Goal: Task Accomplishment & Management: Complete application form

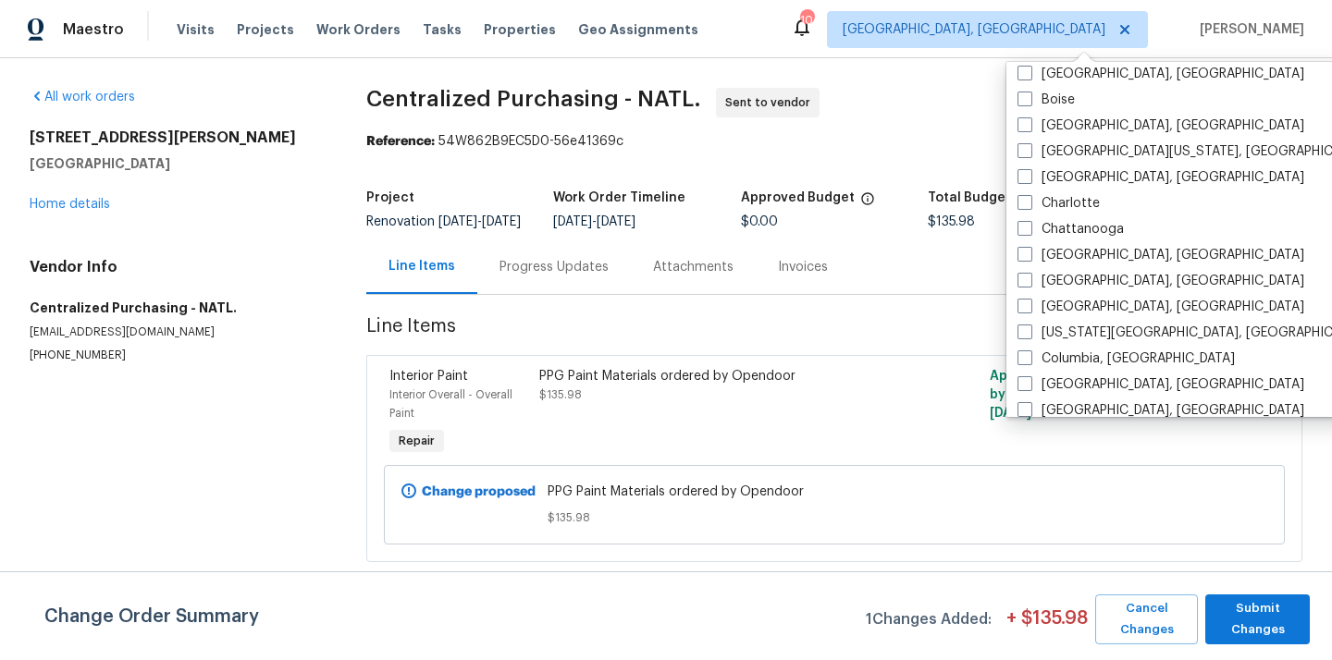
scroll to position [218, 0]
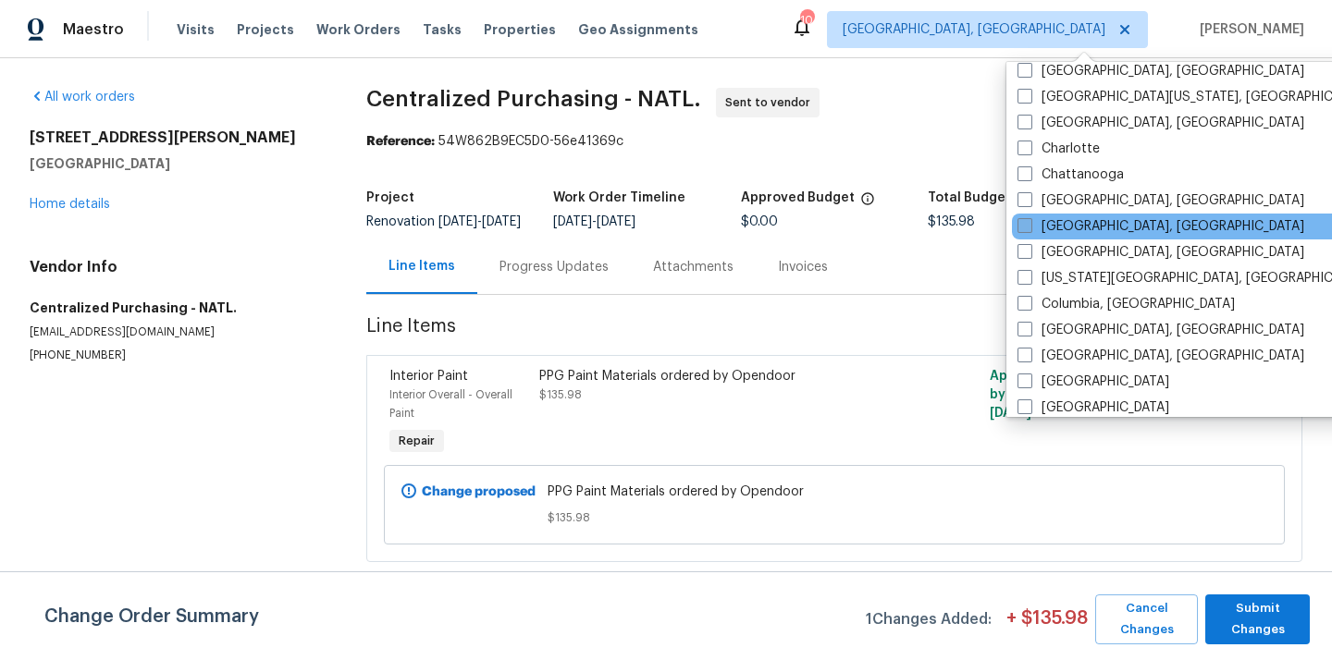
click at [1065, 231] on label "[GEOGRAPHIC_DATA], [GEOGRAPHIC_DATA]" at bounding box center [1160, 226] width 287 height 18
click at [1029, 229] on input "[GEOGRAPHIC_DATA], [GEOGRAPHIC_DATA]" at bounding box center [1023, 223] width 12 height 12
checkbox input "true"
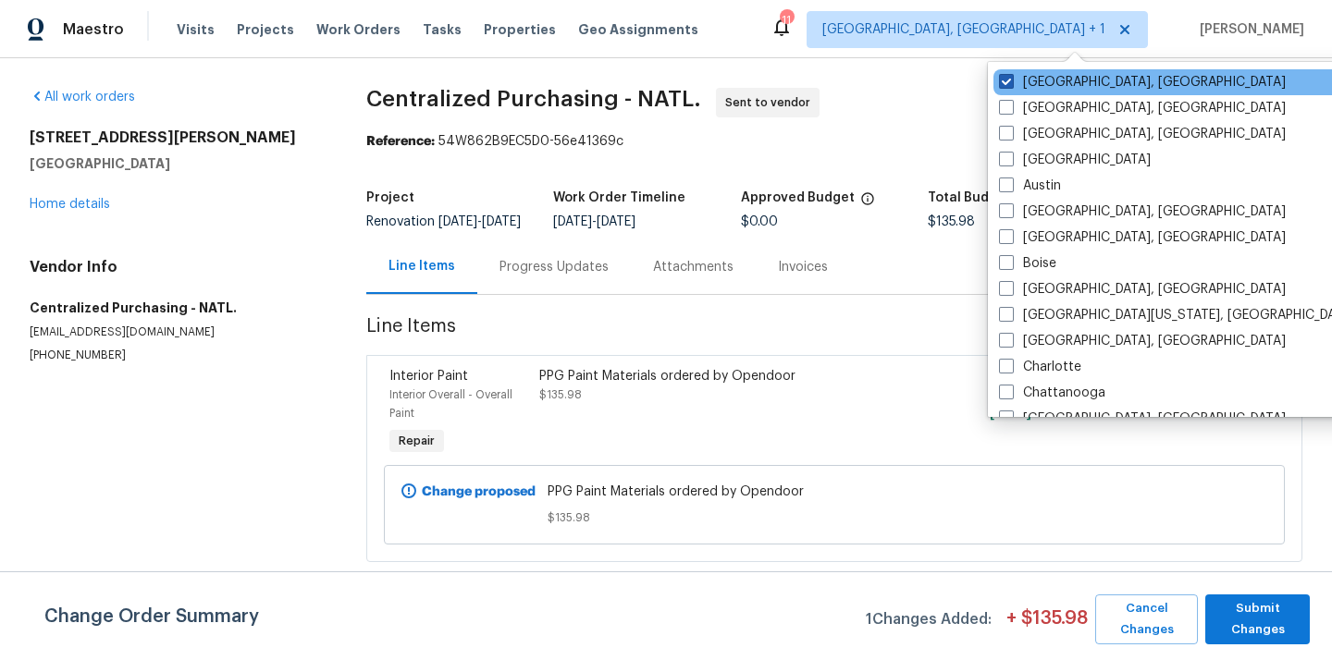
click at [1025, 80] on label "[GEOGRAPHIC_DATA], [GEOGRAPHIC_DATA]" at bounding box center [1142, 82] width 287 height 18
click at [1011, 80] on input "[GEOGRAPHIC_DATA], [GEOGRAPHIC_DATA]" at bounding box center [1005, 79] width 12 height 12
checkbox input "false"
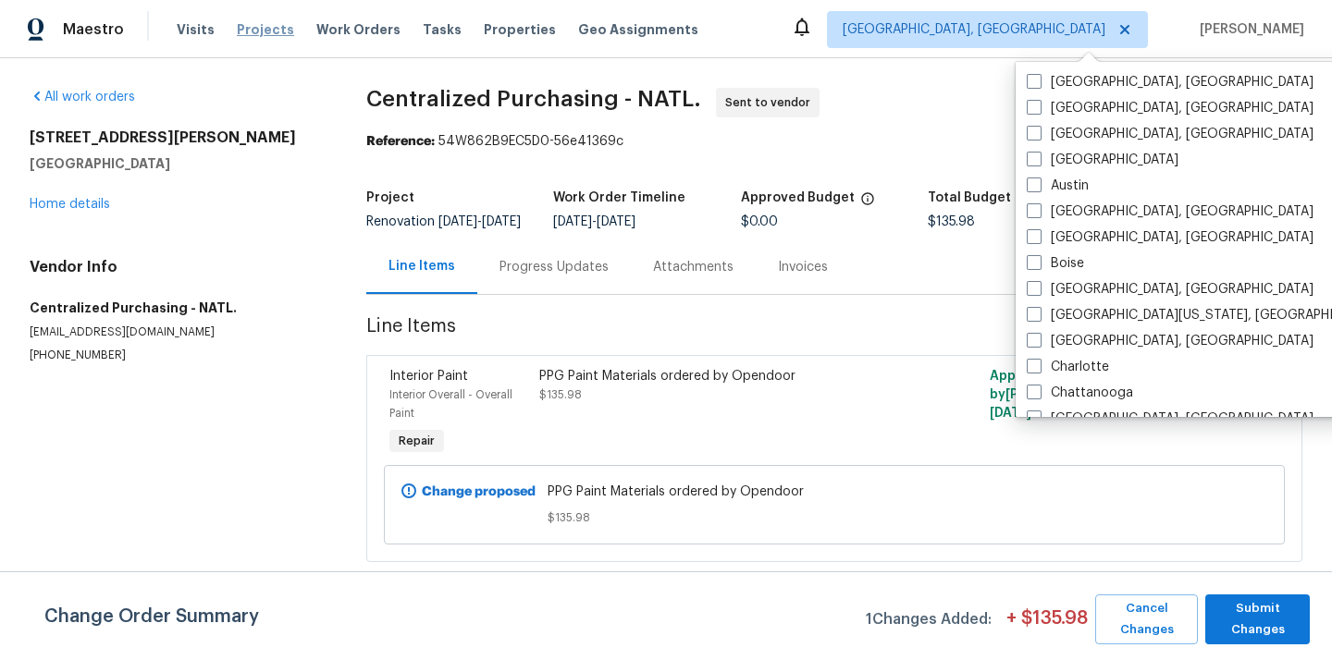
click at [254, 35] on span "Projects" at bounding box center [265, 29] width 57 height 18
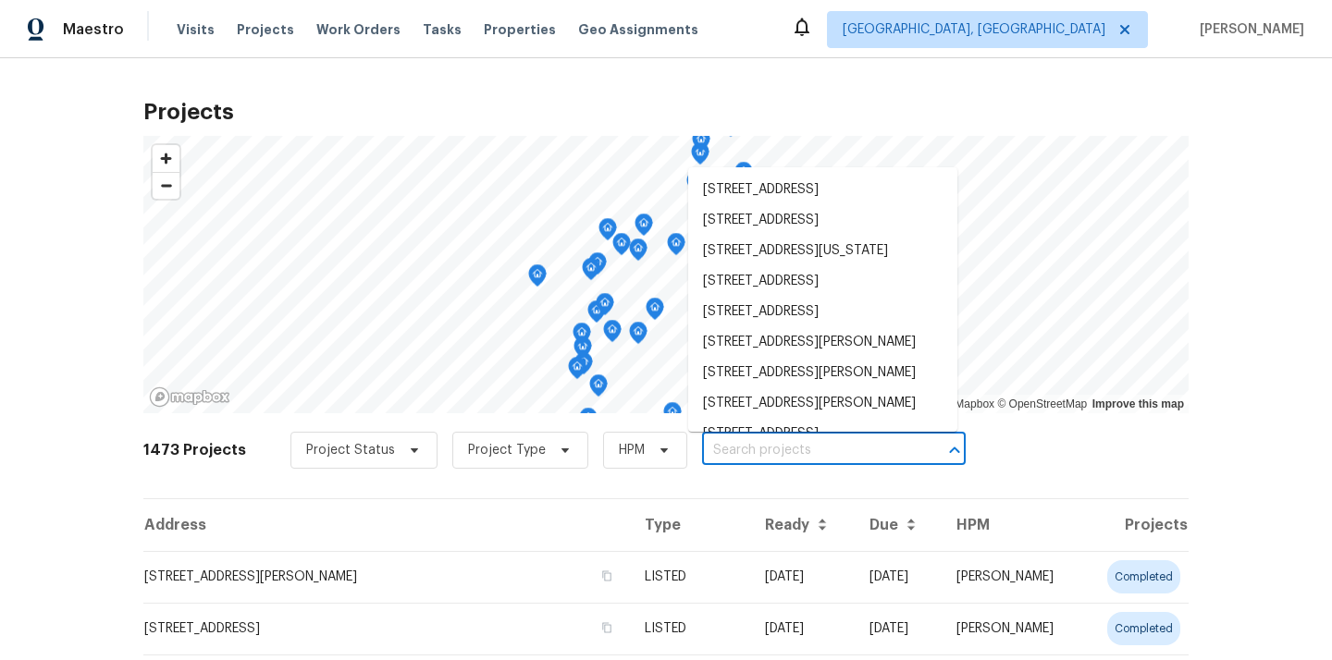
click at [840, 454] on input "text" at bounding box center [808, 451] width 212 height 29
paste input "[STREET_ADDRESS]"
type input "[STREET_ADDRESS]"
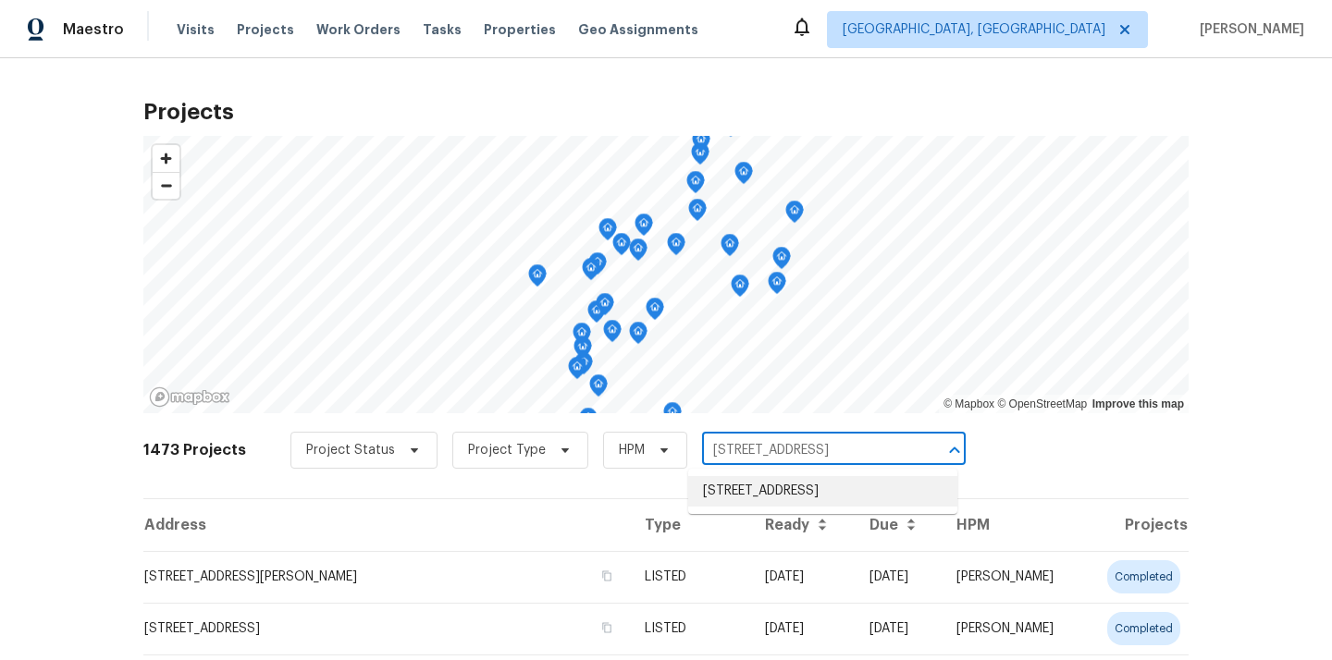
click at [864, 502] on li "[STREET_ADDRESS]" at bounding box center [822, 491] width 269 height 31
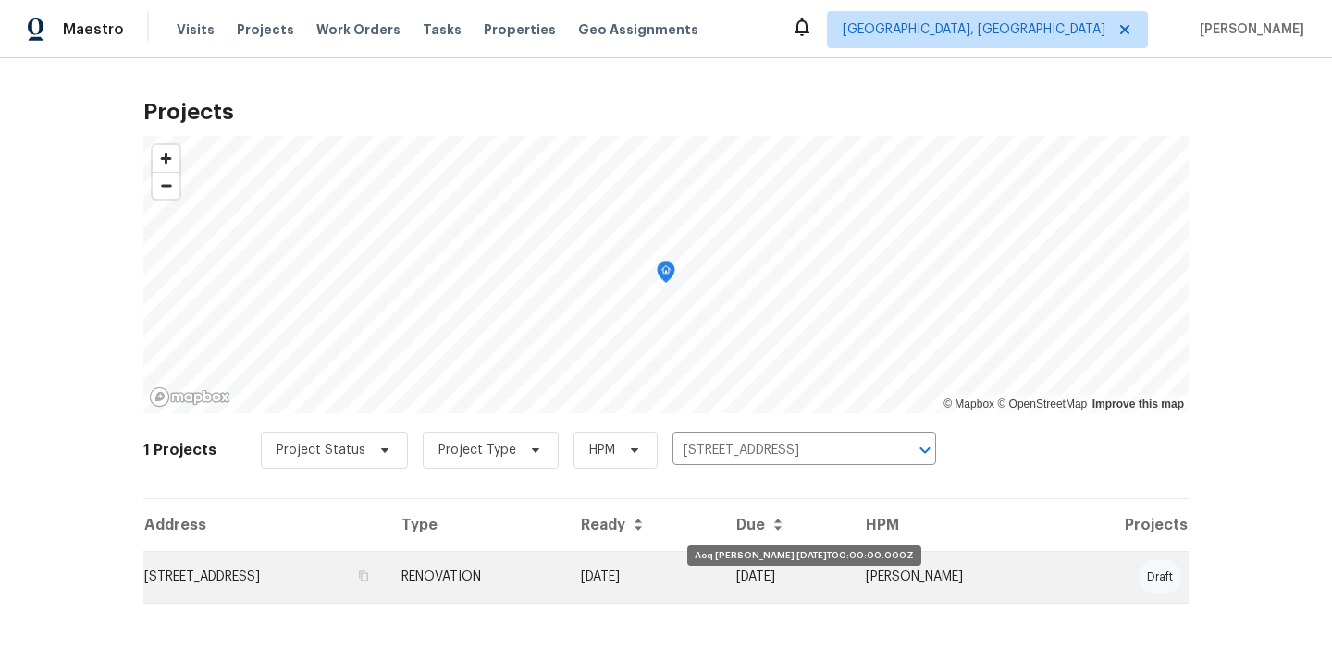
click at [721, 561] on td "[DATE]" at bounding box center [643, 577] width 155 height 52
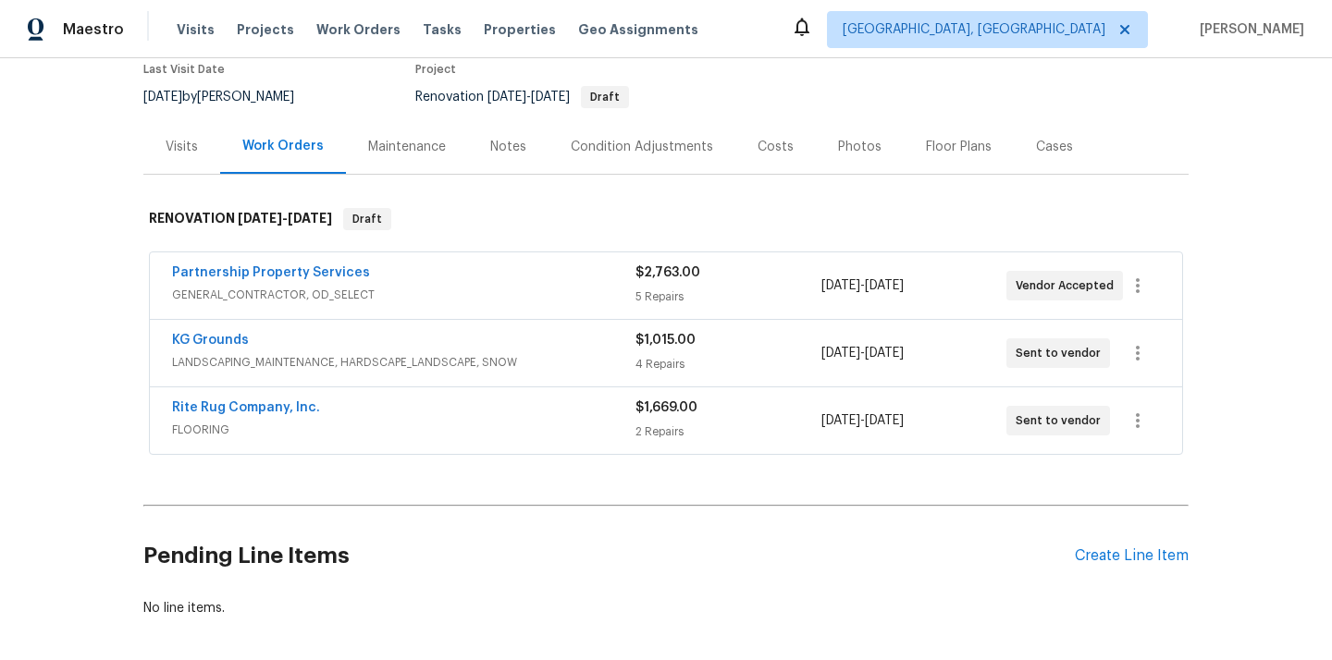
scroll to position [244, 0]
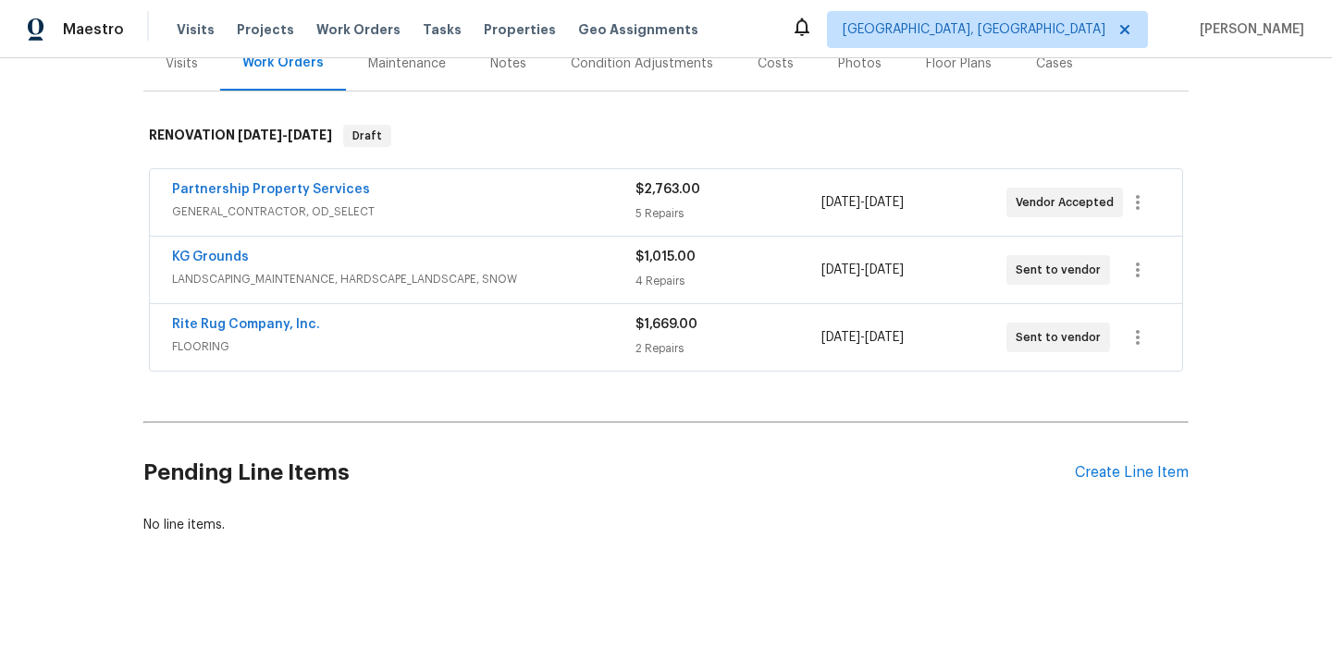
click at [1101, 459] on div "Pending Line Items Create Line Item" at bounding box center [665, 473] width 1045 height 86
click at [1092, 473] on div "Create Line Item" at bounding box center [1132, 473] width 114 height 18
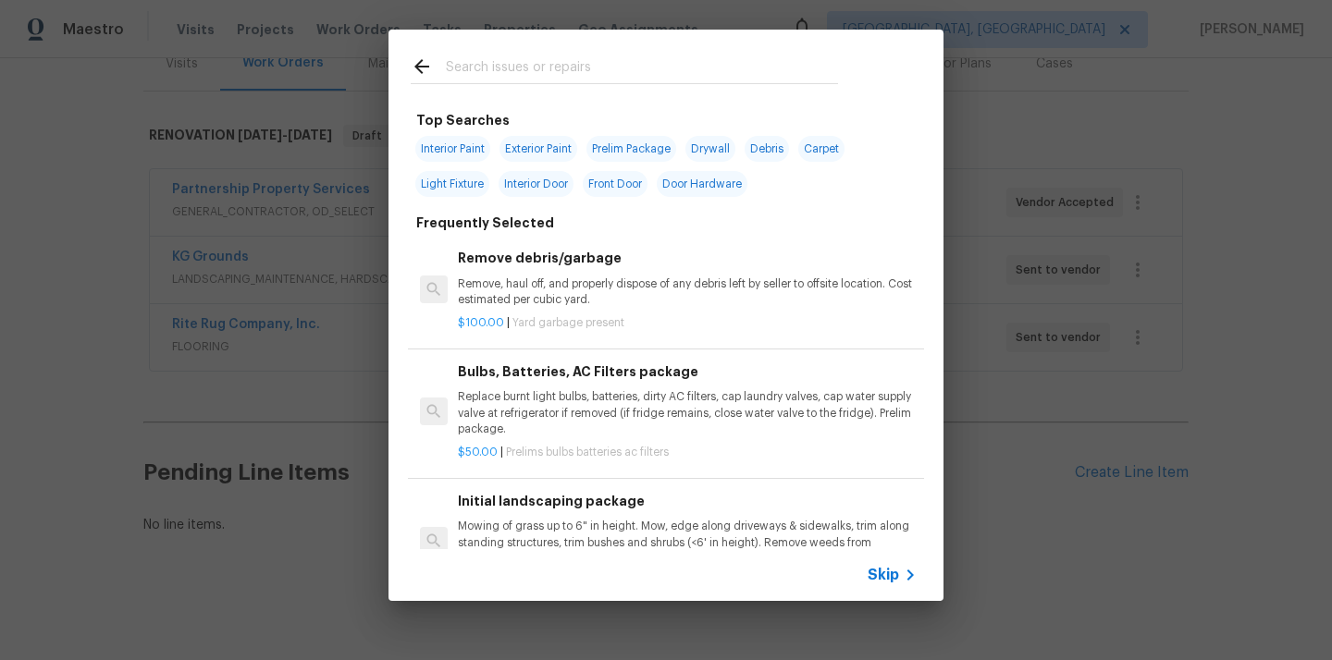
click at [737, 70] on input "text" at bounding box center [642, 69] width 392 height 28
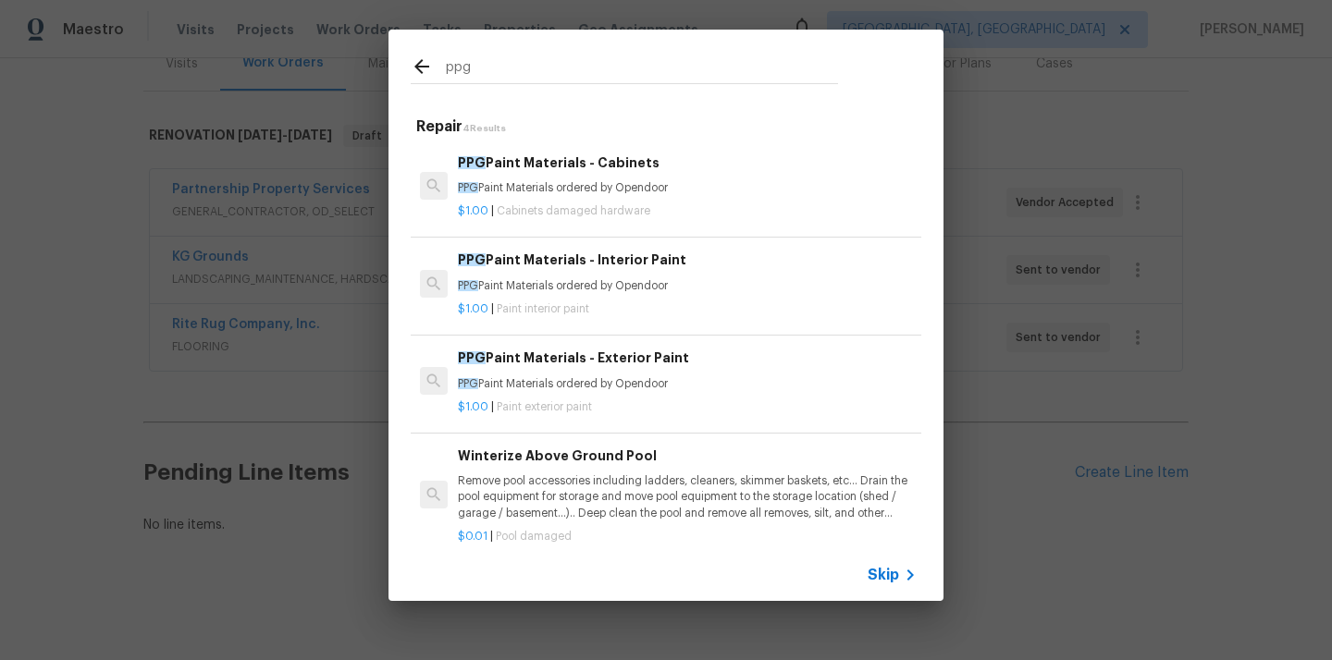
type input "ppg"
click at [654, 259] on h6 "PPG Paint Materials - Interior Paint" at bounding box center [687, 260] width 459 height 20
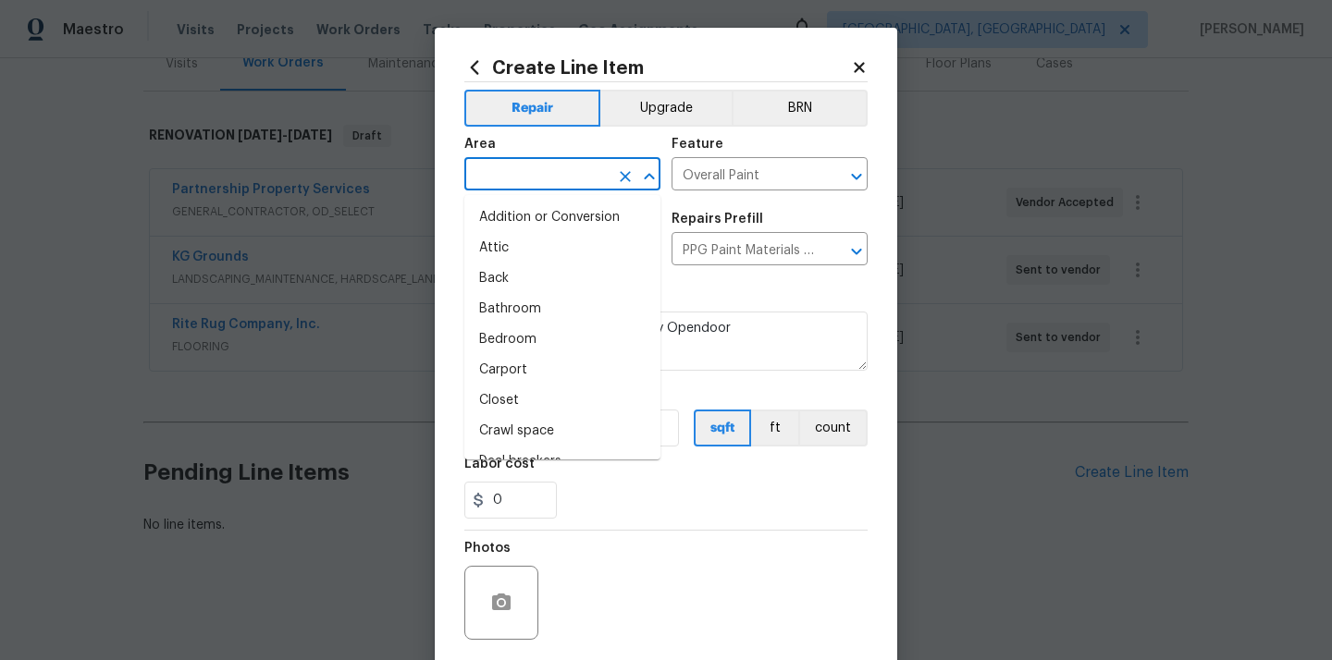
click at [520, 168] on input "text" at bounding box center [536, 176] width 144 height 29
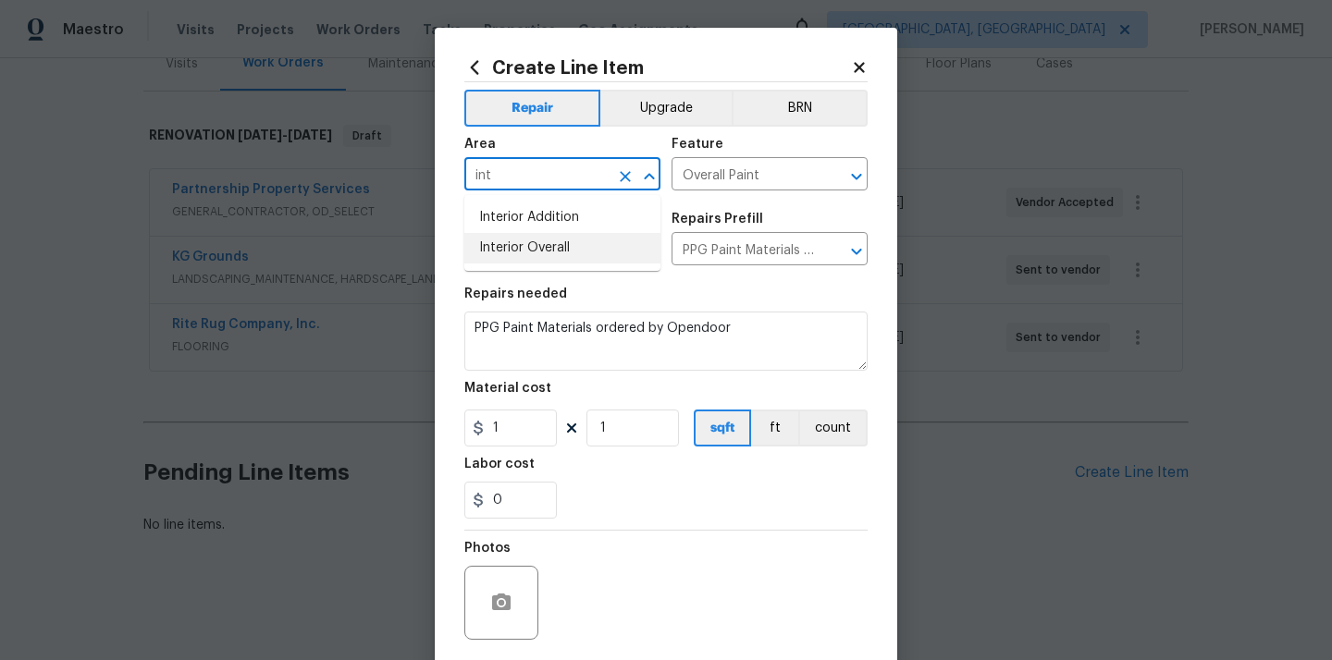
click at [540, 242] on li "Interior Overall" at bounding box center [562, 248] width 196 height 31
type input "Interior Overall"
drag, startPoint x: 515, startPoint y: 432, endPoint x: 462, endPoint y: 432, distance: 52.7
click at [462, 432] on div "Create Line Item Repair Upgrade BRN Area Interior Overall ​ Feature Overall Pai…" at bounding box center [666, 398] width 462 height 741
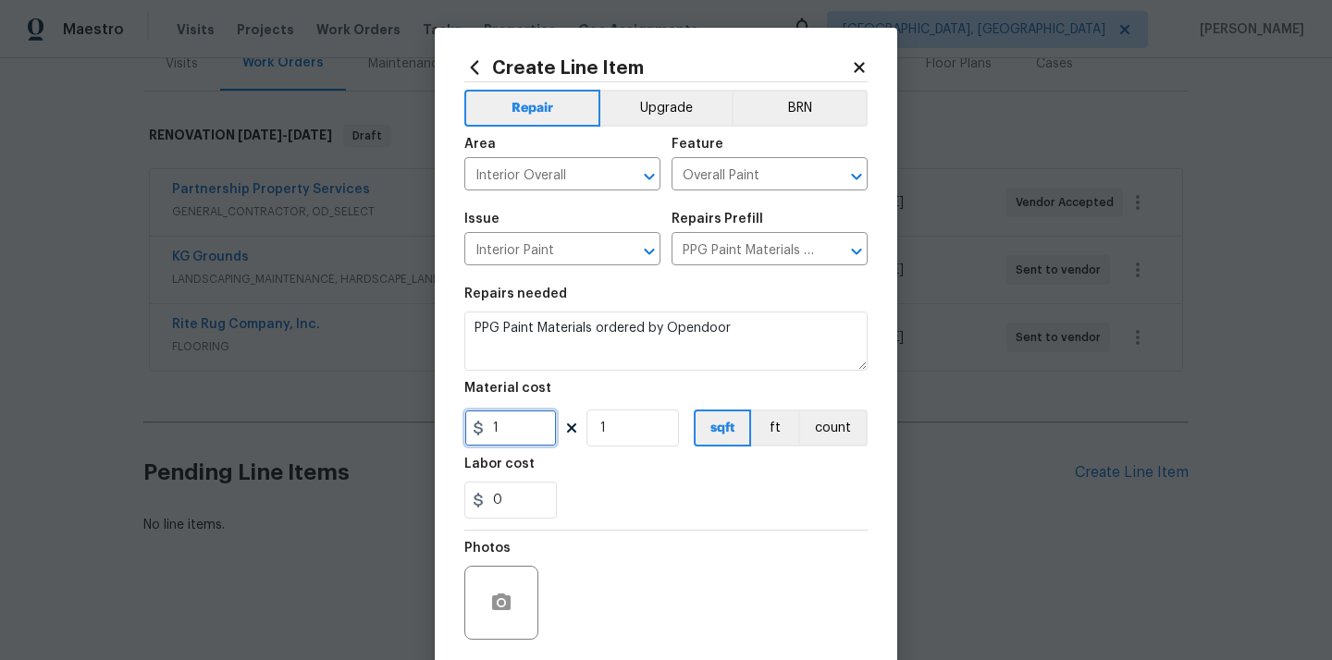
paste input "365.72"
type input "365.72"
click at [593, 456] on section "Repairs needed PPG Paint Materials ordered by Opendoor Material cost 365.72 1 s…" at bounding box center [665, 403] width 403 height 253
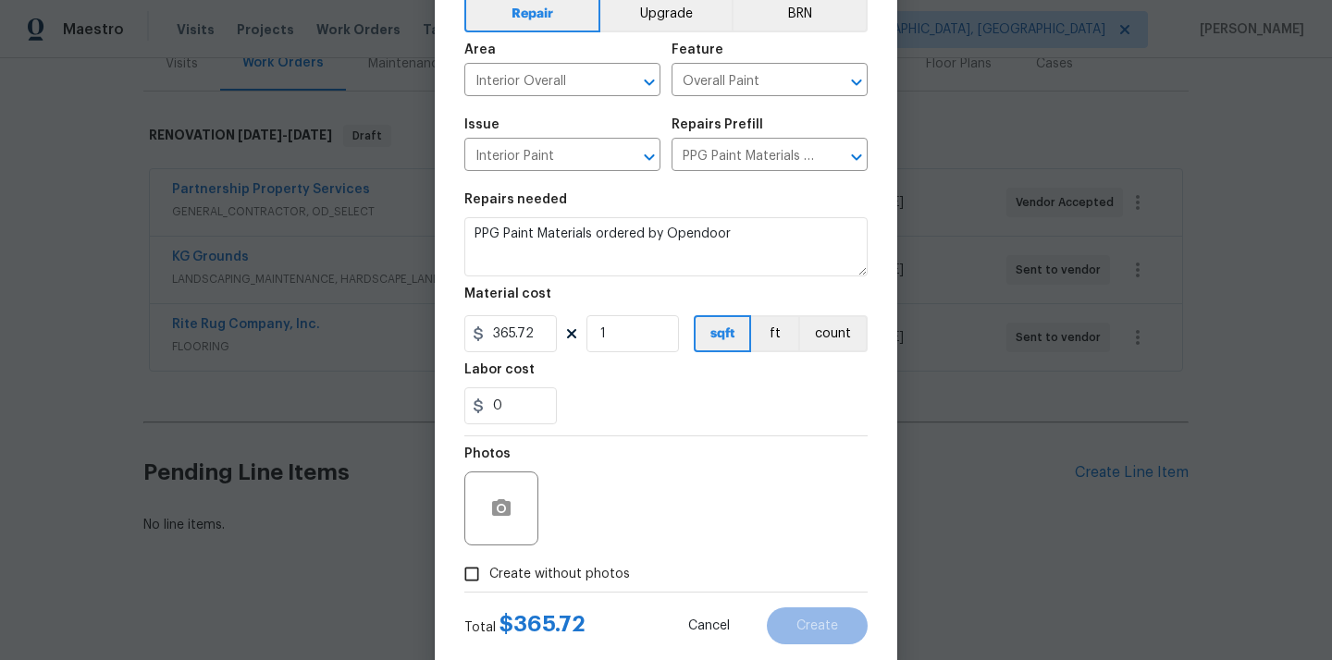
scroll to position [137, 0]
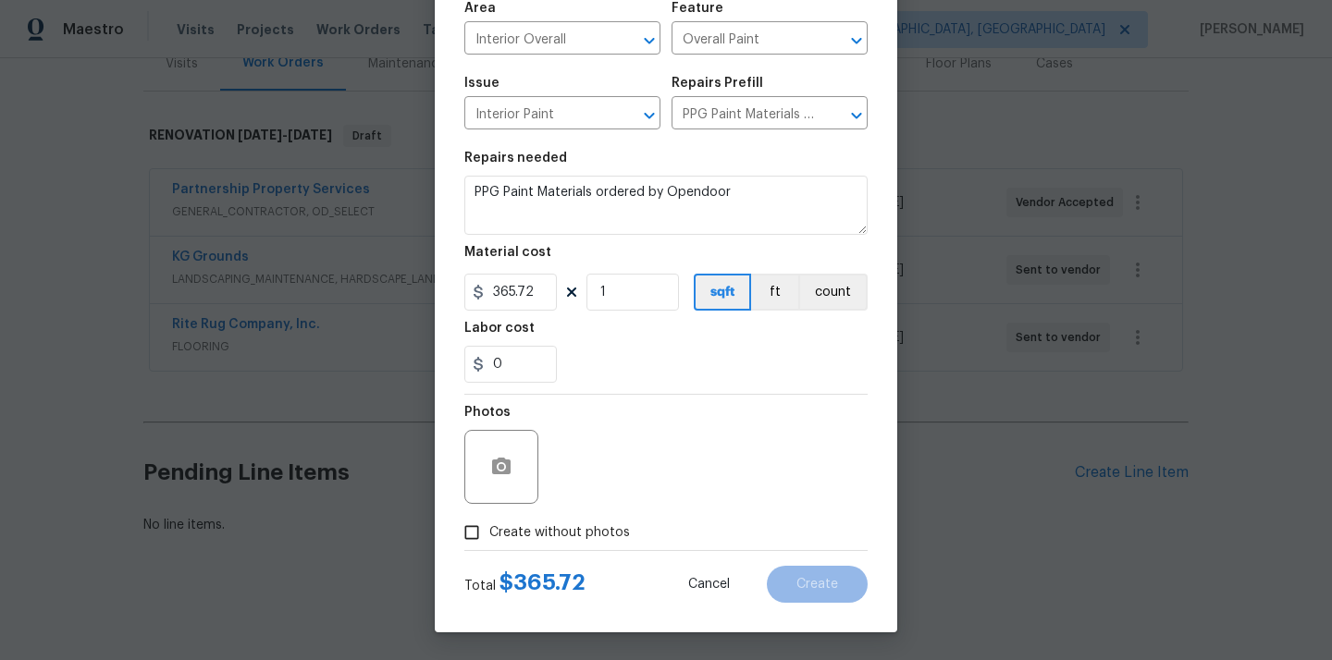
click at [603, 529] on span "Create without photos" at bounding box center [559, 532] width 141 height 19
click at [489, 529] on input "Create without photos" at bounding box center [471, 532] width 35 height 35
checkbox input "true"
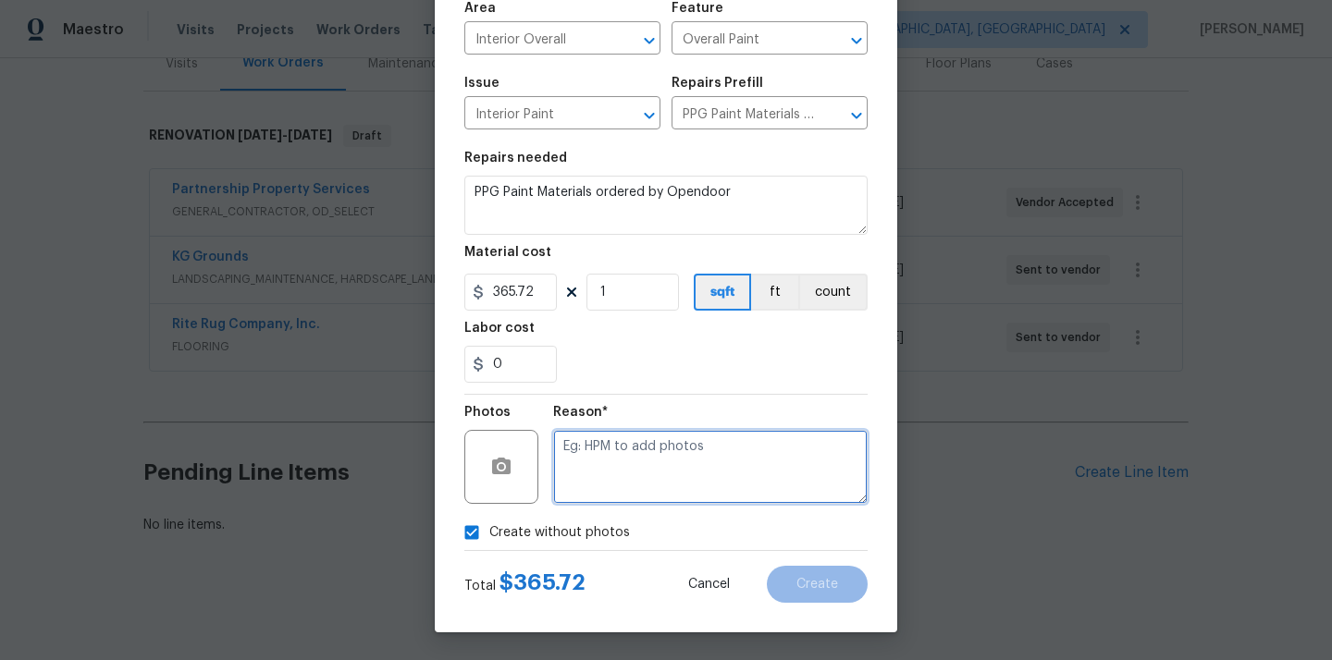
click at [611, 476] on textarea at bounding box center [710, 467] width 314 height 74
type textarea "N/A"
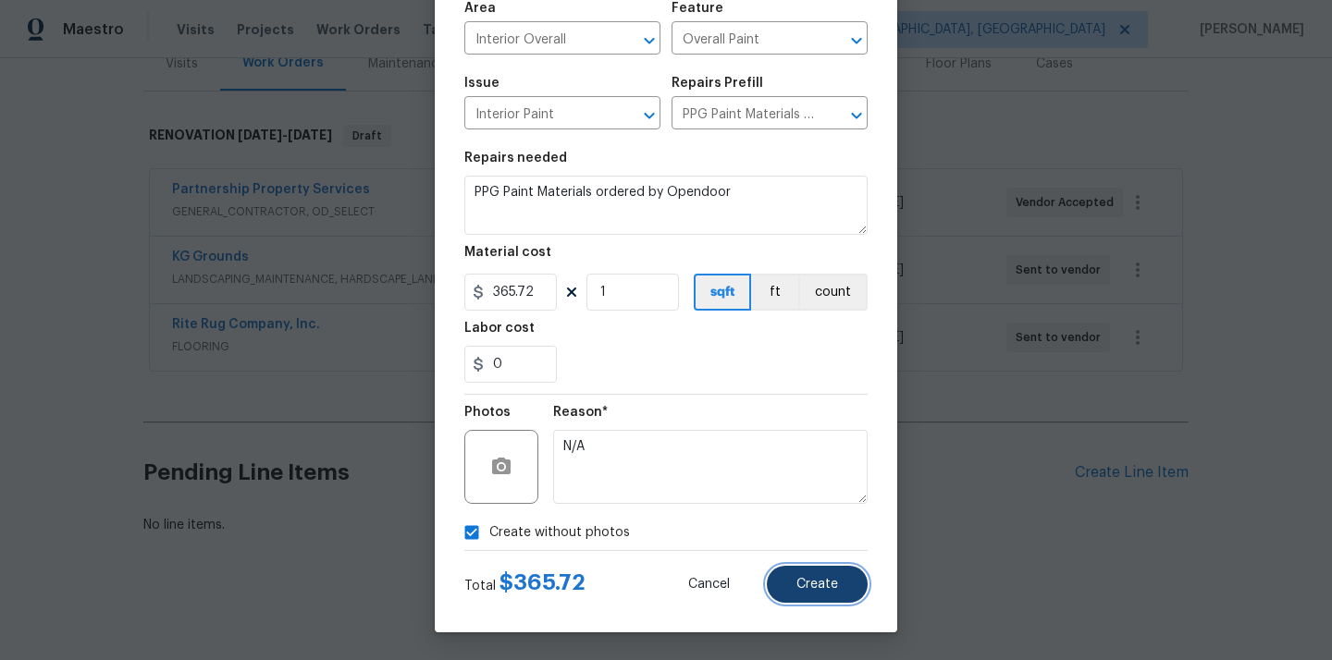
click at [807, 567] on button "Create" at bounding box center [817, 584] width 101 height 37
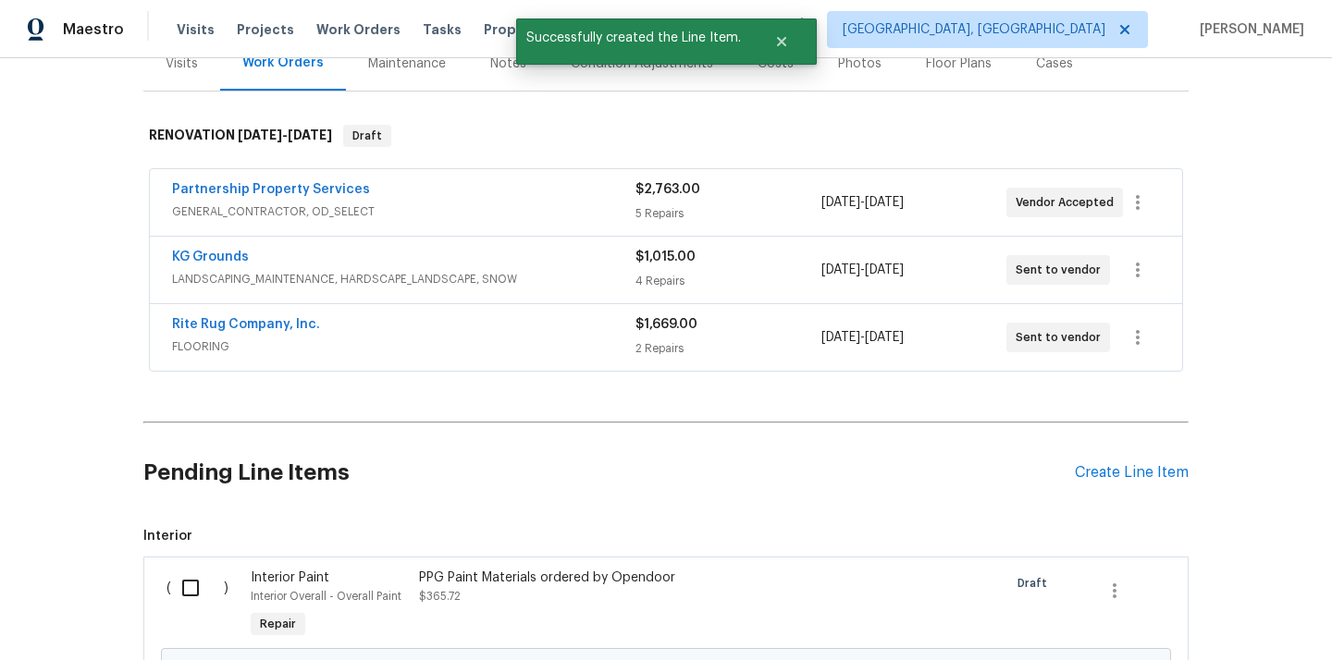
scroll to position [455, 0]
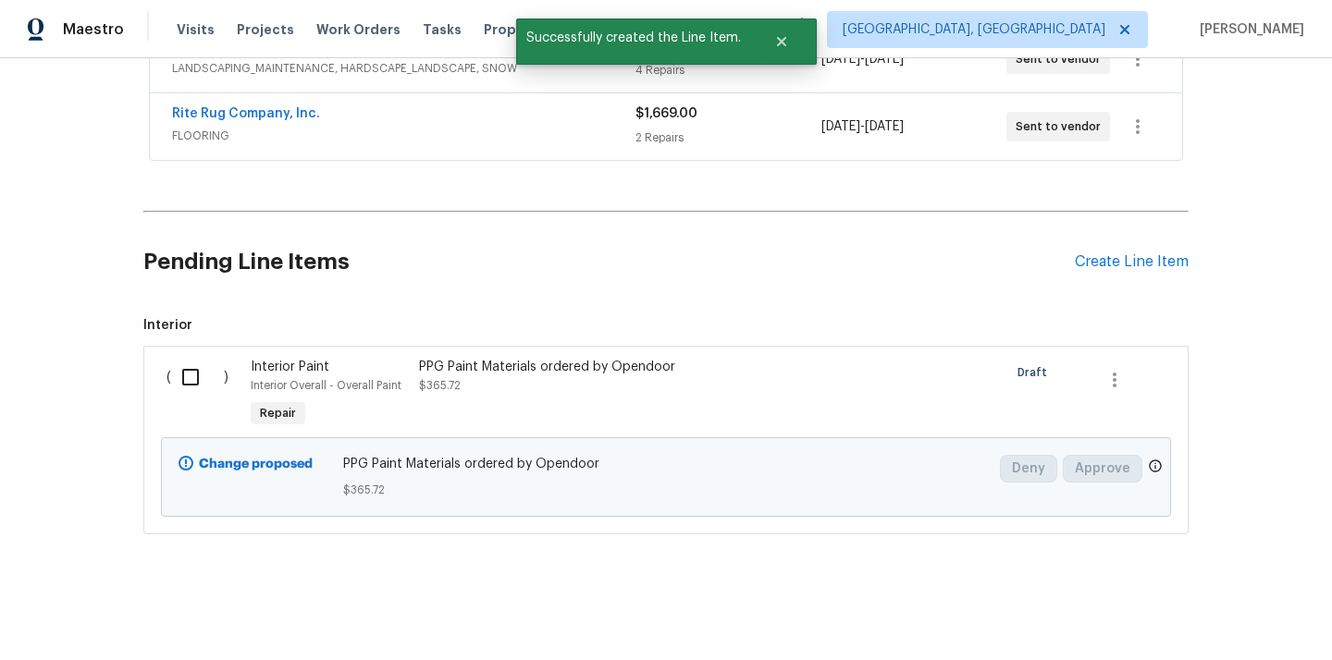
click at [199, 375] on input "checkbox" at bounding box center [197, 377] width 53 height 39
checkbox input "true"
click at [1223, 621] on span "Create Work Order" at bounding box center [1225, 614] width 123 height 23
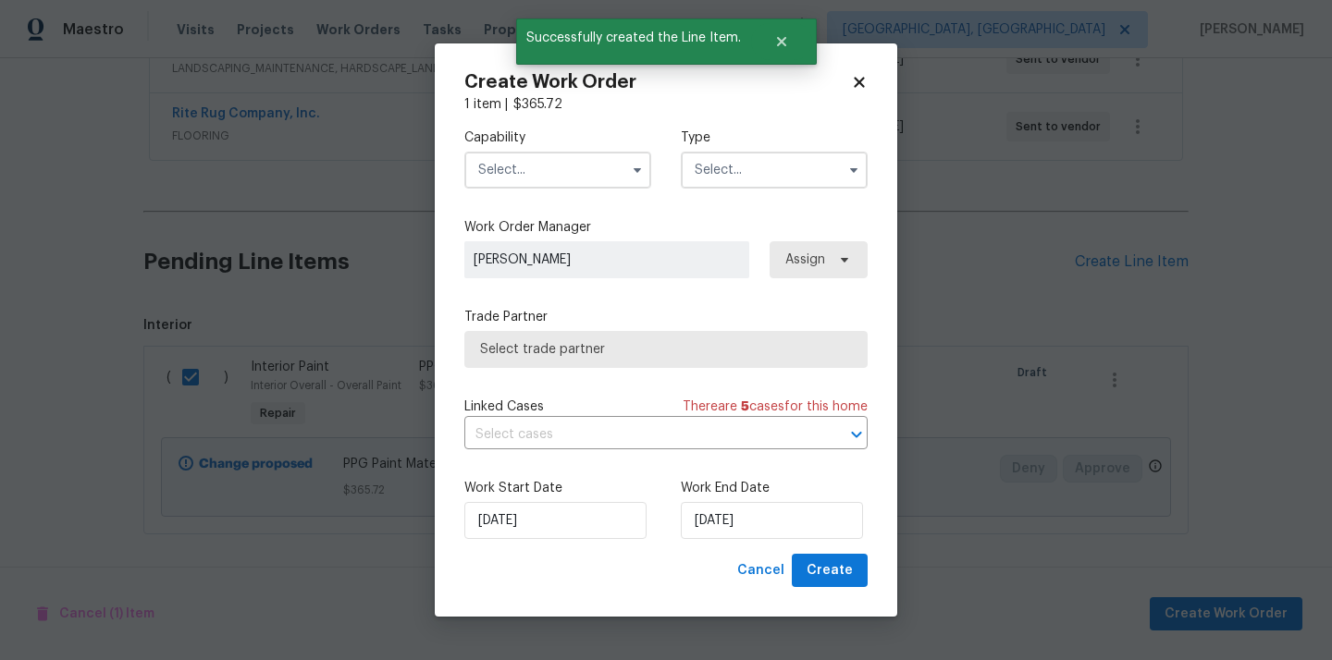
click at [559, 153] on input "text" at bounding box center [557, 170] width 187 height 37
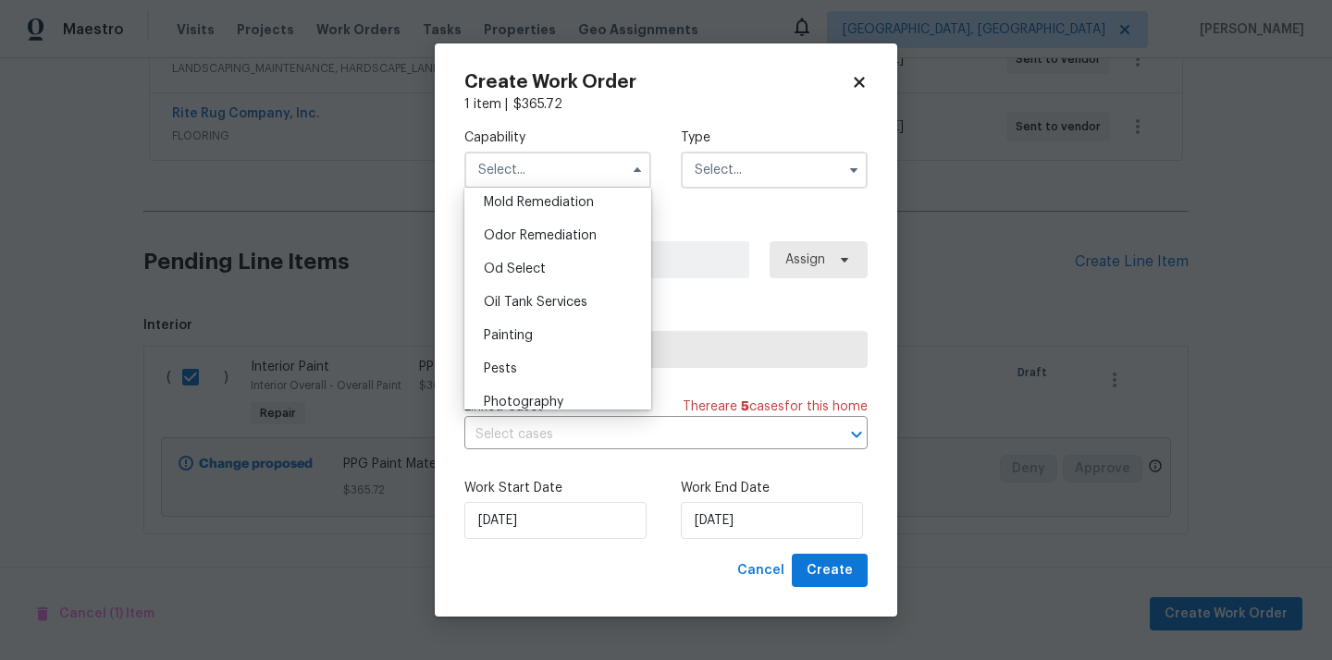
scroll to position [1421, 0]
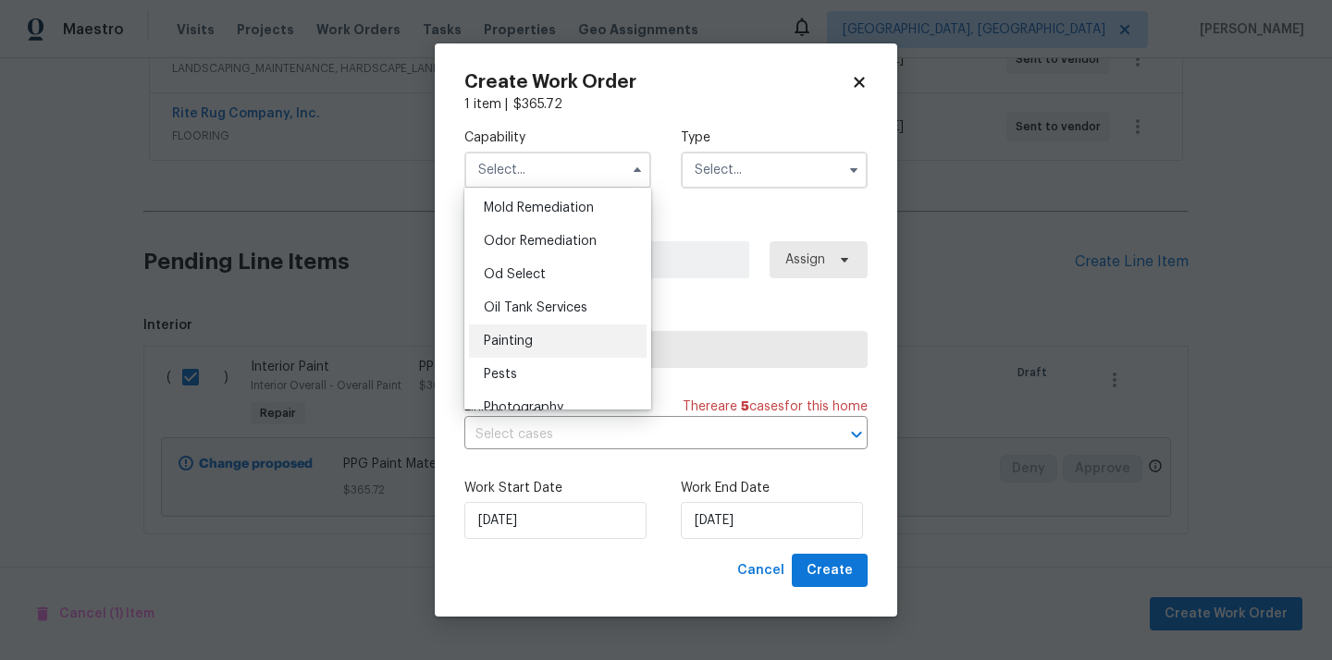
click at [563, 334] on div "Painting" at bounding box center [558, 341] width 178 height 33
type input "Painting"
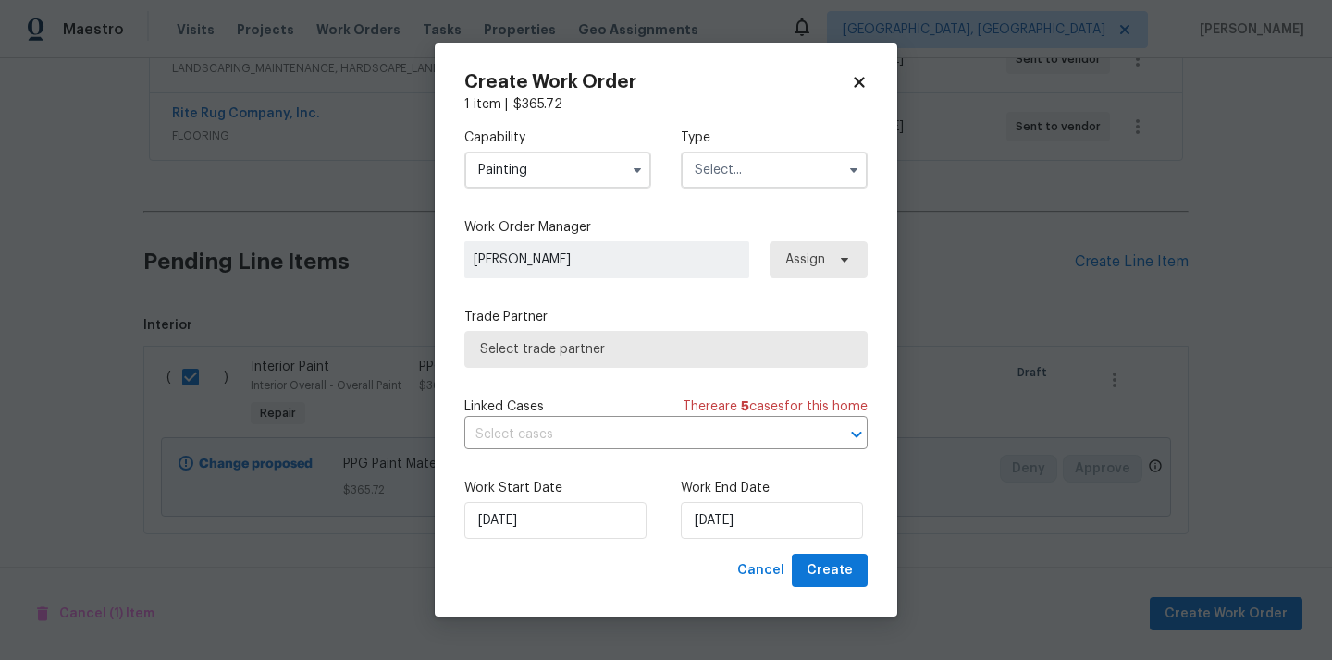
click at [740, 169] on input "text" at bounding box center [774, 170] width 187 height 37
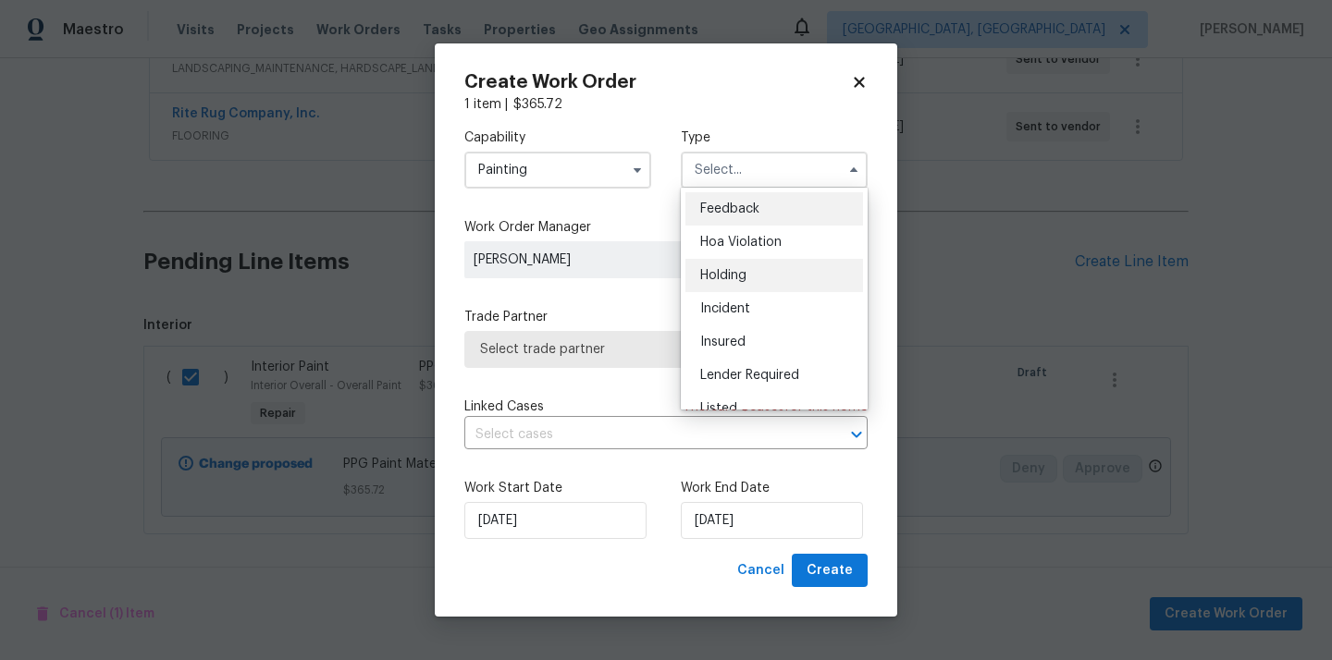
scroll to position [420, 0]
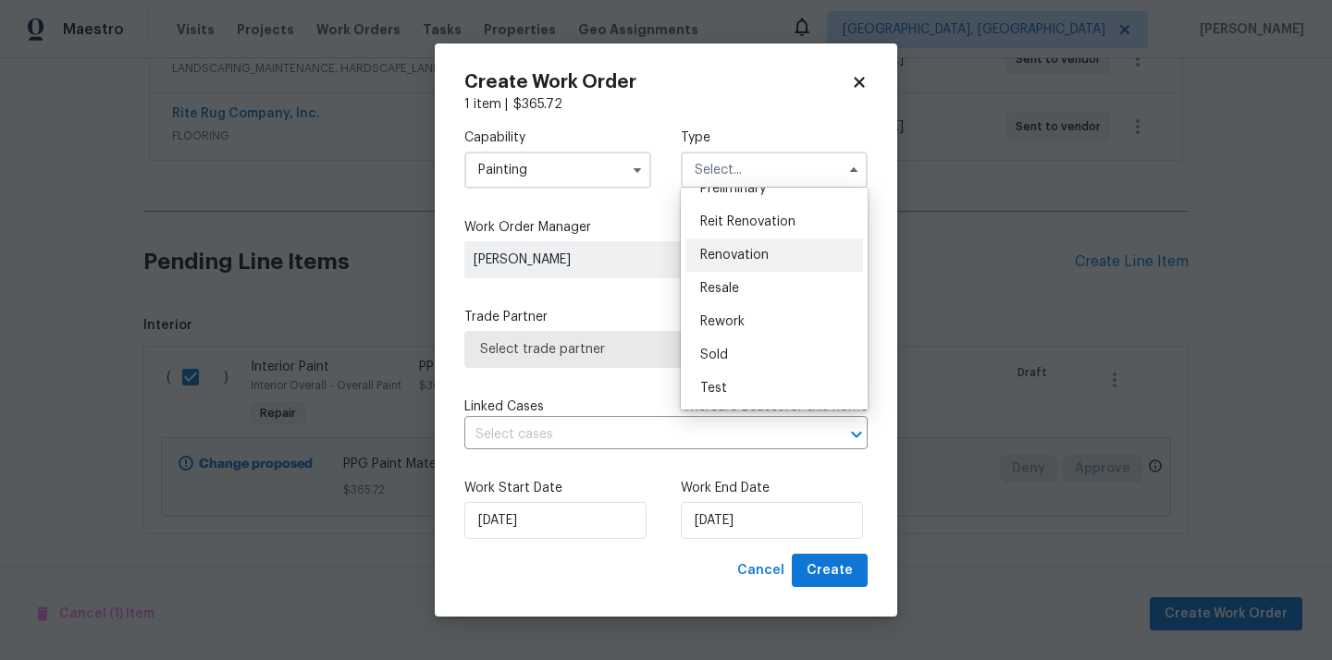
click at [779, 253] on div "Renovation" at bounding box center [774, 255] width 178 height 33
type input "Renovation"
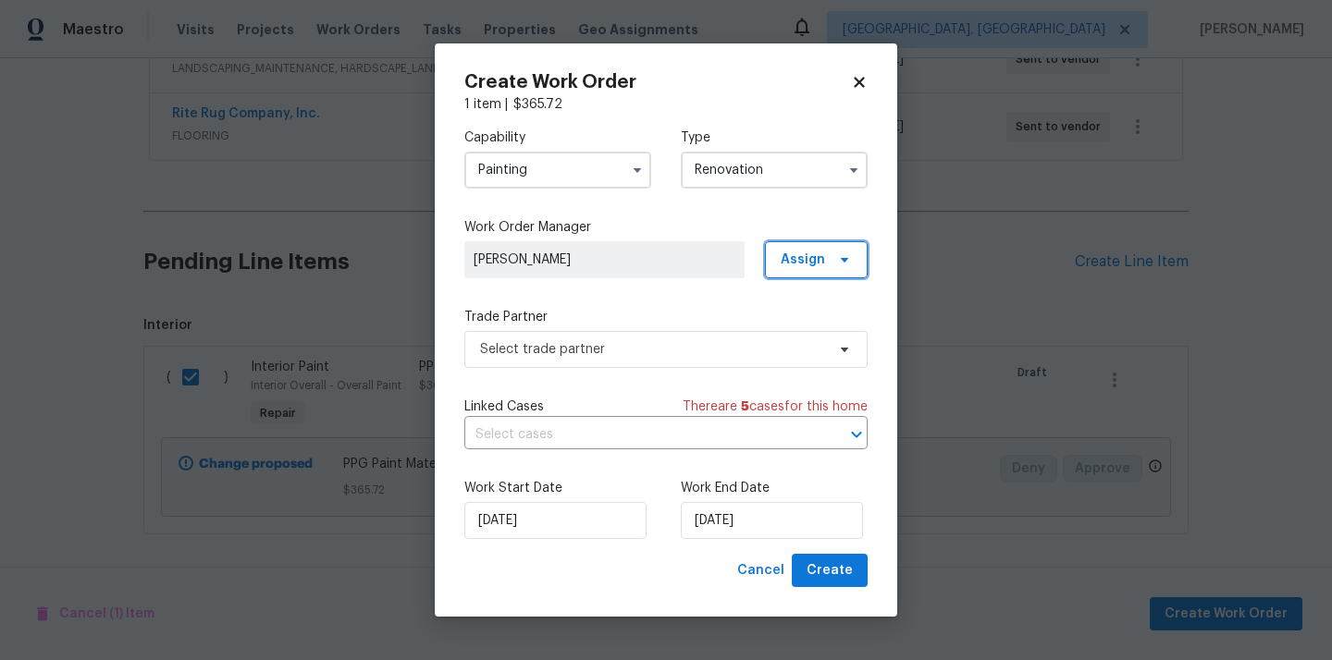
click at [811, 251] on span "Assign" at bounding box center [803, 260] width 44 height 18
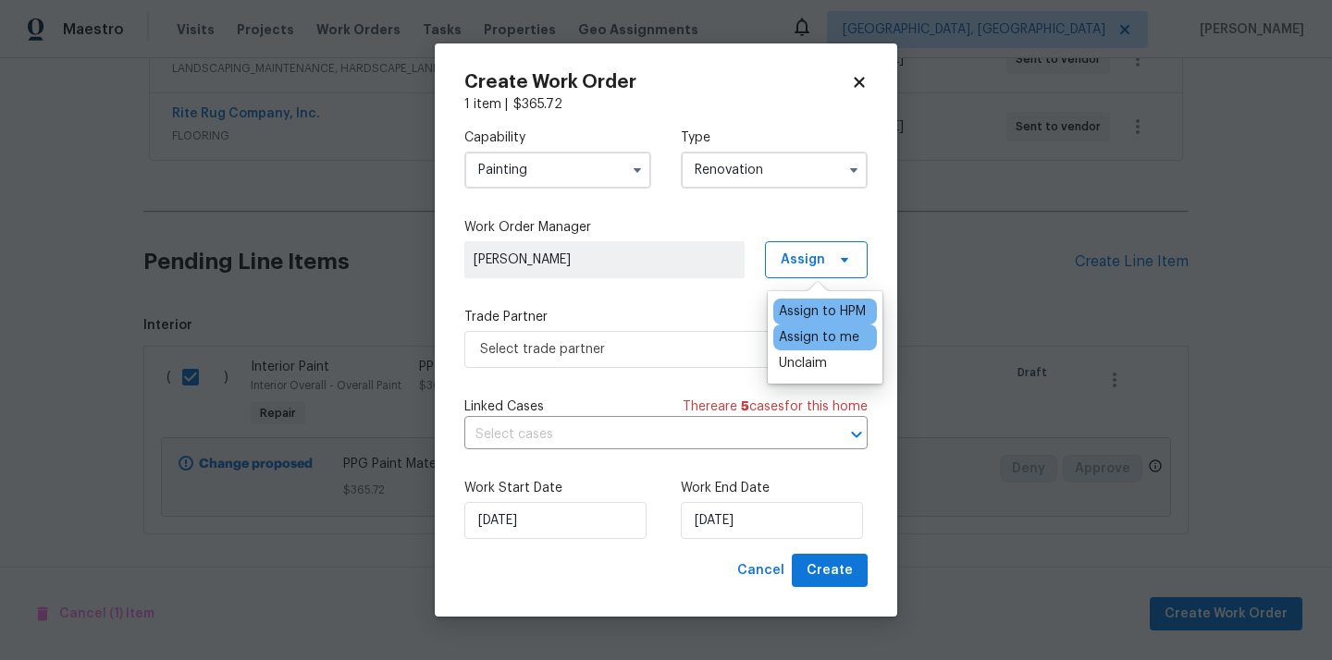
click at [809, 338] on div "Assign to me" at bounding box center [819, 337] width 80 height 18
click at [638, 349] on span "Select trade partner" at bounding box center [652, 349] width 345 height 18
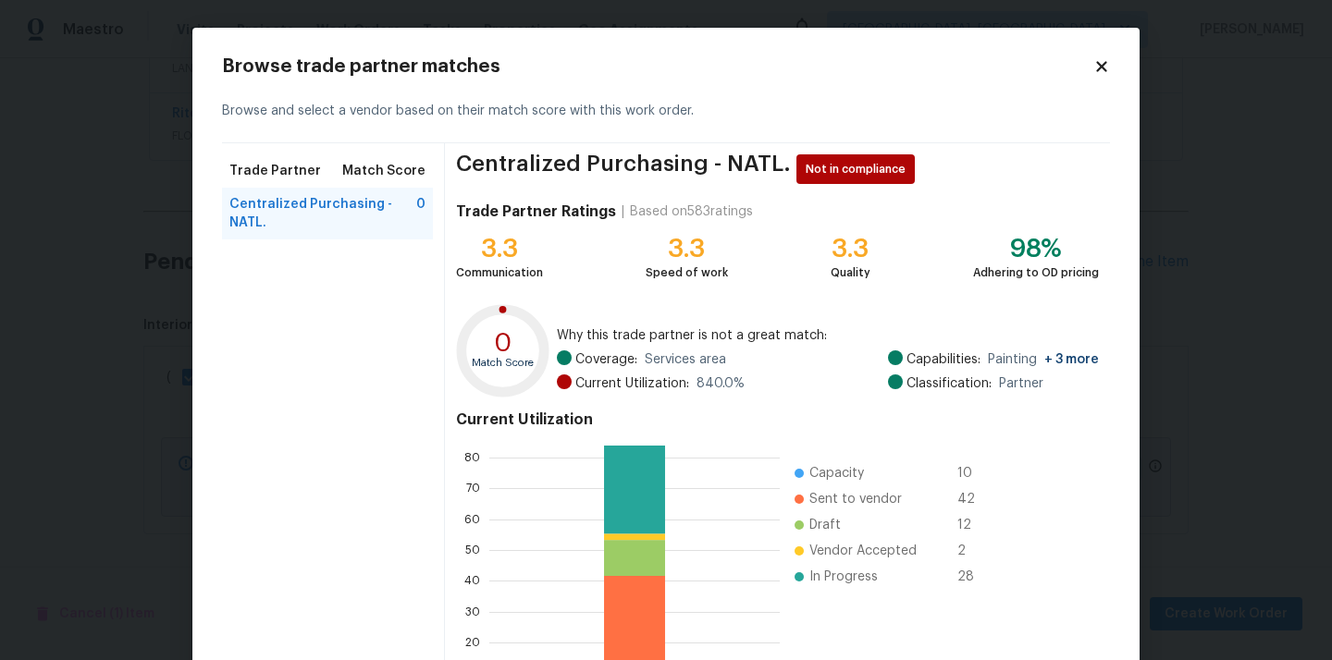
scroll to position [155, 0]
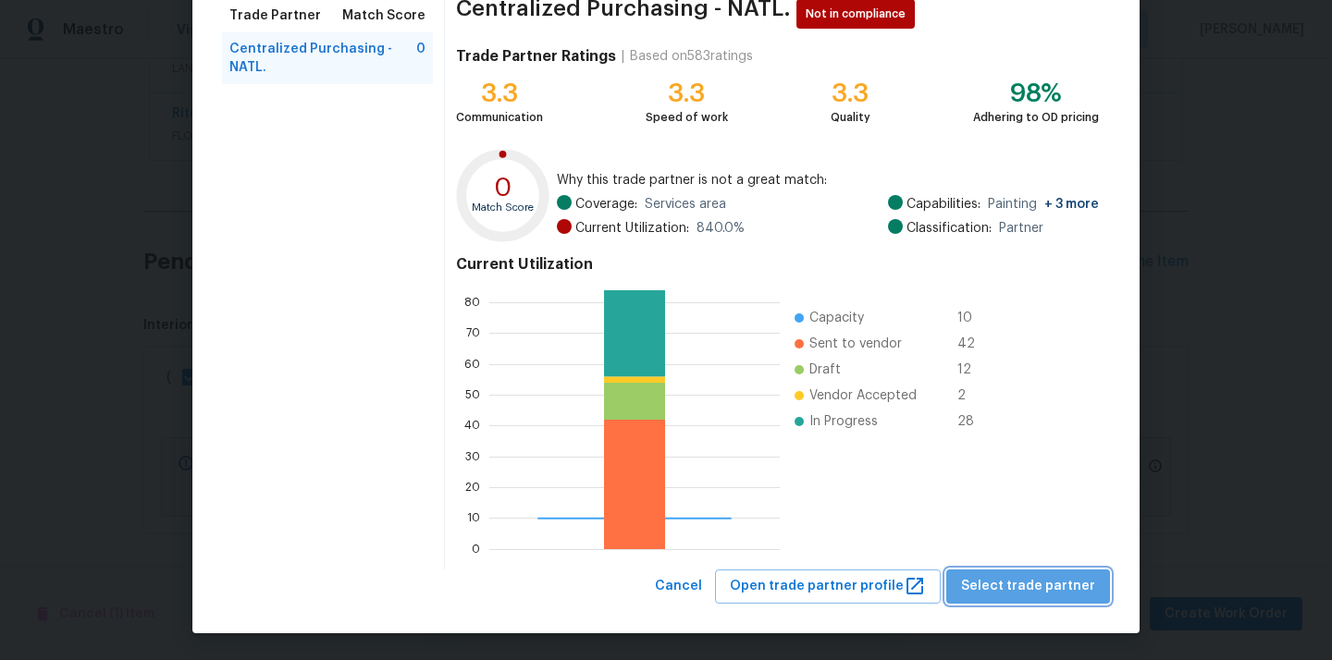
click at [1039, 575] on span "Select trade partner" at bounding box center [1028, 586] width 134 height 23
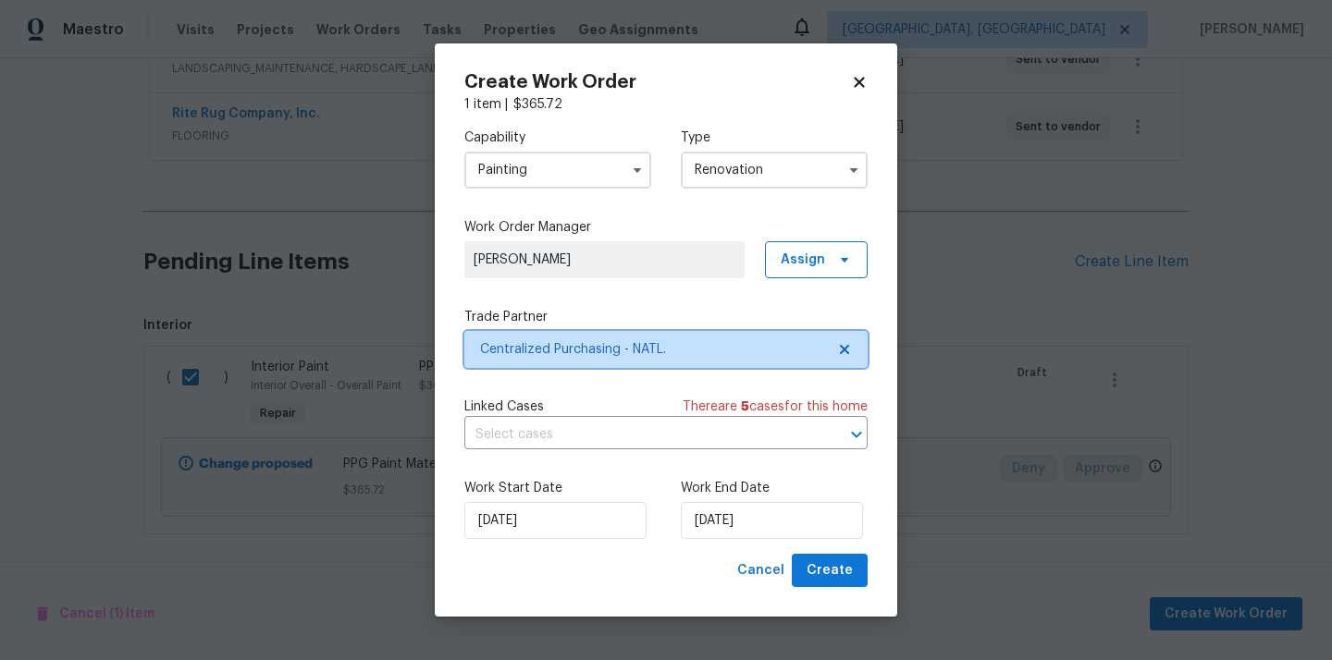
scroll to position [0, 0]
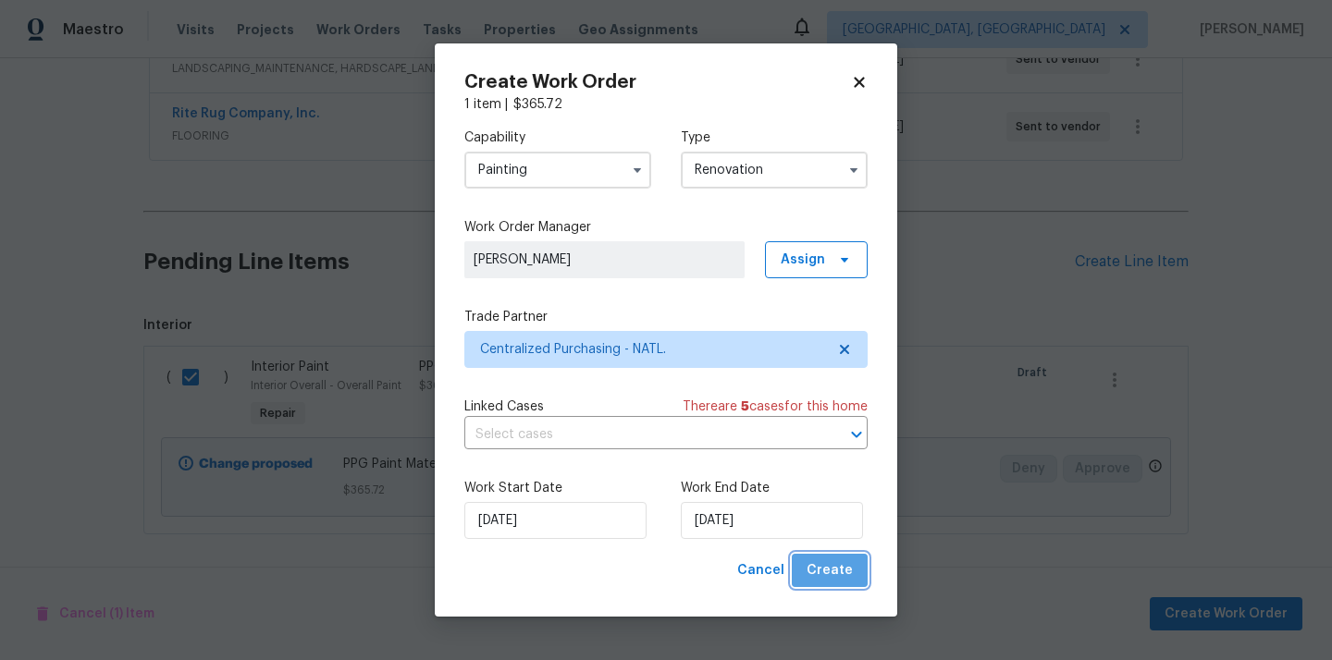
click at [856, 572] on button "Create" at bounding box center [830, 571] width 76 height 34
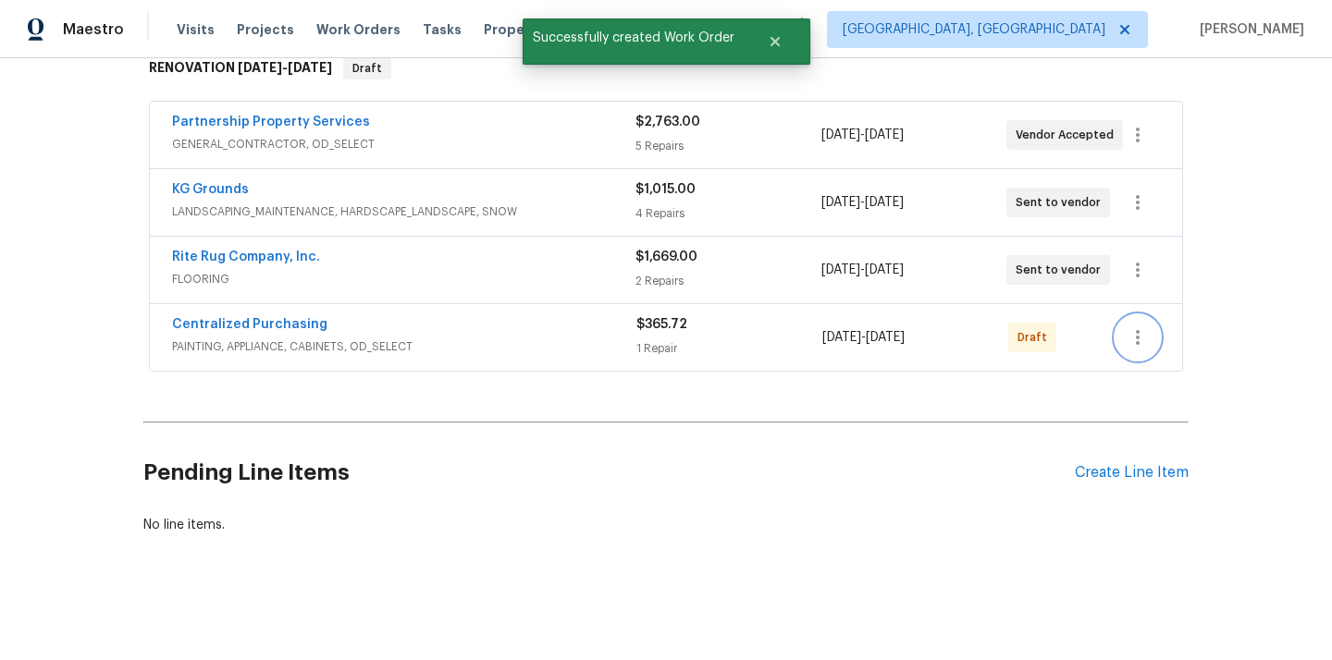
click at [1146, 345] on icon "button" at bounding box center [1137, 337] width 22 height 22
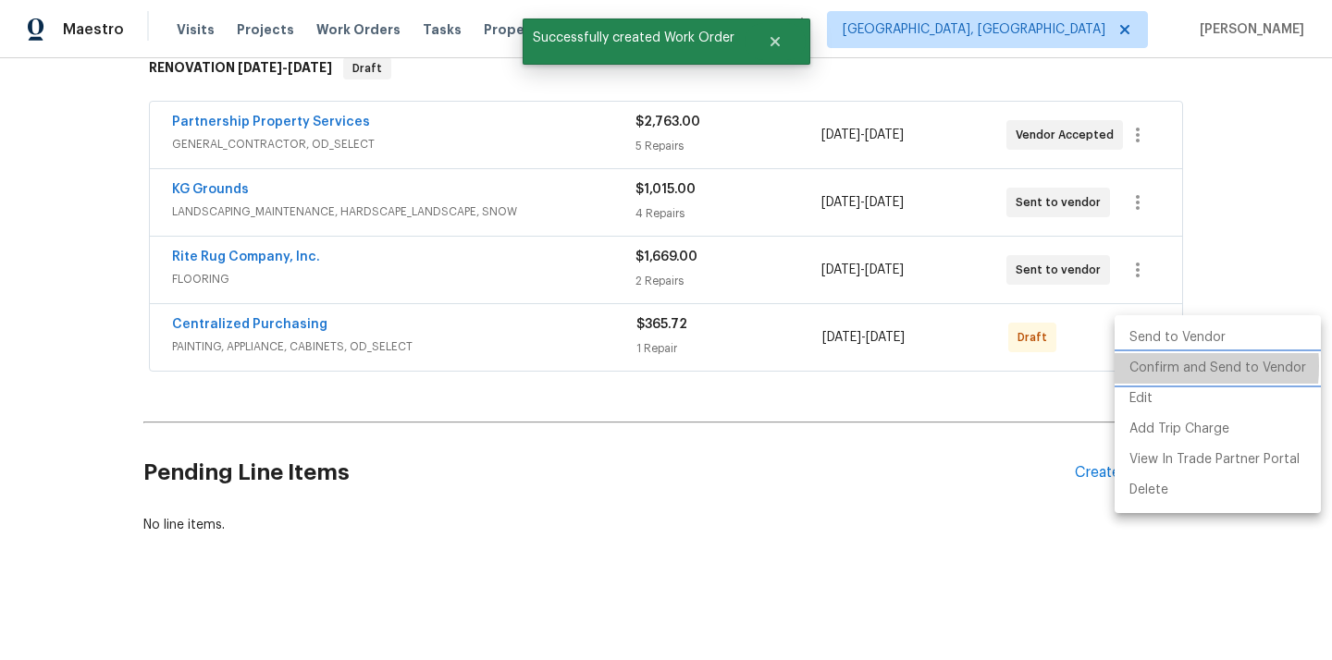
click at [1147, 366] on li "Confirm and Send to Vendor" at bounding box center [1217, 368] width 206 height 31
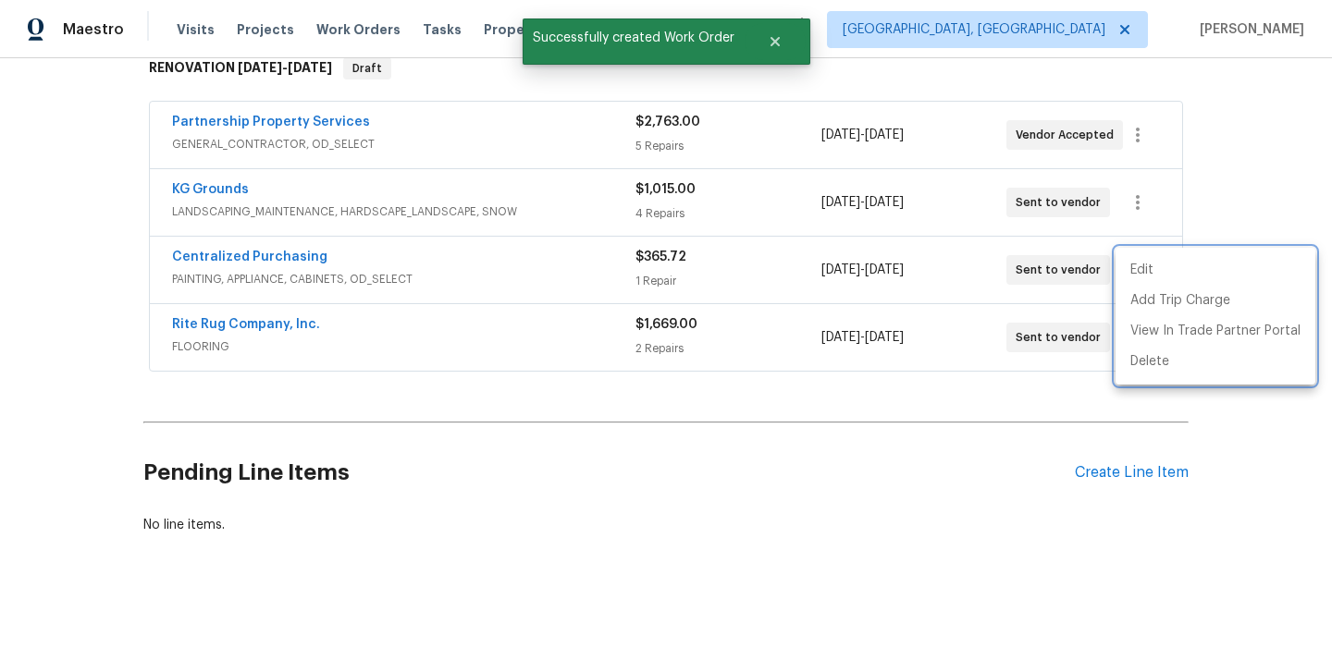
click at [340, 265] on div at bounding box center [666, 330] width 1332 height 660
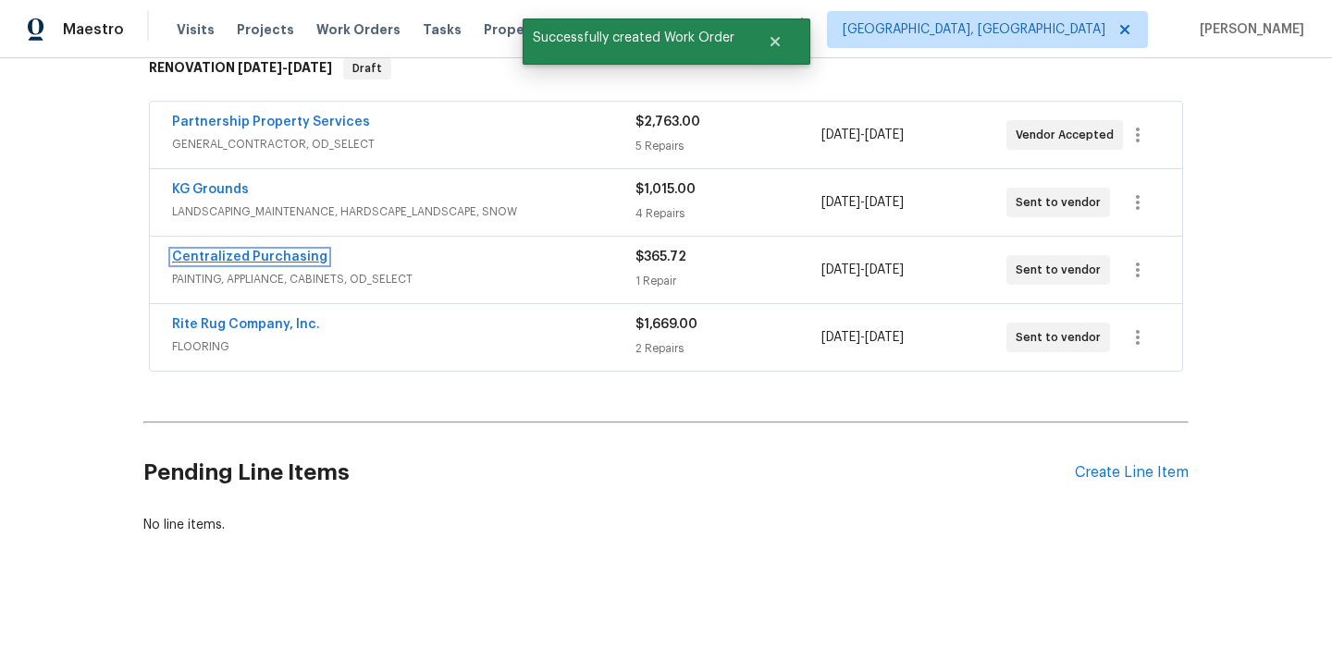
click at [257, 258] on link "Centralized Purchasing" at bounding box center [249, 257] width 155 height 13
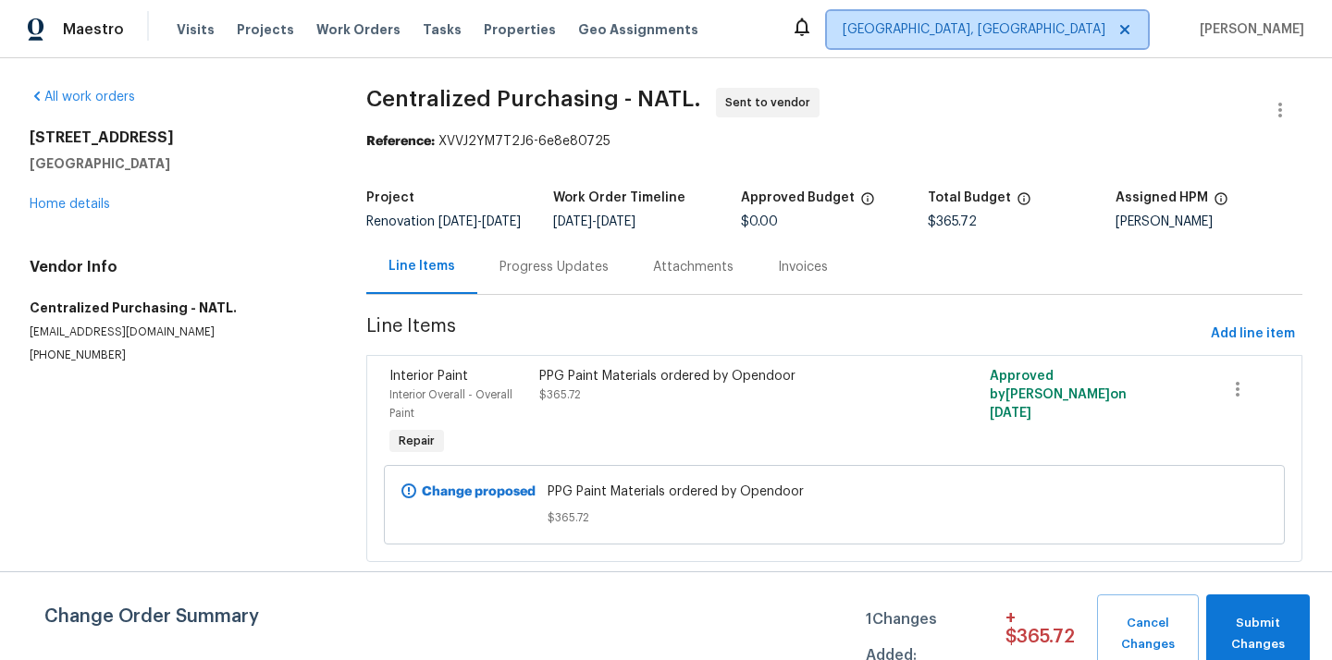
click at [1060, 19] on span "[GEOGRAPHIC_DATA], [GEOGRAPHIC_DATA]" at bounding box center [987, 29] width 321 height 37
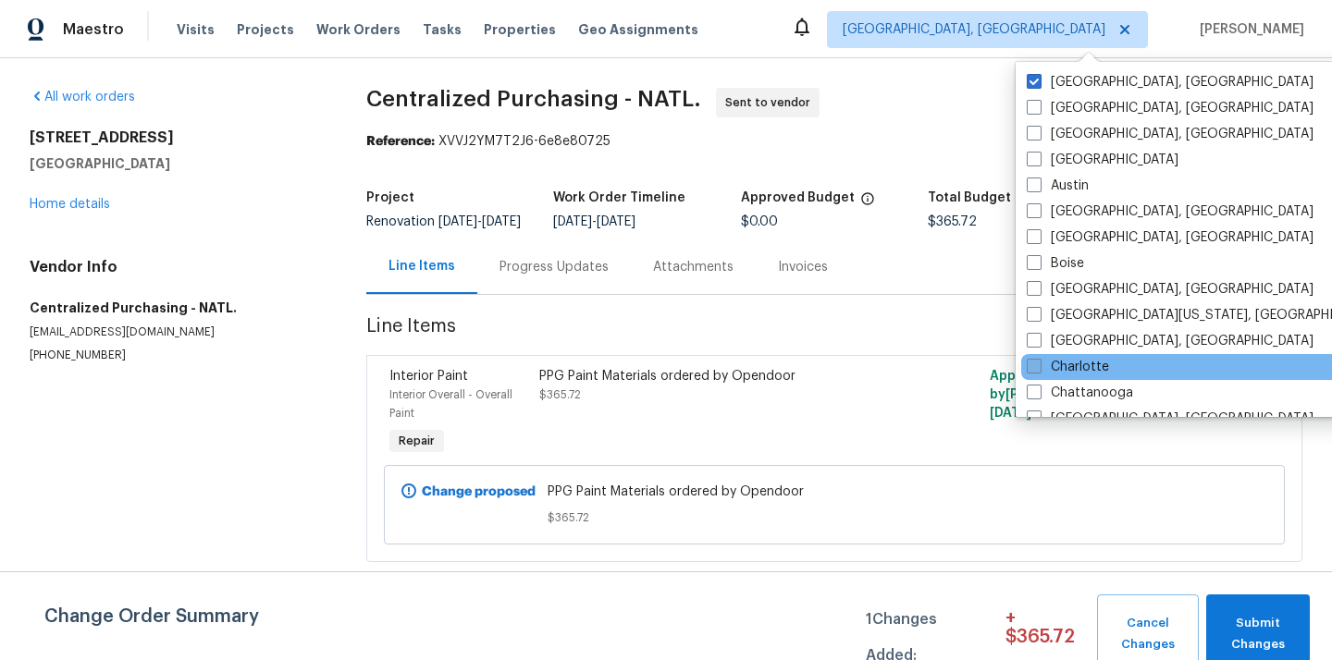
click at [1077, 359] on label "Charlotte" at bounding box center [1068, 367] width 82 height 18
click at [1039, 359] on input "Charlotte" at bounding box center [1033, 364] width 12 height 12
checkbox input "true"
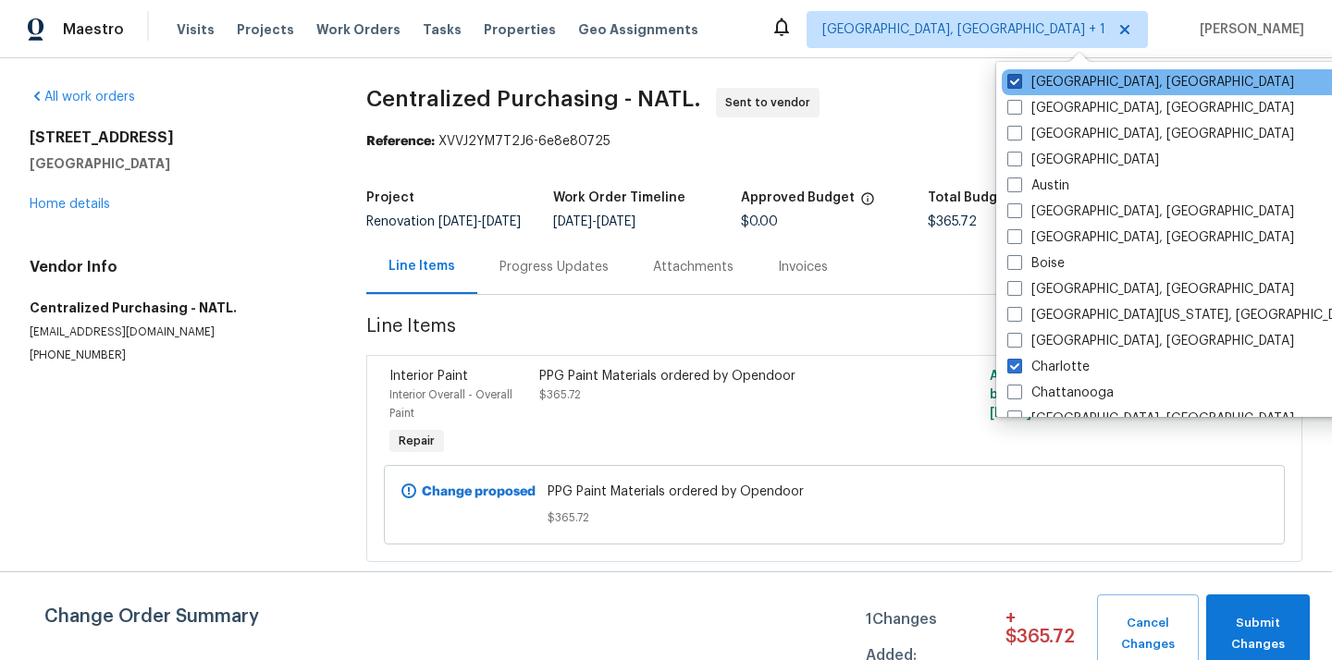
click at [1050, 82] on label "[GEOGRAPHIC_DATA], [GEOGRAPHIC_DATA]" at bounding box center [1150, 82] width 287 height 18
click at [1019, 82] on input "[GEOGRAPHIC_DATA], [GEOGRAPHIC_DATA]" at bounding box center [1013, 79] width 12 height 12
checkbox input "false"
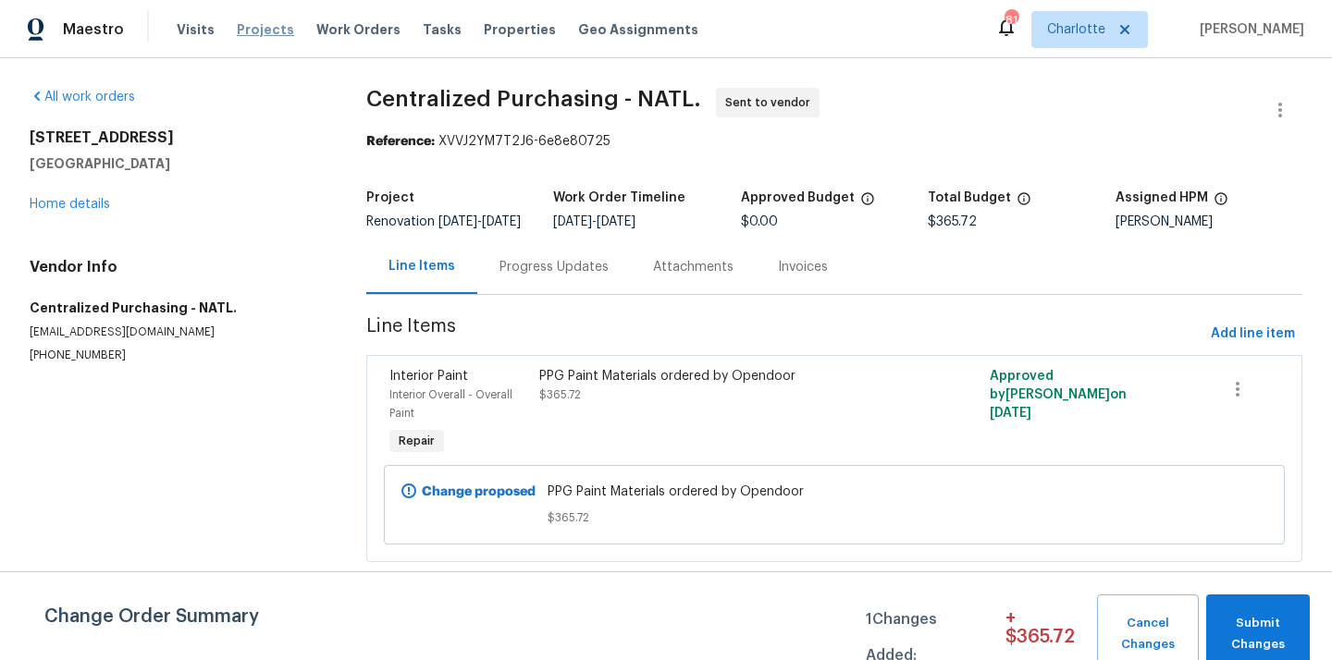
click at [240, 24] on span "Projects" at bounding box center [265, 29] width 57 height 18
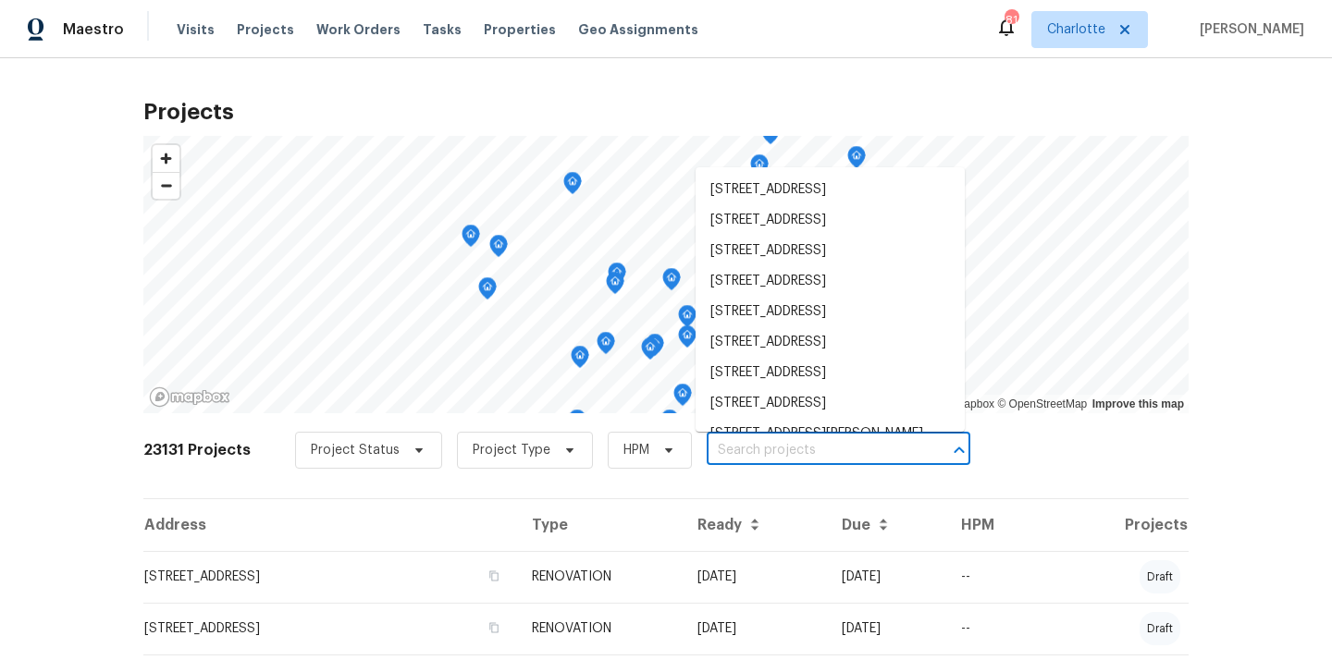
click at [831, 461] on input "text" at bounding box center [813, 451] width 212 height 29
paste input "[STREET_ADDRESS]"
type input "[STREET_ADDRESS]"
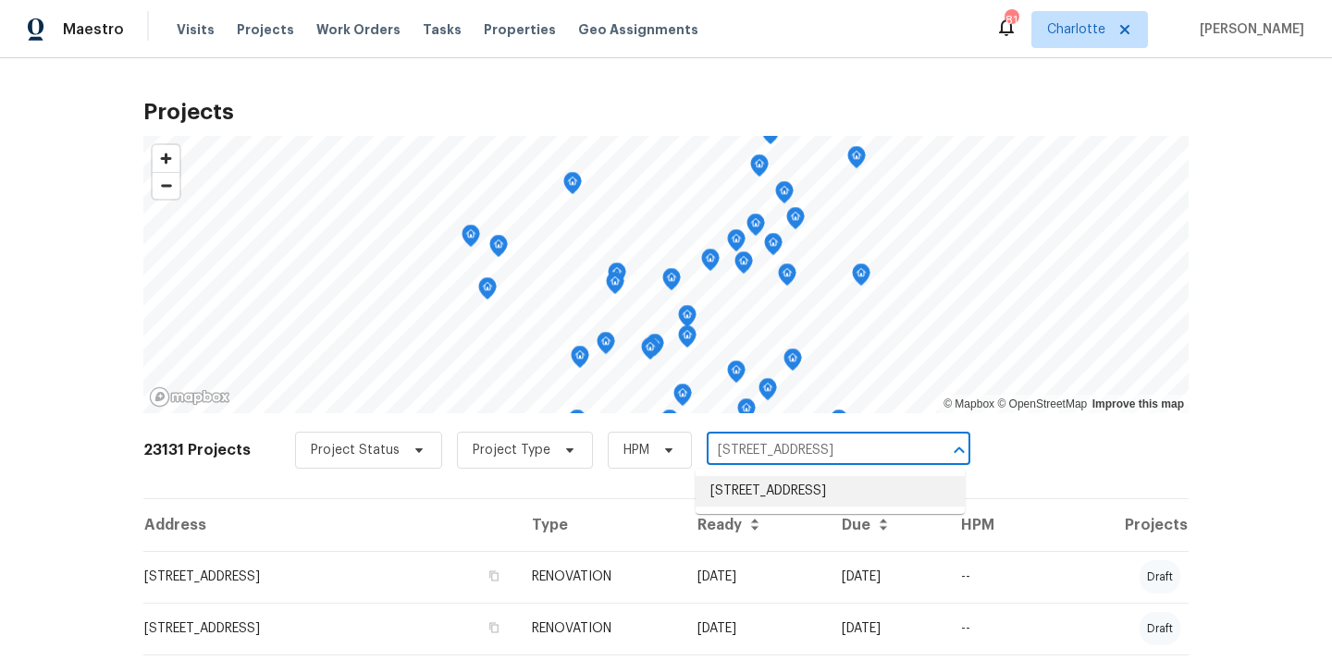
click at [795, 503] on li "[STREET_ADDRESS]" at bounding box center [829, 491] width 269 height 31
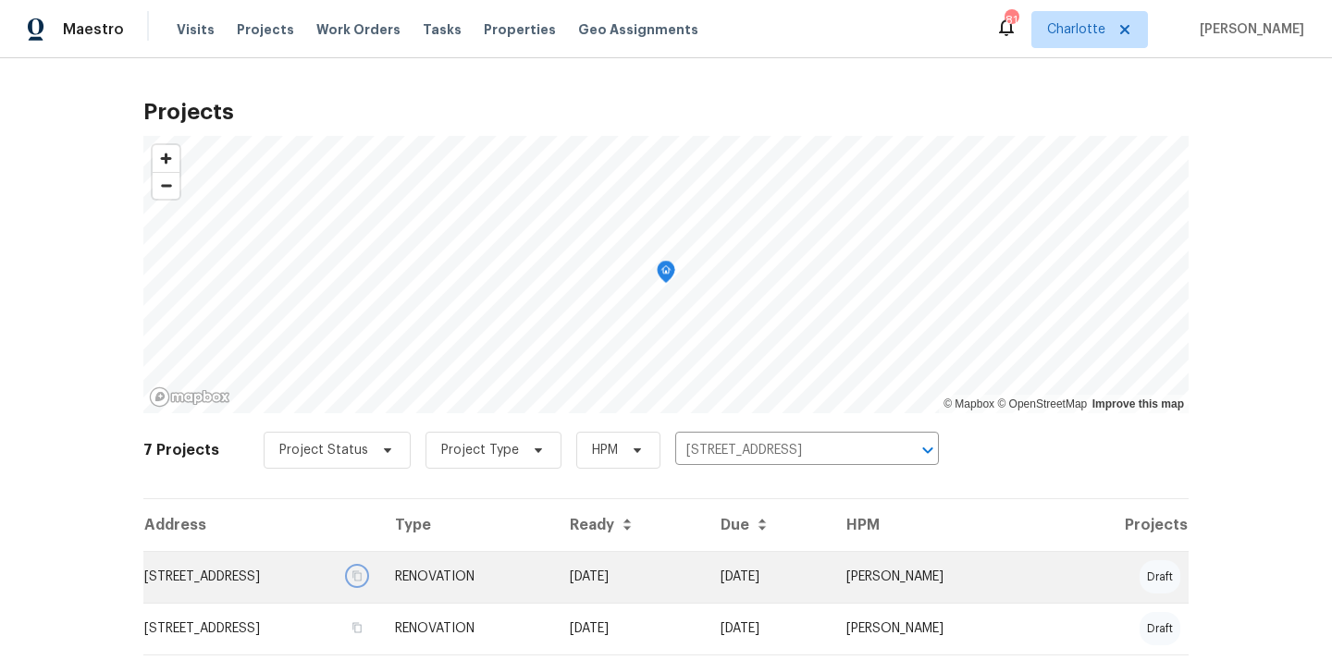
click at [365, 581] on button "button" at bounding box center [357, 576] width 17 height 17
click at [380, 587] on td "[STREET_ADDRESS]" at bounding box center [261, 577] width 237 height 52
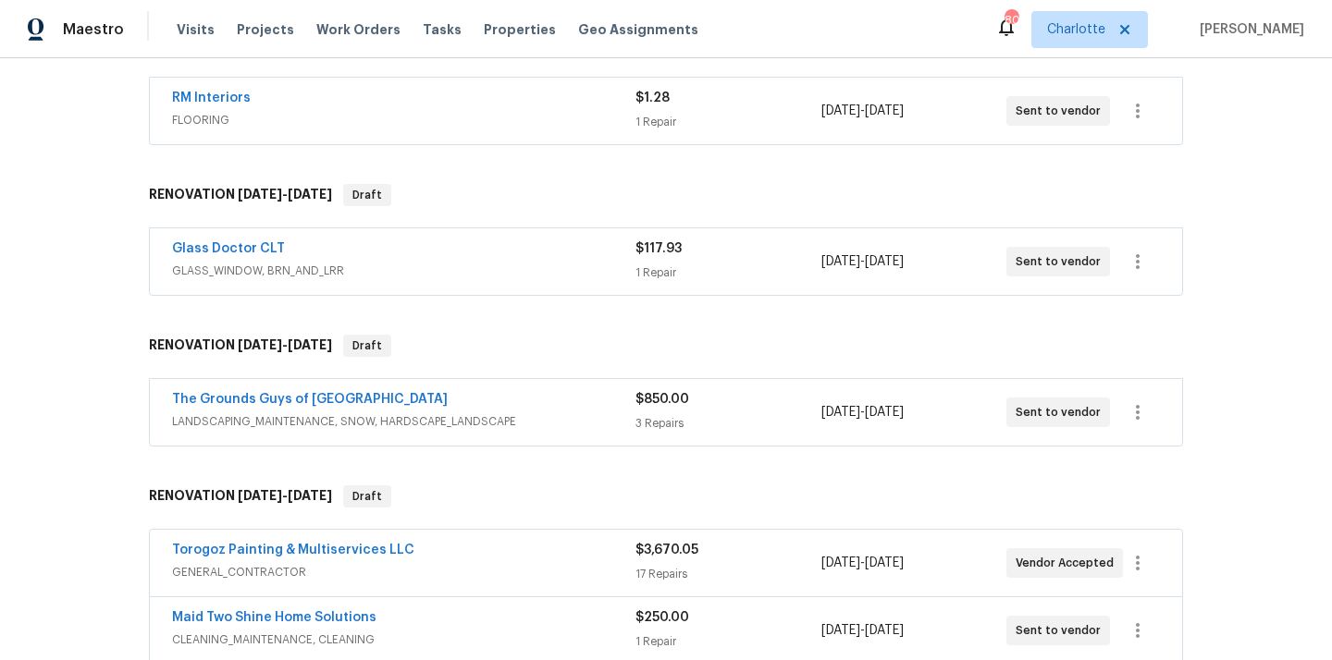
scroll to position [990, 0]
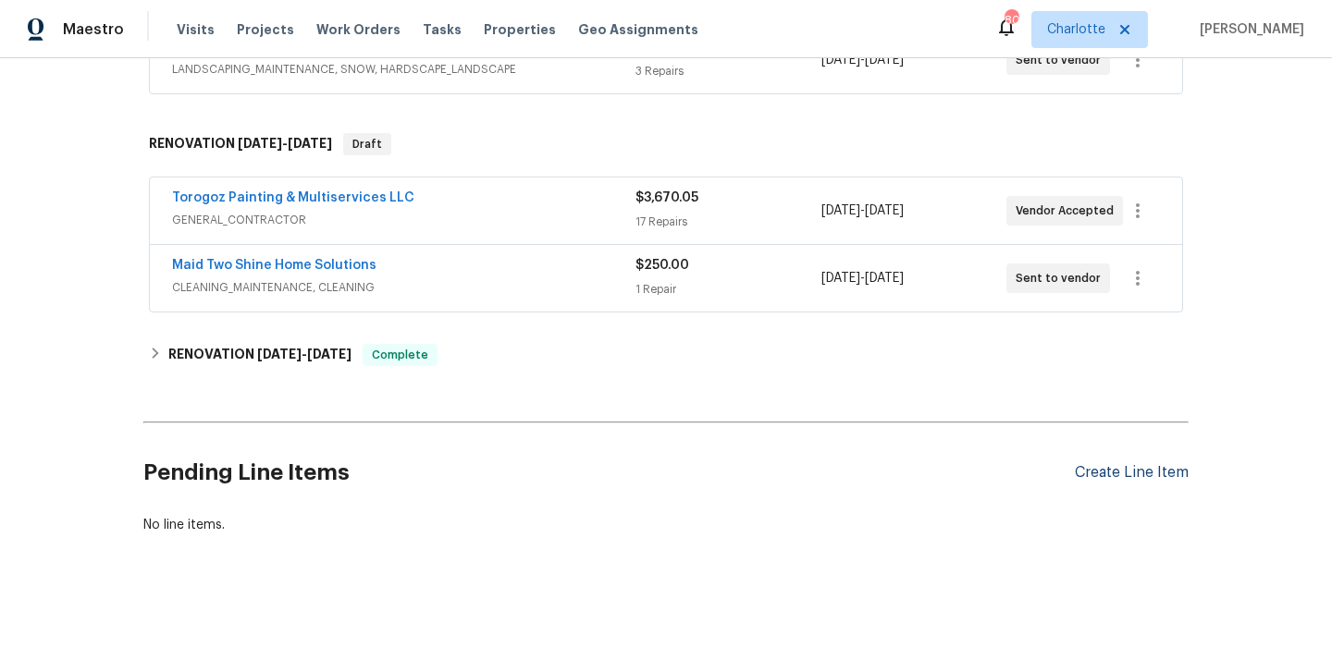
click at [1129, 473] on div "Create Line Item" at bounding box center [1132, 473] width 114 height 18
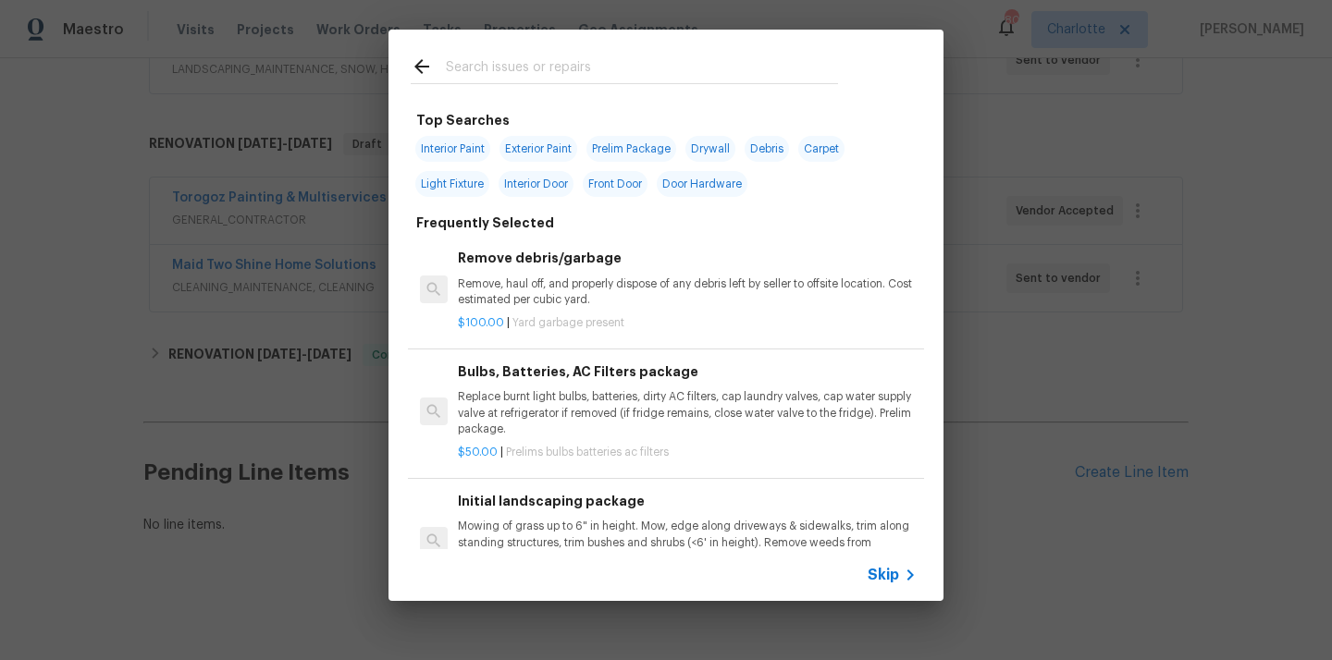
click at [608, 67] on input "text" at bounding box center [642, 69] width 392 height 28
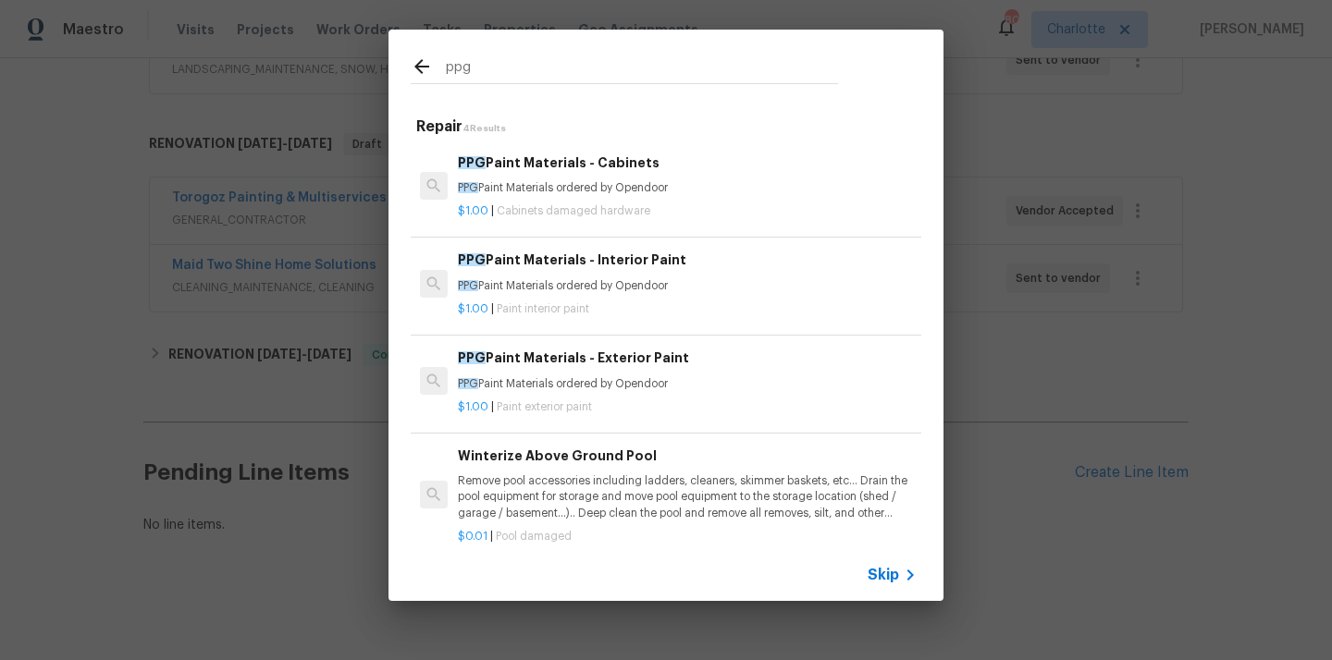
type input "ppg"
click at [574, 193] on p "PPG Paint Materials ordered by Opendoor" at bounding box center [687, 188] width 459 height 16
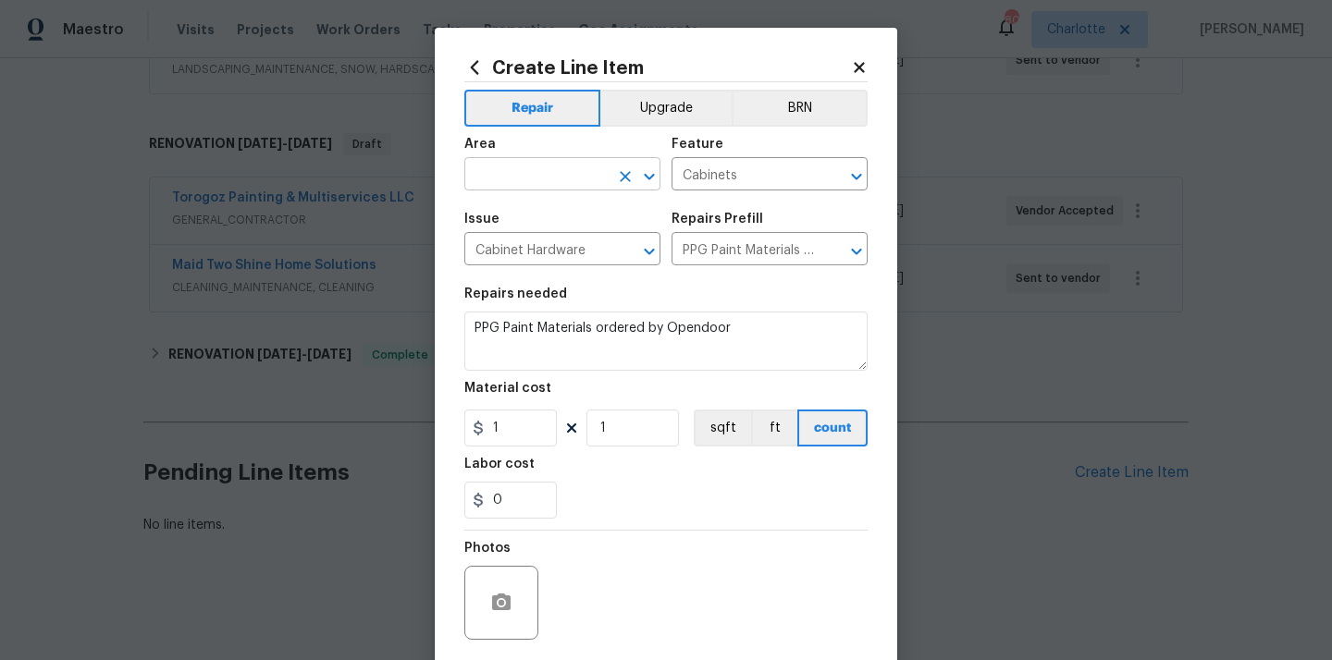
click at [572, 183] on input "text" at bounding box center [536, 176] width 144 height 29
click at [530, 219] on li "Kitchen" at bounding box center [562, 218] width 196 height 31
type input "Kitchen"
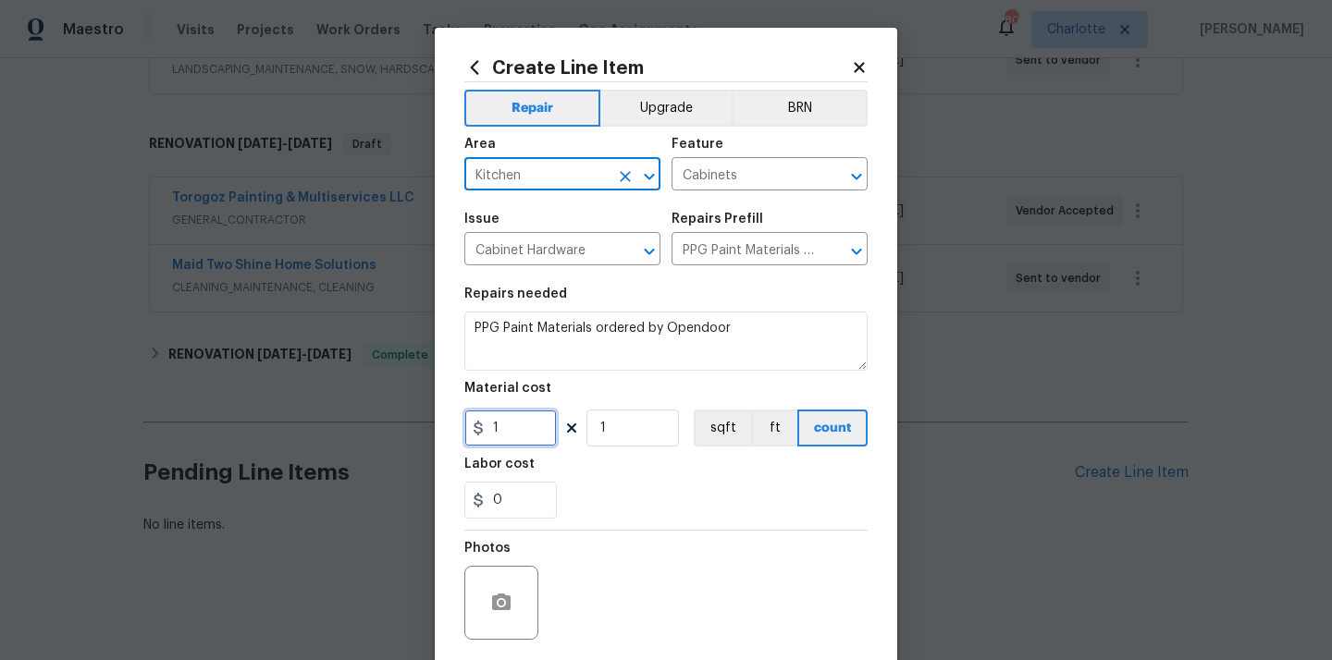
drag, startPoint x: 522, startPoint y: 434, endPoint x: 455, endPoint y: 434, distance: 66.6
click at [455, 434] on div "Create Line Item Repair Upgrade BRN Area Kitchen ​ Feature Cabinets ​ Issue Cab…" at bounding box center [666, 398] width 462 height 741
paste input "227.3"
type input "227.31"
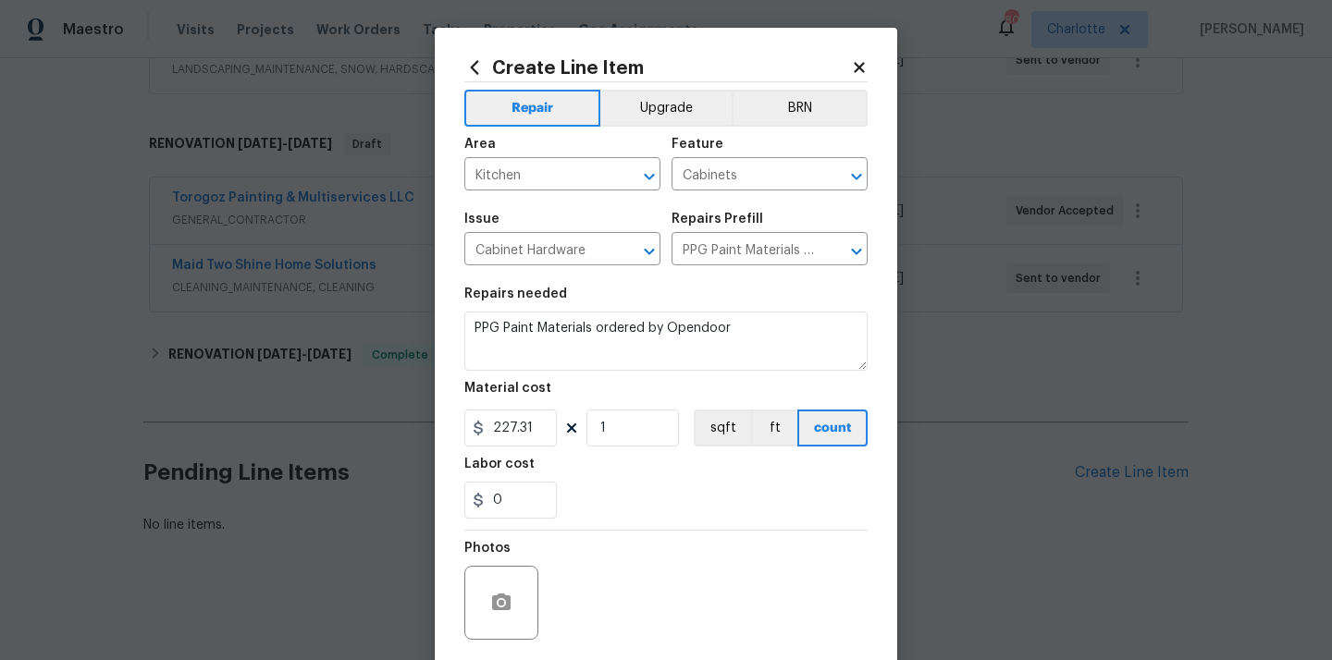
click at [607, 467] on div "Labor cost" at bounding box center [665, 470] width 403 height 24
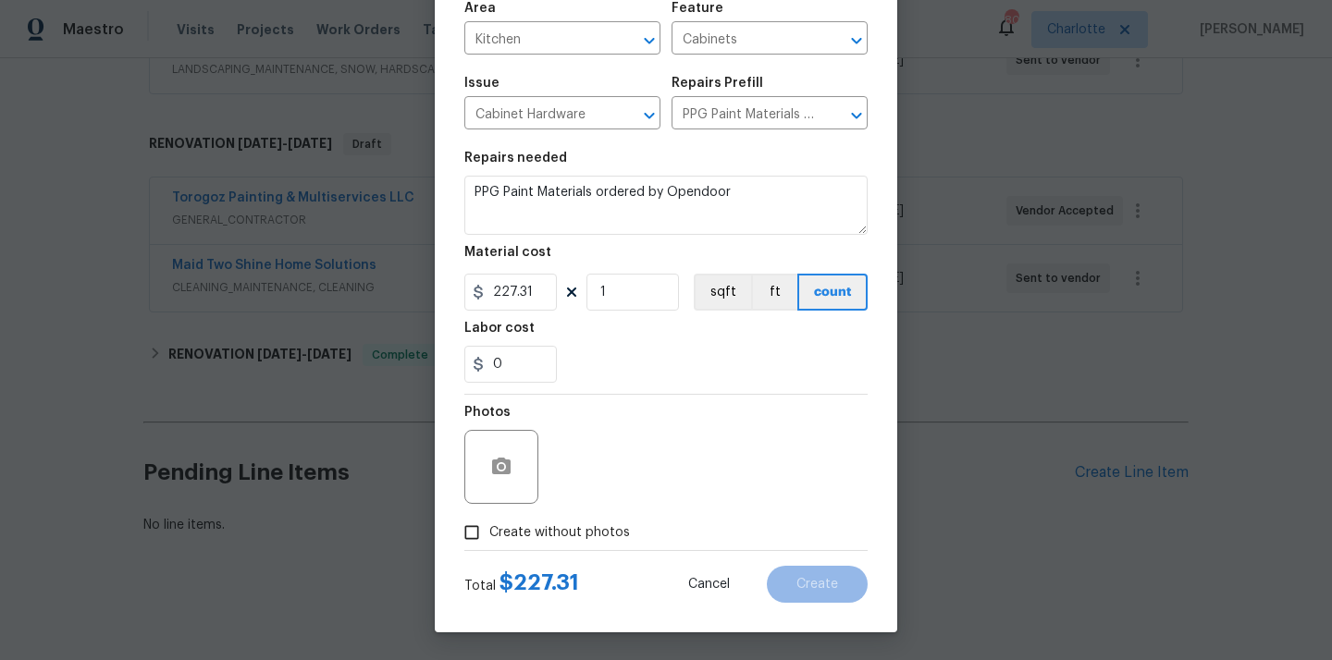
click at [569, 530] on span "Create without photos" at bounding box center [559, 532] width 141 height 19
click at [489, 530] on input "Create without photos" at bounding box center [471, 532] width 35 height 35
checkbox input "true"
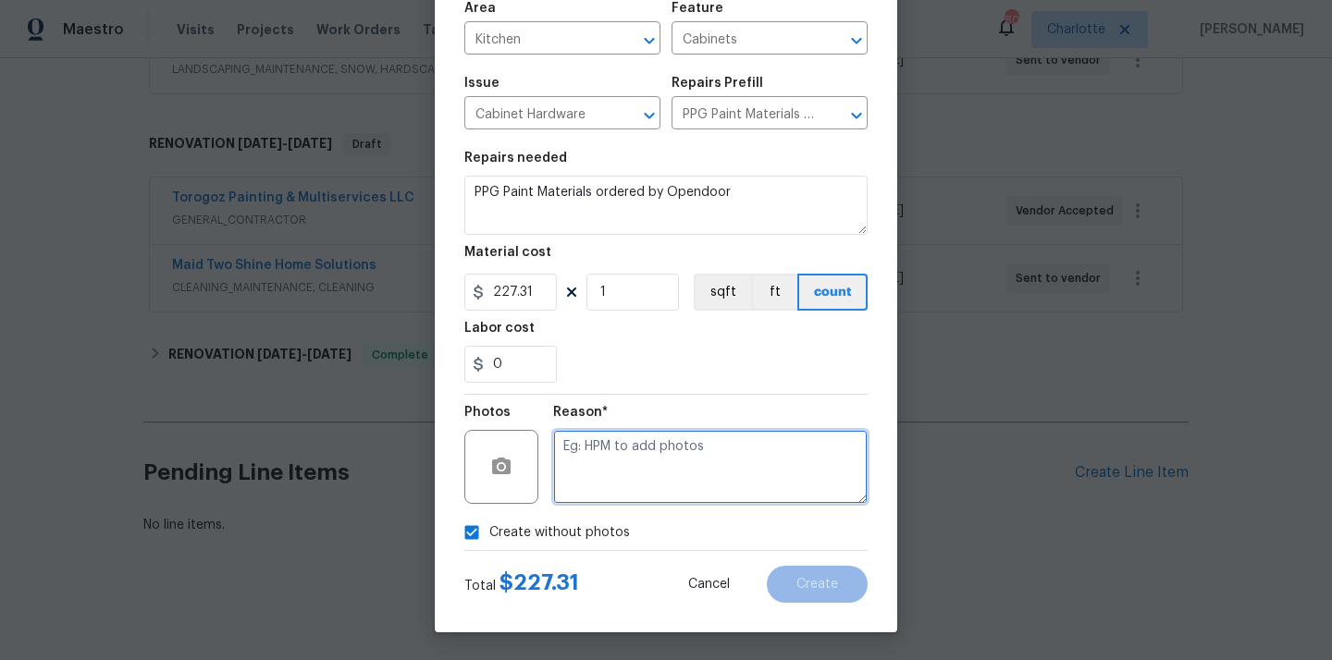
click at [602, 459] on textarea at bounding box center [710, 467] width 314 height 74
type textarea "N/A"
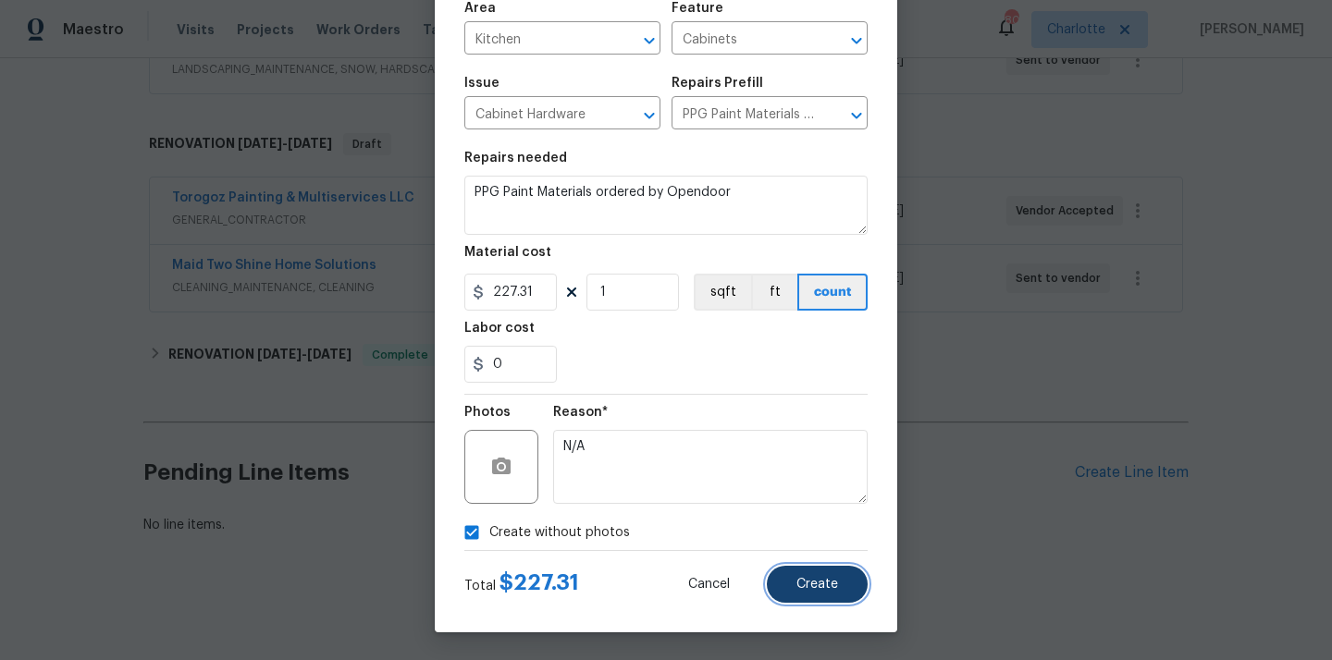
click at [807, 583] on span "Create" at bounding box center [817, 585] width 42 height 14
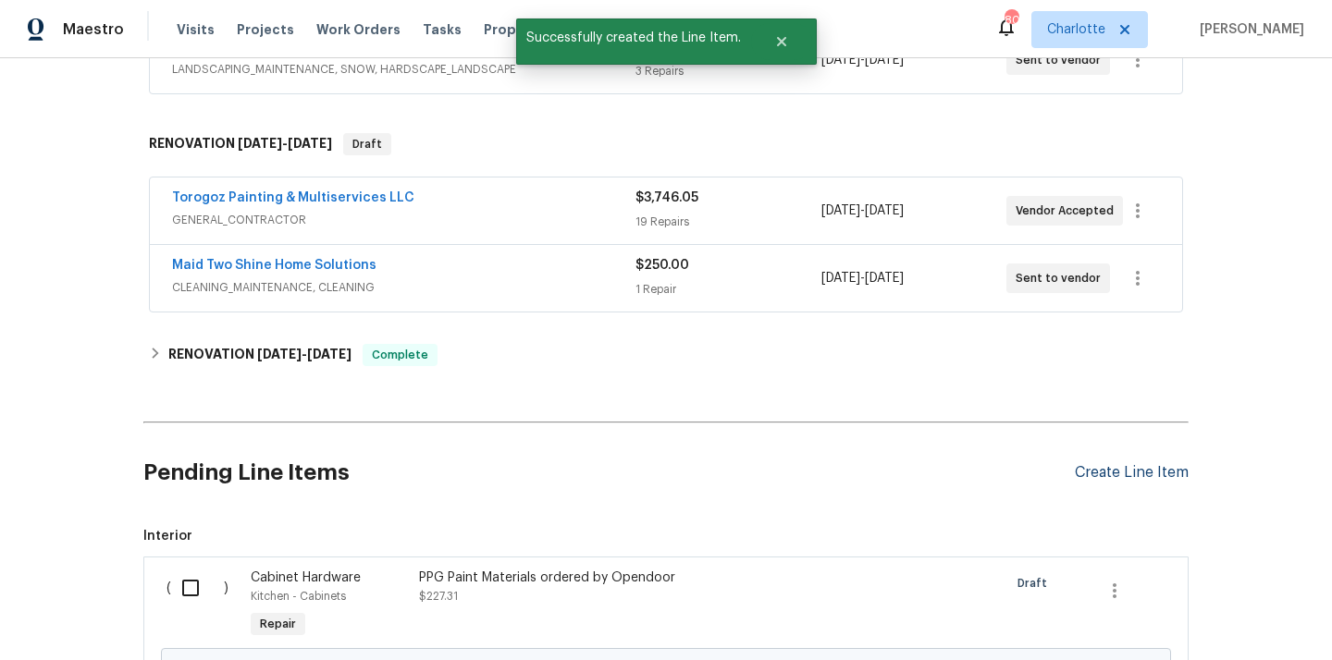
click at [1126, 477] on div "Create Line Item" at bounding box center [1132, 473] width 114 height 18
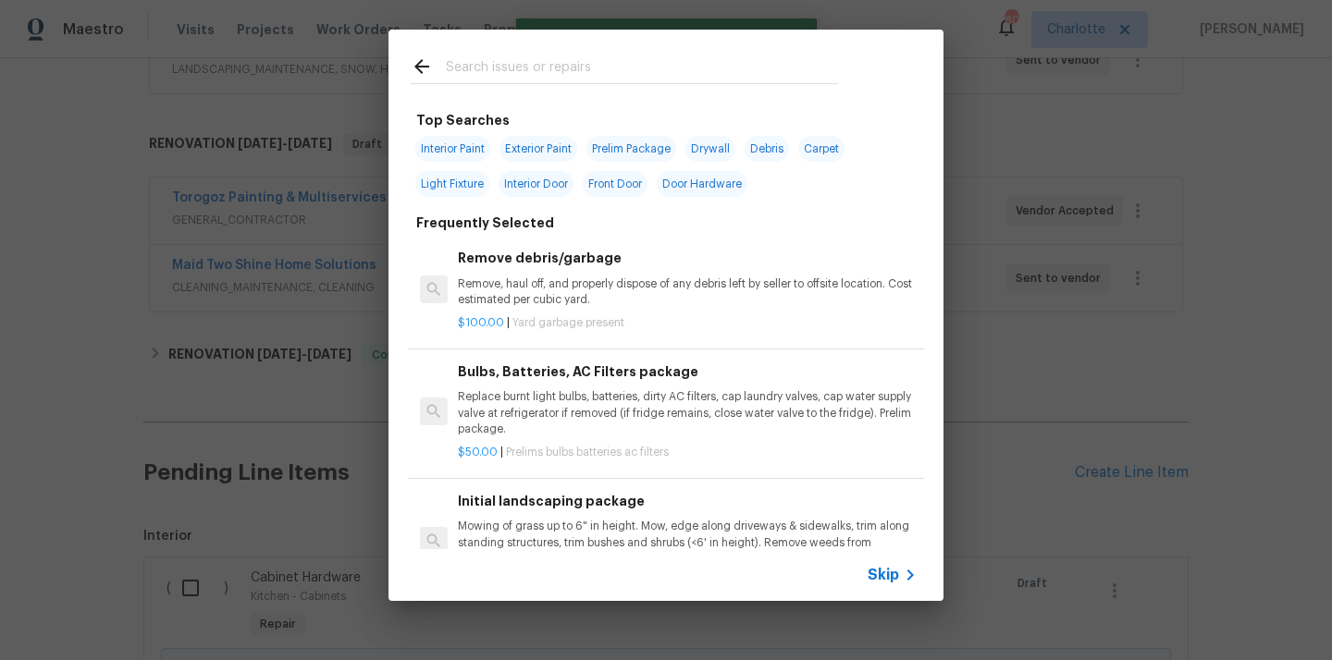
click at [642, 77] on input "text" at bounding box center [642, 69] width 392 height 28
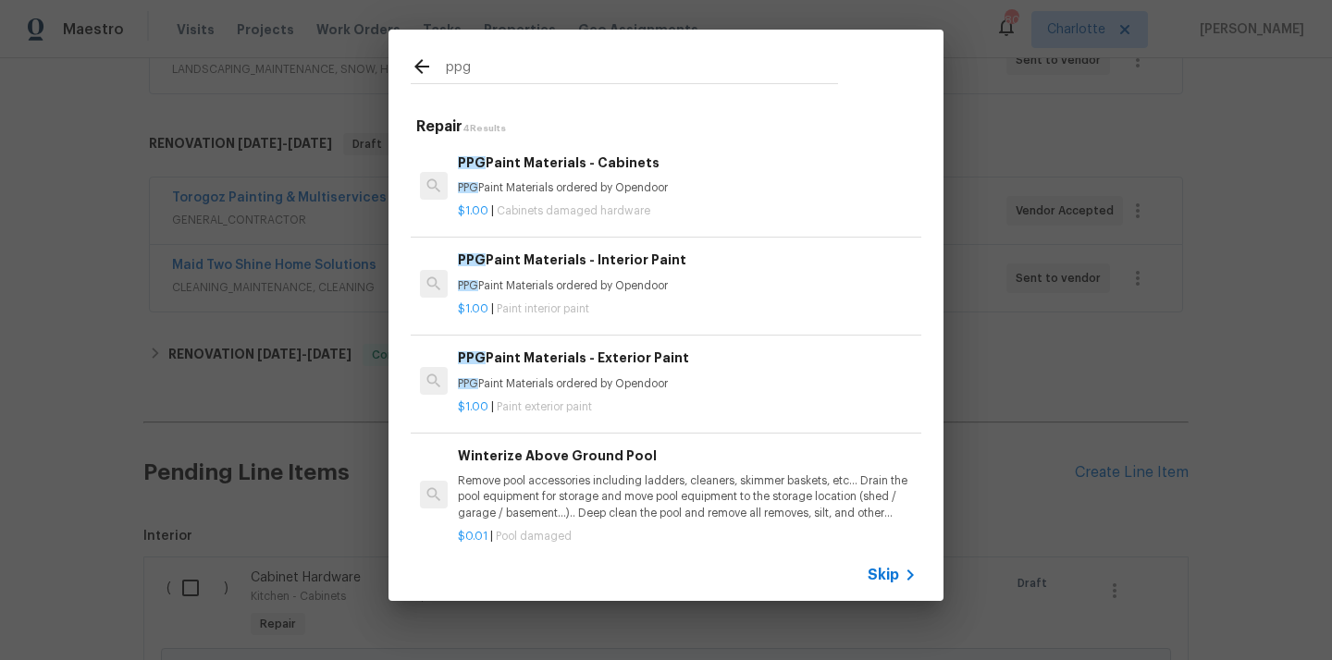
type input "ppg"
click at [595, 267] on h6 "PPG Paint Materials - Interior Paint" at bounding box center [687, 260] width 459 height 20
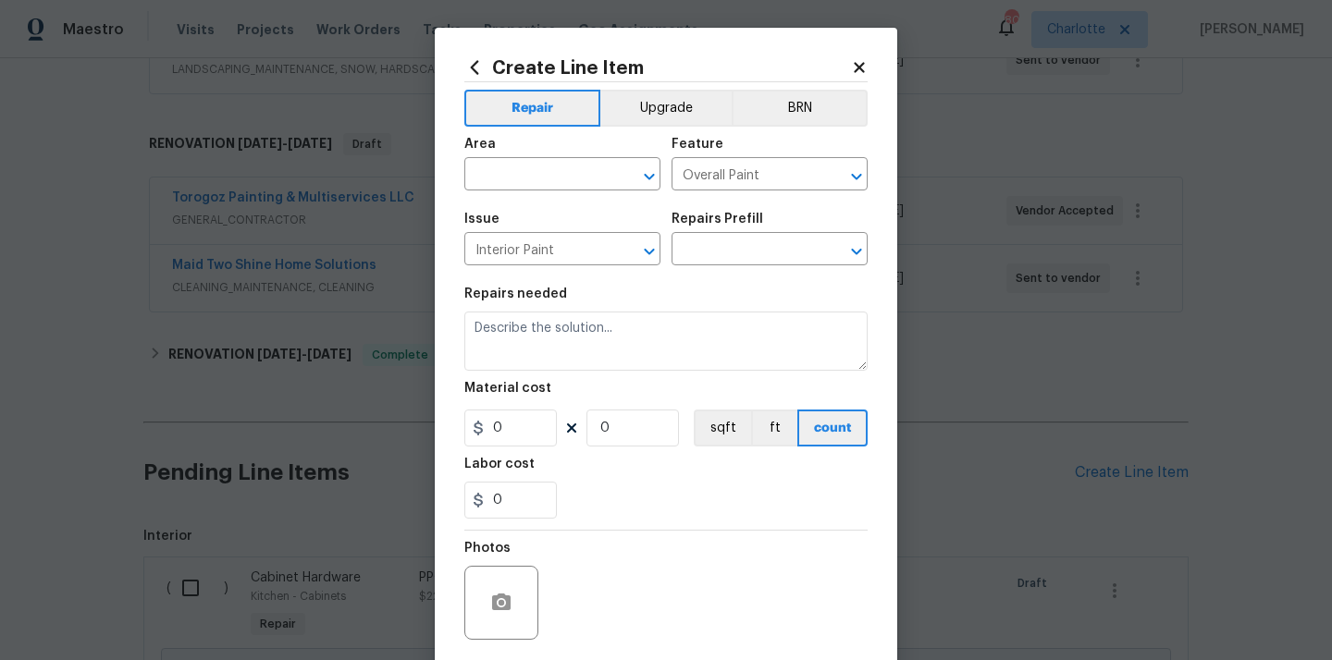
type input "PPG Paint Materials - Interior Paint $1.00"
type textarea "PPG Paint Materials ordered by Opendoor"
type input "1"
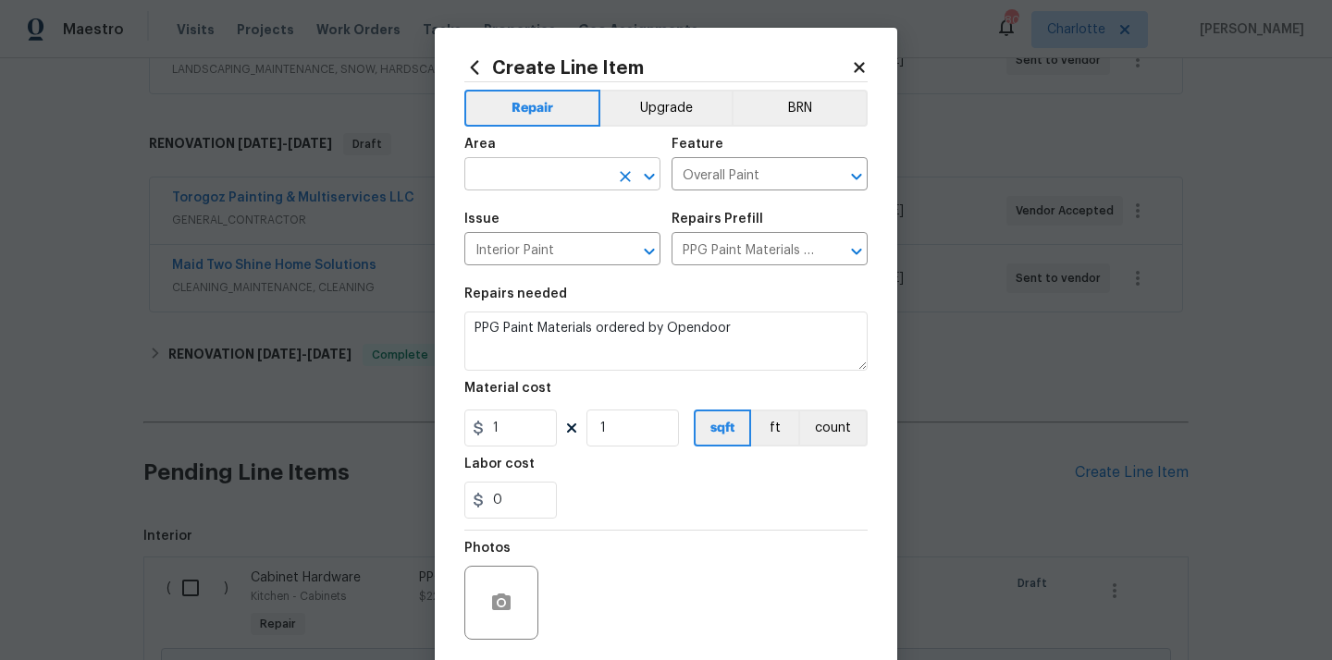
click at [561, 163] on input "text" at bounding box center [536, 176] width 144 height 29
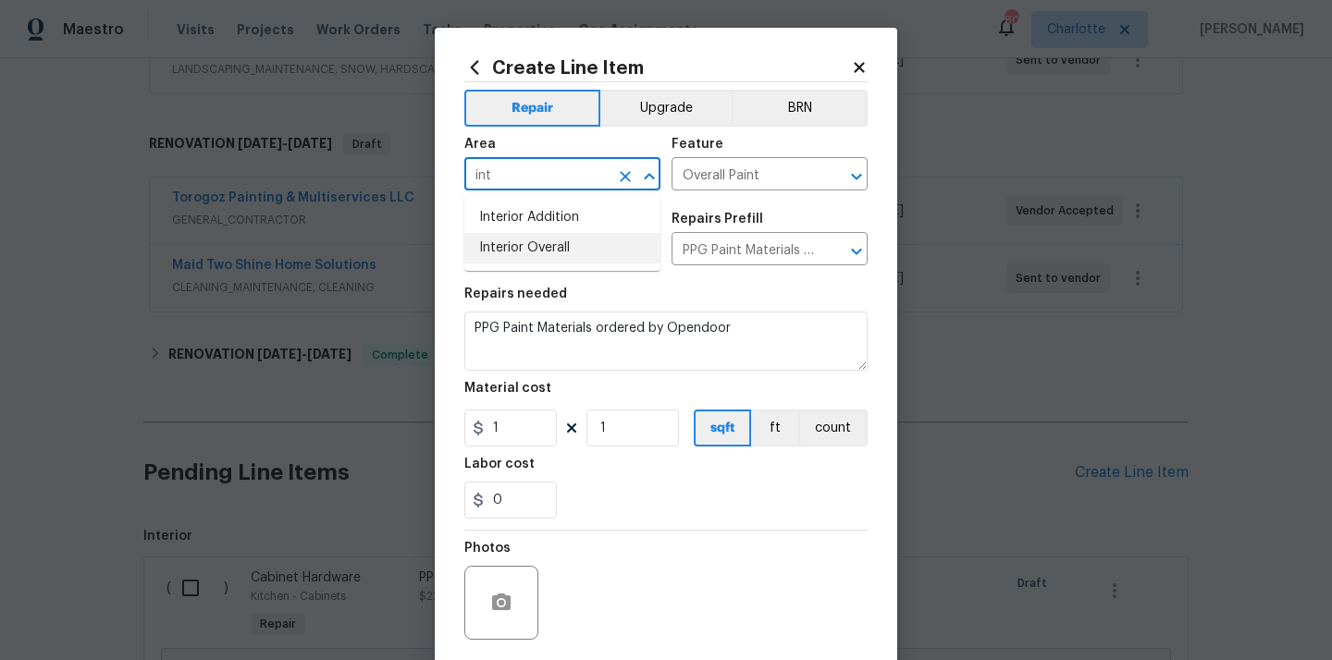
click at [551, 239] on li "Interior Overall" at bounding box center [562, 248] width 196 height 31
type input "Interior Overall"
drag, startPoint x: 500, startPoint y: 420, endPoint x: 463, endPoint y: 422, distance: 37.0
click at [477, 420] on input "1" at bounding box center [510, 428] width 92 height 37
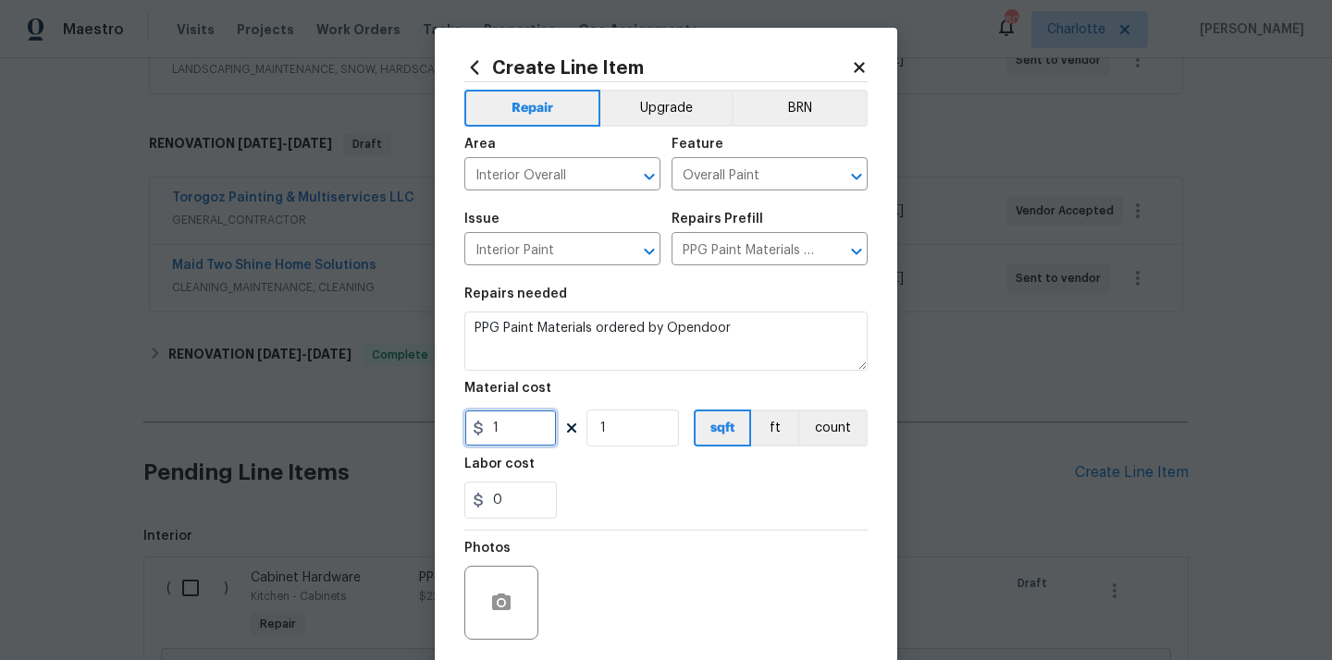
paste input "430.3"
type input "430.3"
click at [567, 465] on div "Labor cost" at bounding box center [665, 470] width 403 height 24
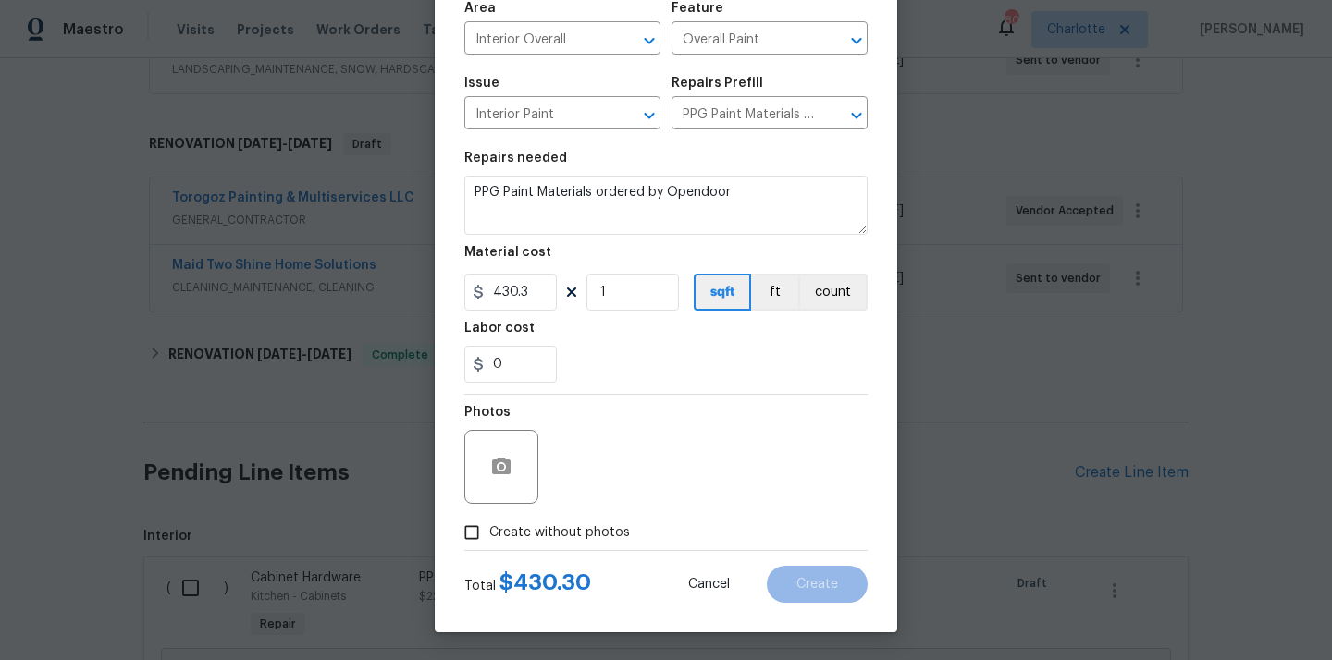
click at [569, 526] on span "Create without photos" at bounding box center [559, 532] width 141 height 19
click at [489, 526] on input "Create without photos" at bounding box center [471, 532] width 35 height 35
checkbox input "true"
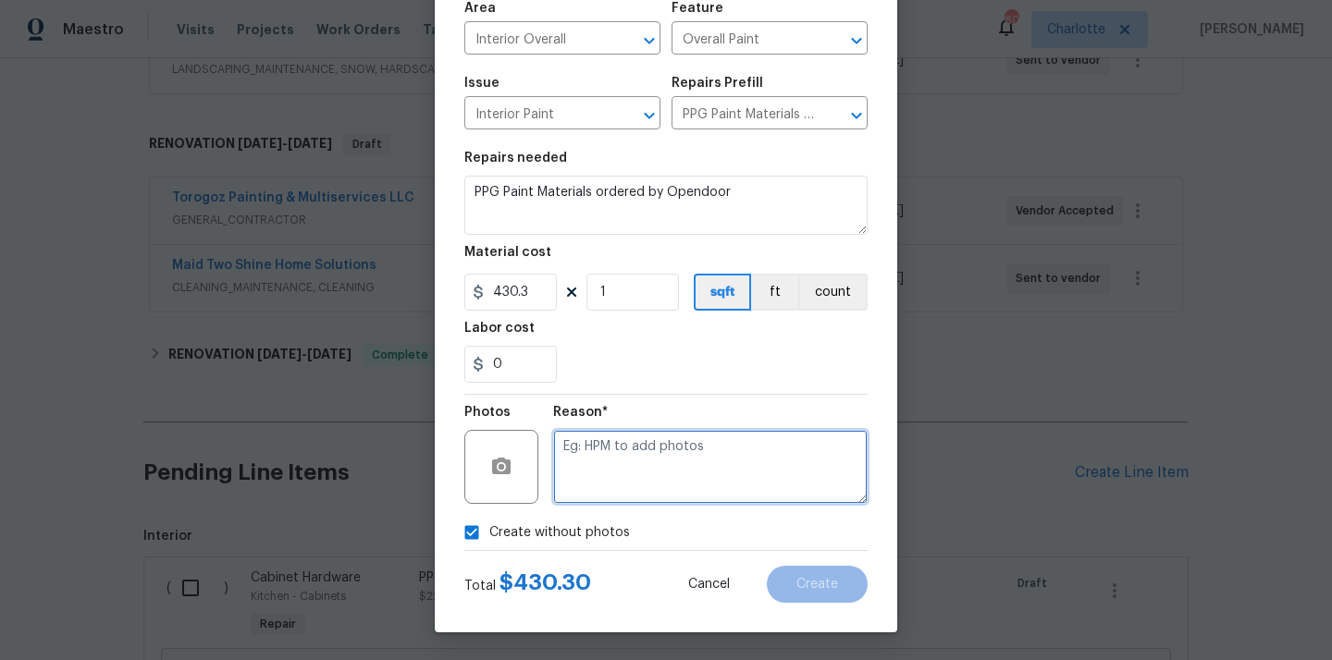
click at [583, 490] on textarea at bounding box center [710, 467] width 314 height 74
type textarea "N/A"
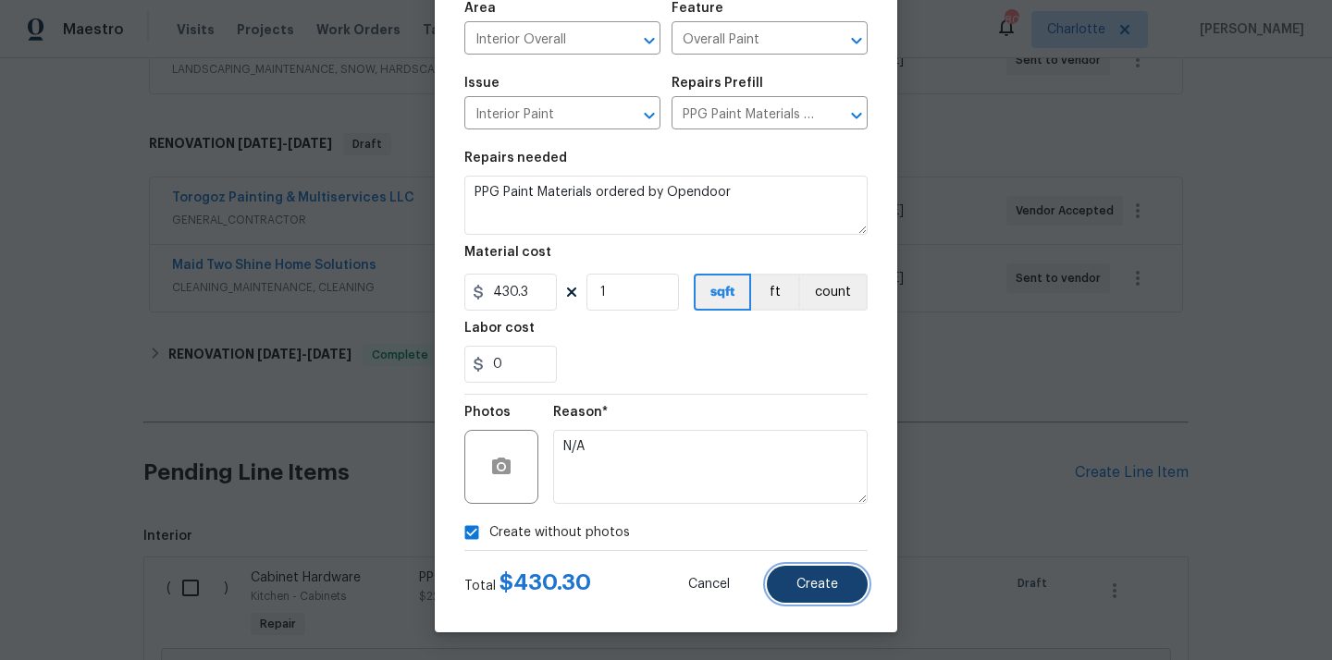
click at [816, 597] on button "Create" at bounding box center [817, 584] width 101 height 37
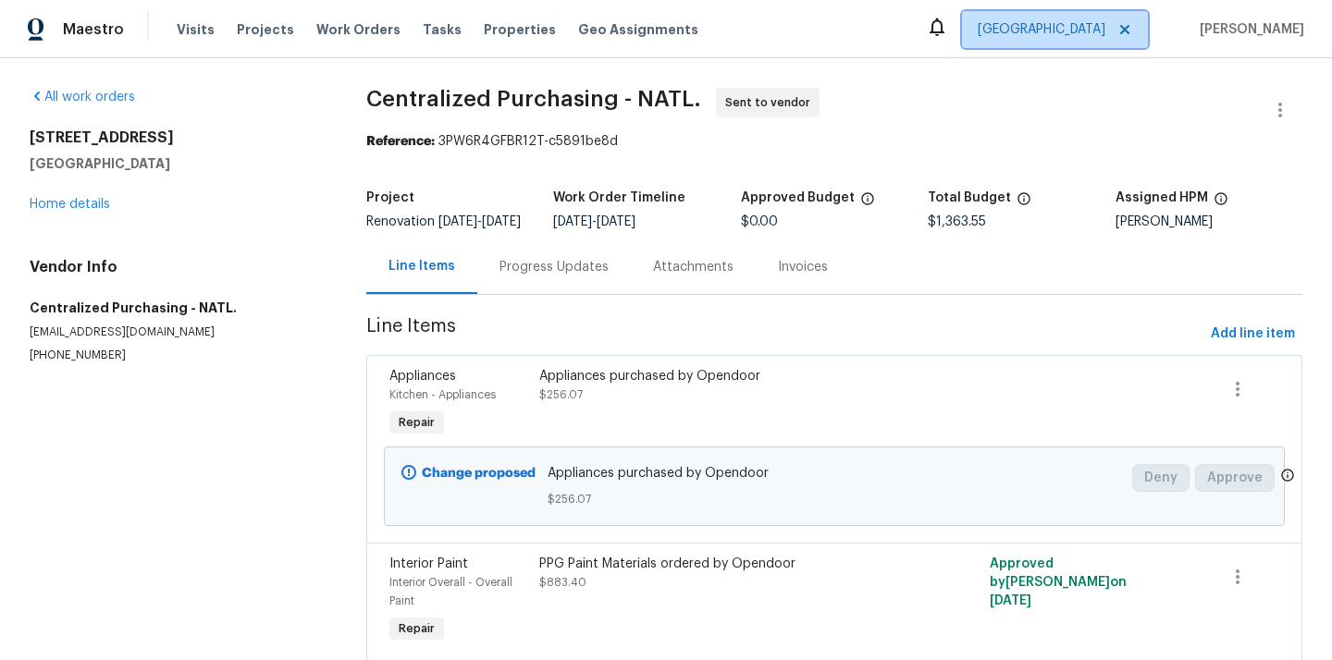
click at [1063, 24] on span "[GEOGRAPHIC_DATA]" at bounding box center [1055, 29] width 186 height 37
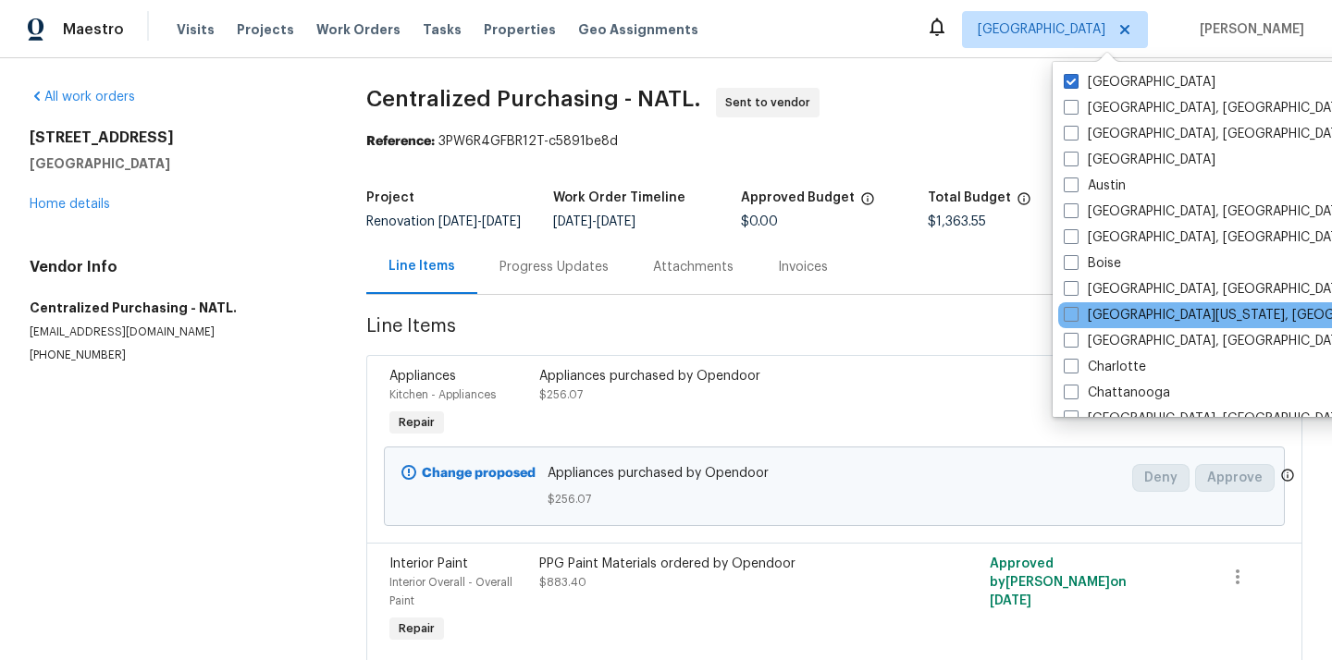
scroll to position [61, 0]
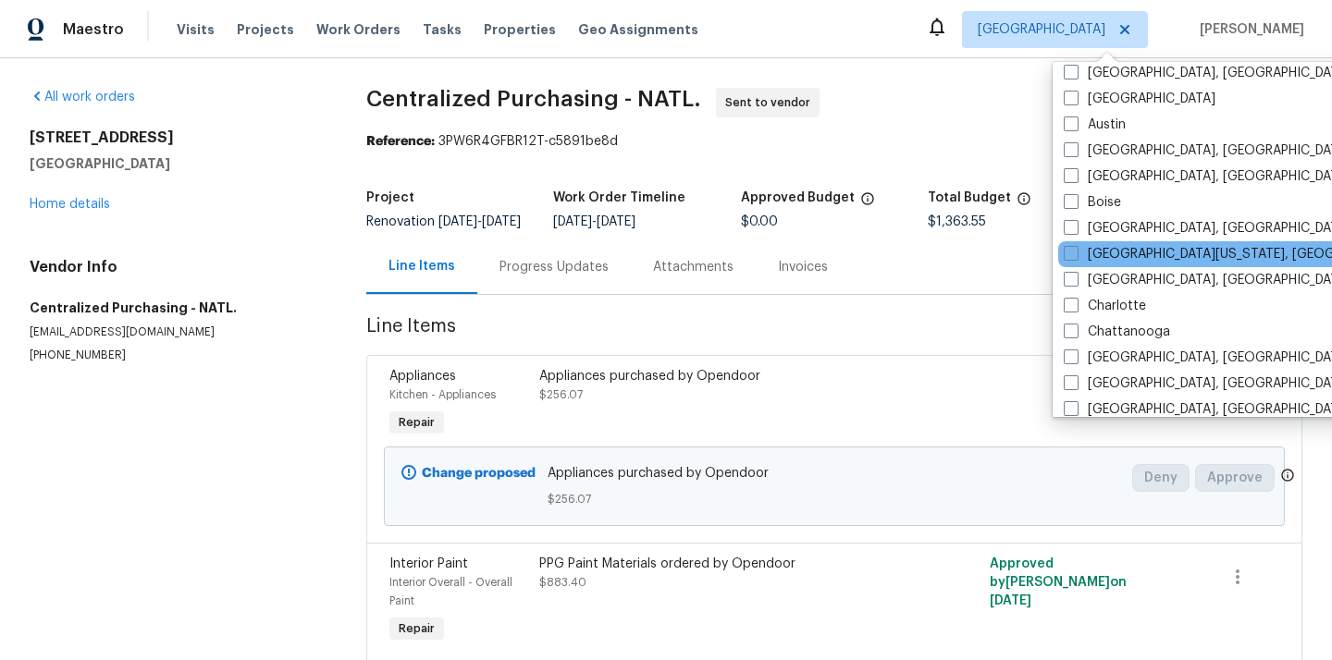
click at [1103, 305] on label "Charlotte" at bounding box center [1105, 306] width 82 height 18
click at [1076, 305] on input "Charlotte" at bounding box center [1070, 303] width 12 height 12
checkbox input "true"
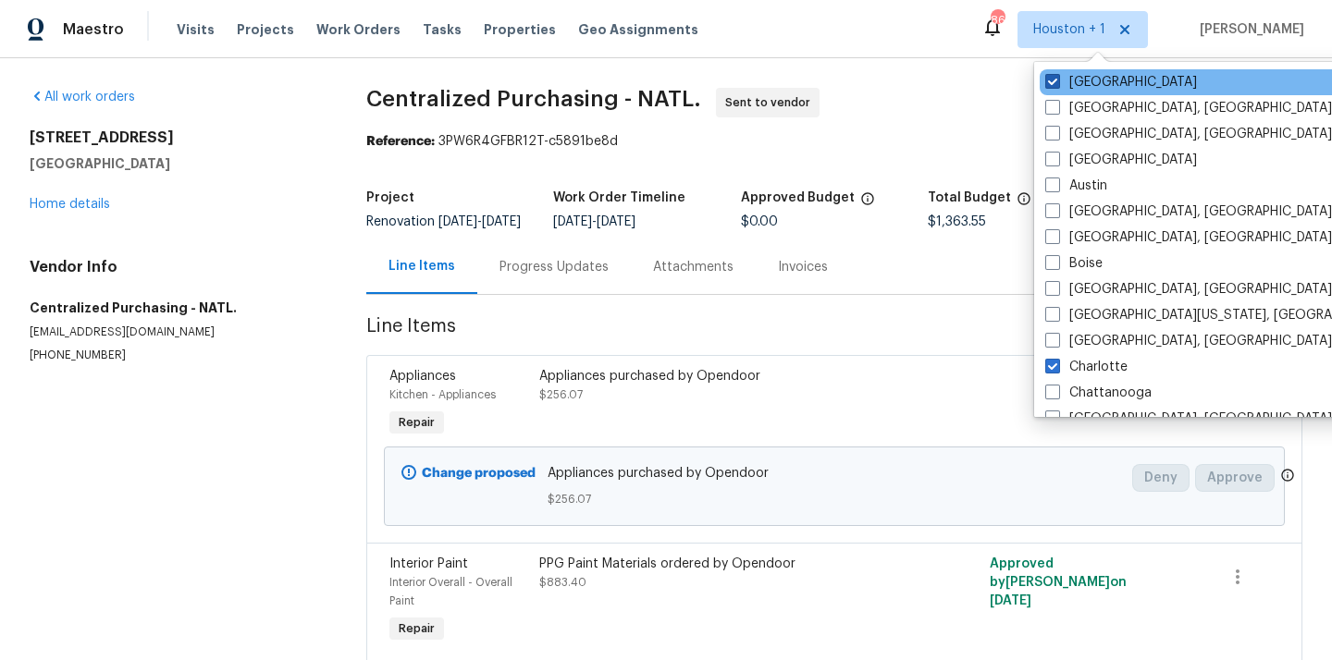
click at [1085, 85] on label "[GEOGRAPHIC_DATA]" at bounding box center [1121, 82] width 152 height 18
click at [1057, 85] on input "[GEOGRAPHIC_DATA]" at bounding box center [1051, 79] width 12 height 12
checkbox input "false"
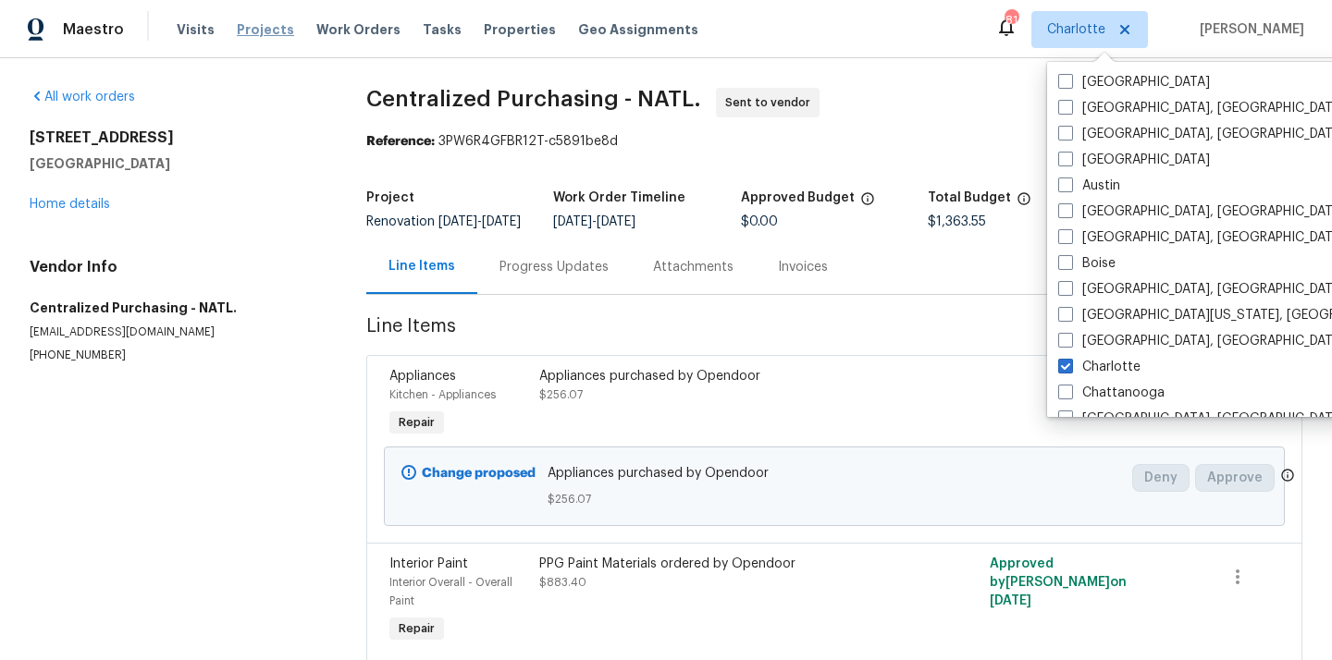
click at [261, 38] on span "Projects" at bounding box center [265, 29] width 57 height 18
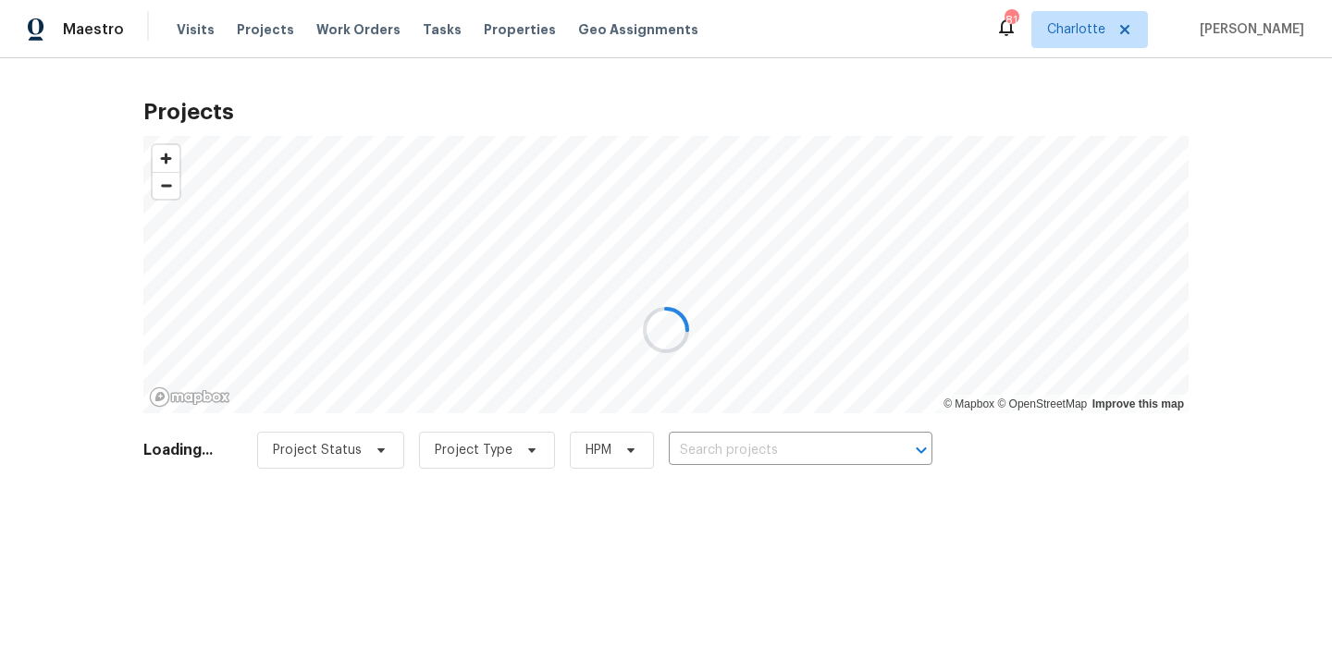
click at [795, 457] on div at bounding box center [666, 330] width 1332 height 660
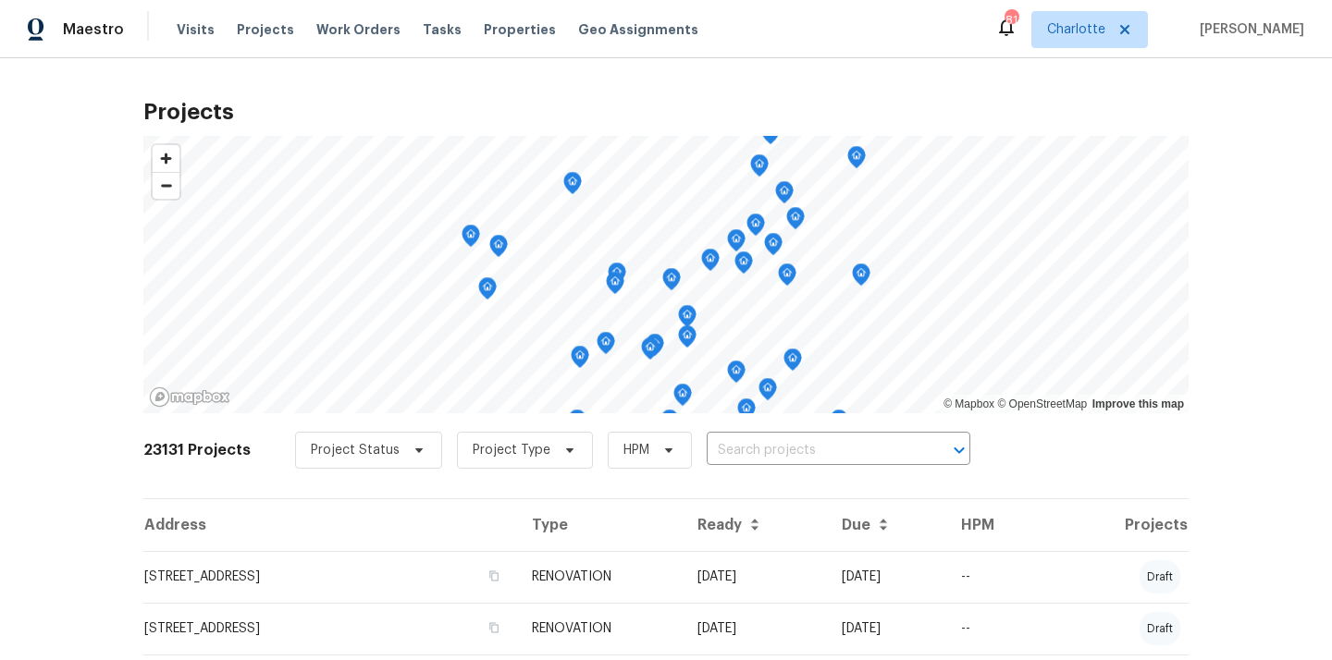
click at [795, 457] on input "text" at bounding box center [813, 451] width 212 height 29
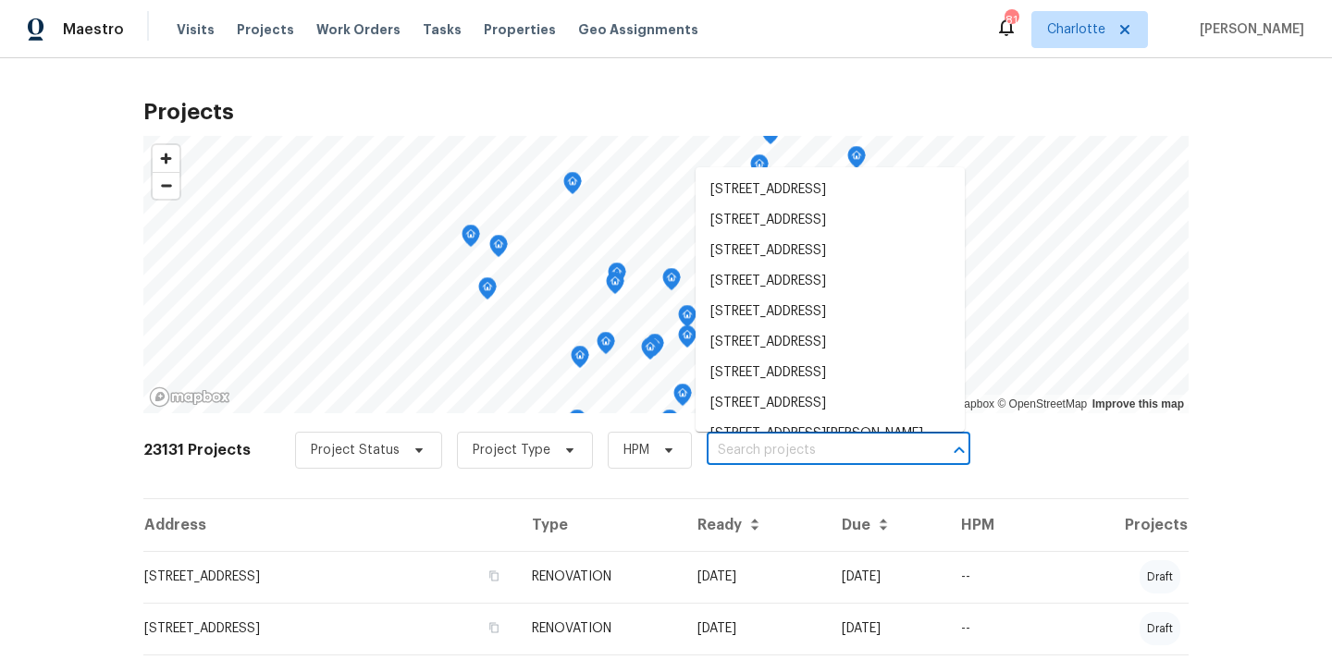
paste input "[STREET_ADDRESS]"
type input "[STREET_ADDRESS]"
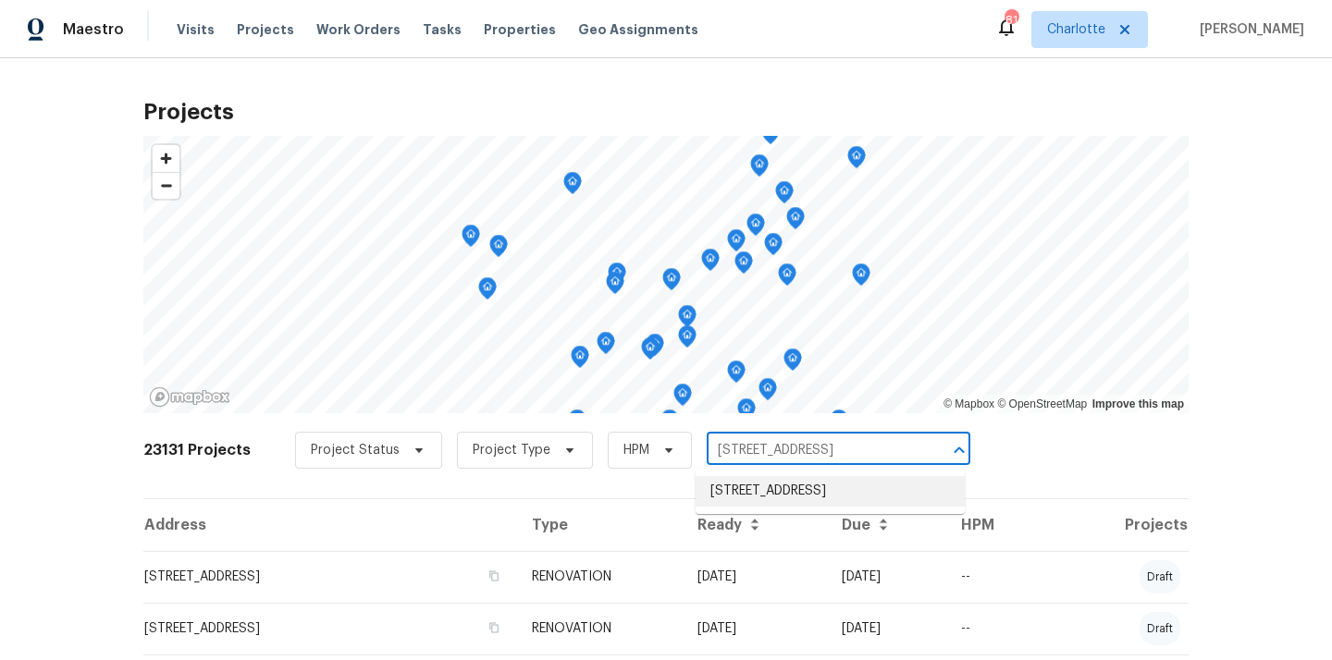
click at [777, 492] on li "[STREET_ADDRESS]" at bounding box center [829, 491] width 269 height 31
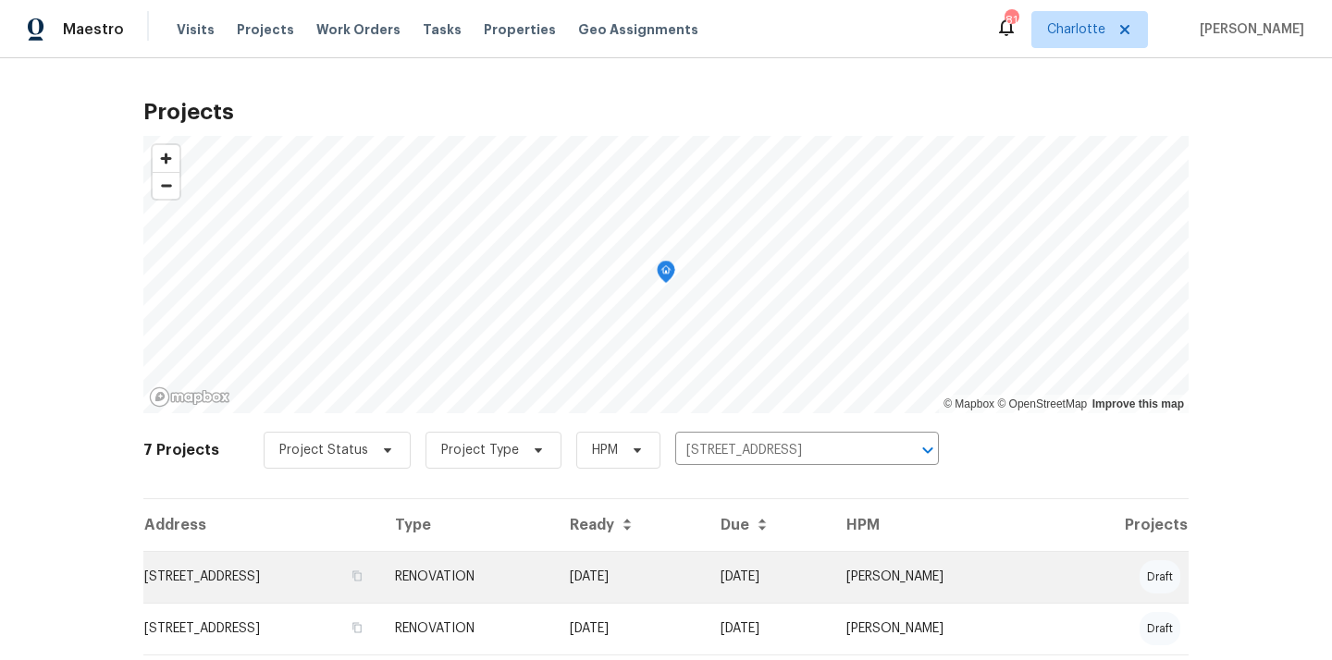
click at [380, 584] on td "[STREET_ADDRESS]" at bounding box center [261, 577] width 237 height 52
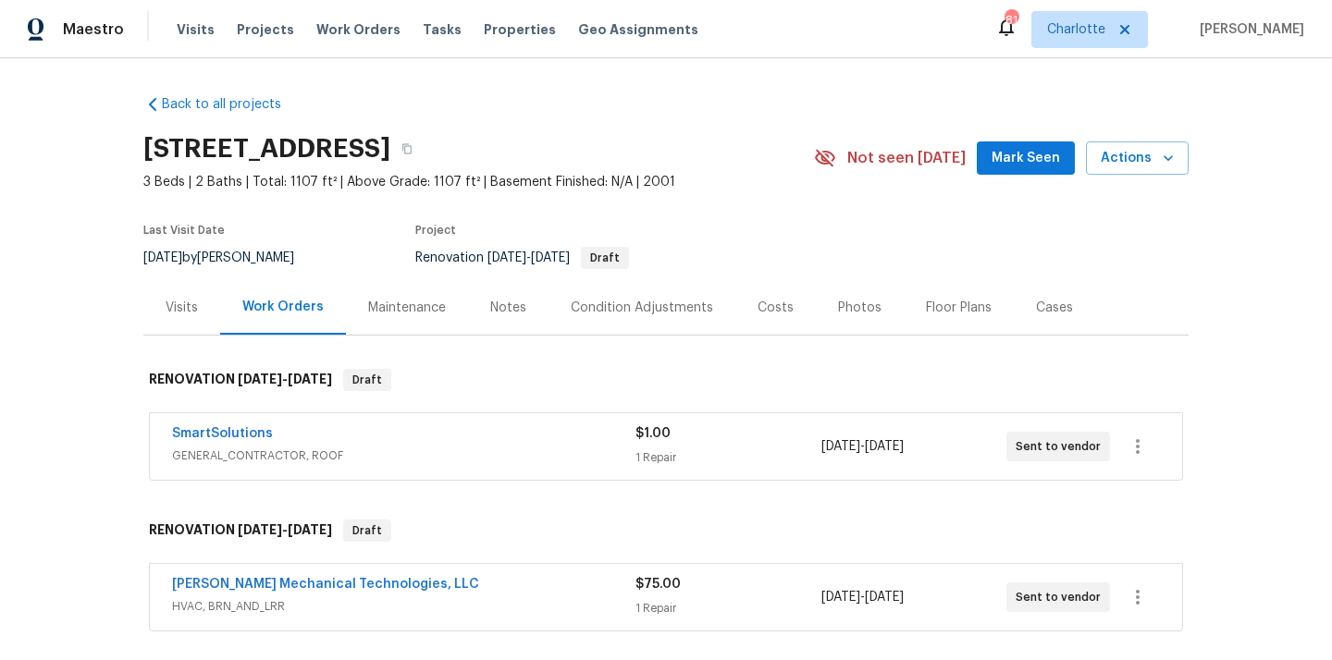
click at [390, 145] on h2 "[STREET_ADDRESS]" at bounding box center [266, 149] width 247 height 18
copy h2 "28216"
click at [170, 316] on div "Visits" at bounding box center [182, 308] width 32 height 18
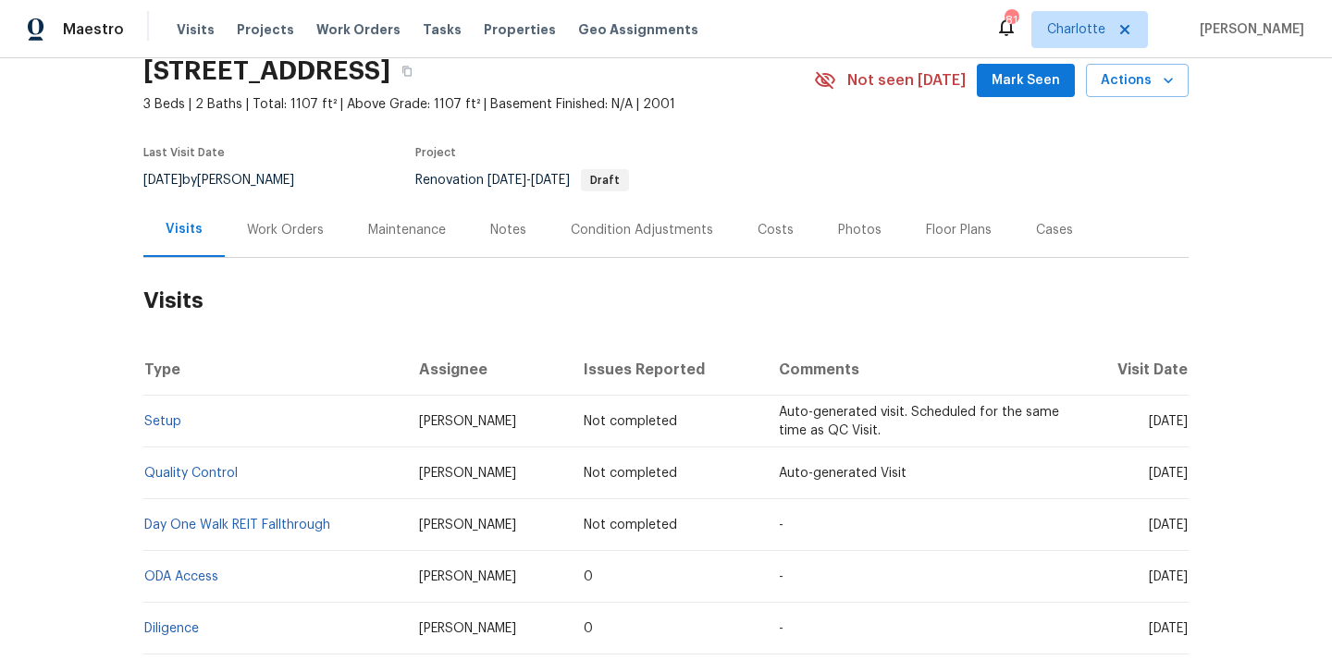
scroll to position [198, 0]
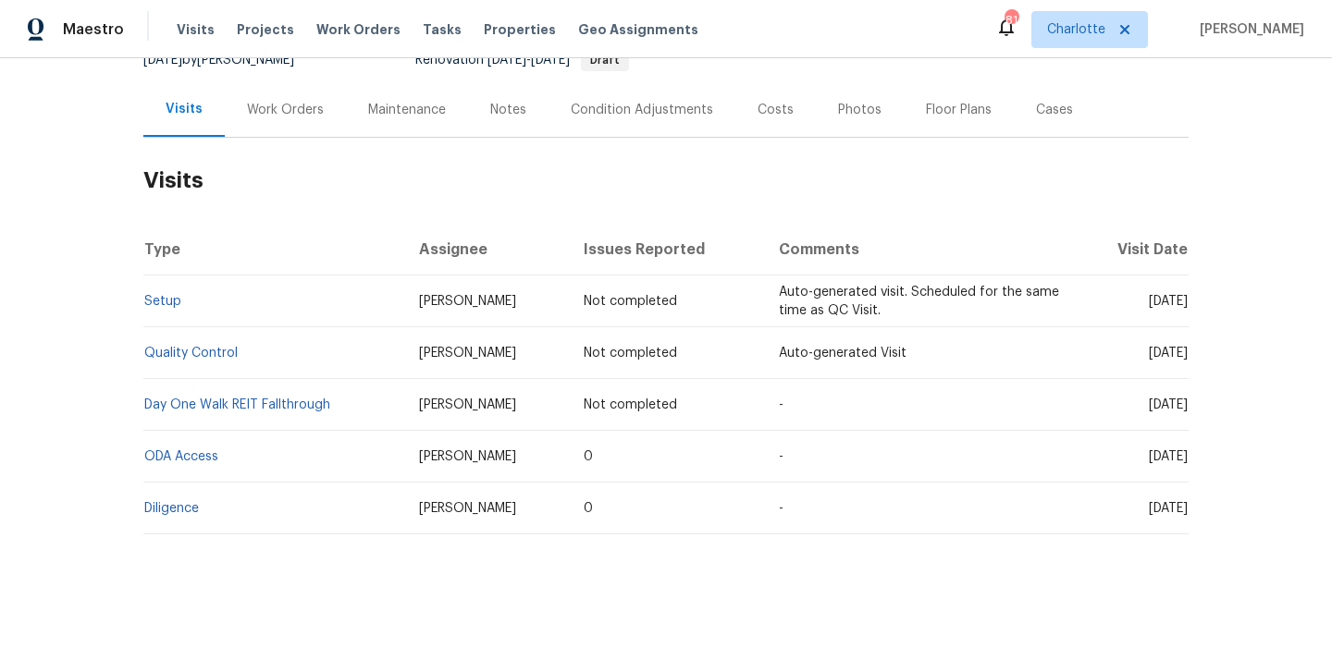
click at [275, 110] on div "Work Orders" at bounding box center [285, 110] width 77 height 18
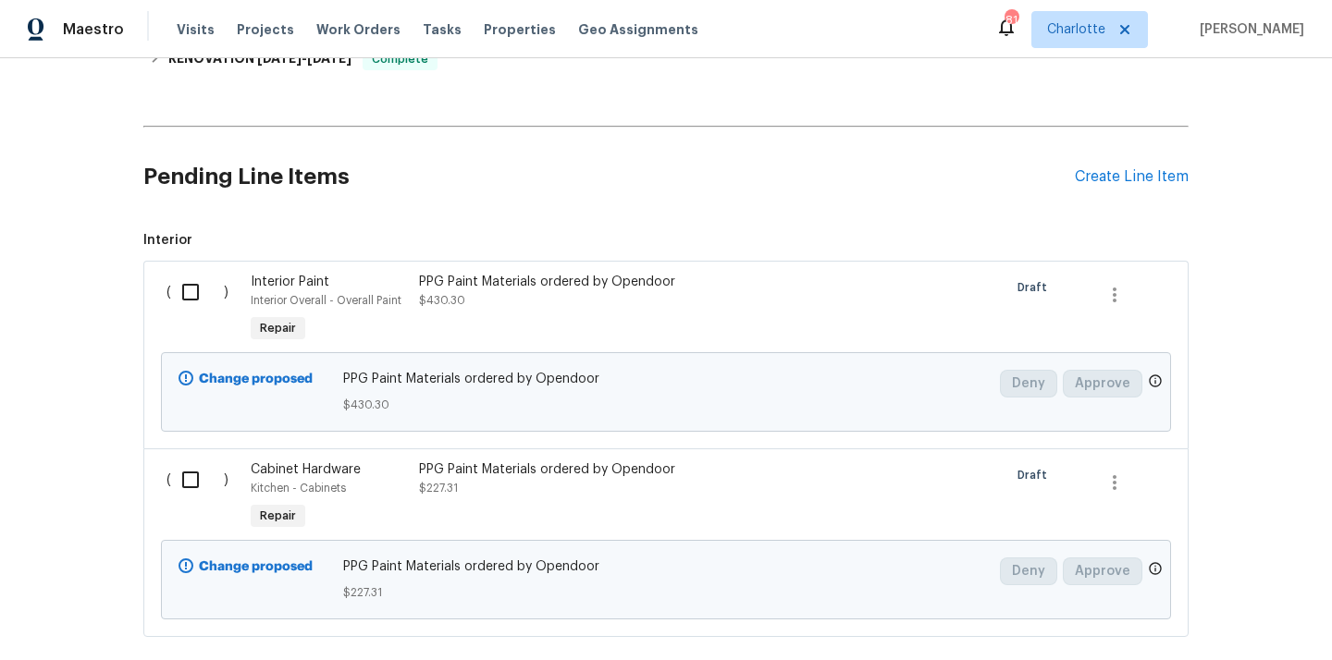
scroll to position [1193, 0]
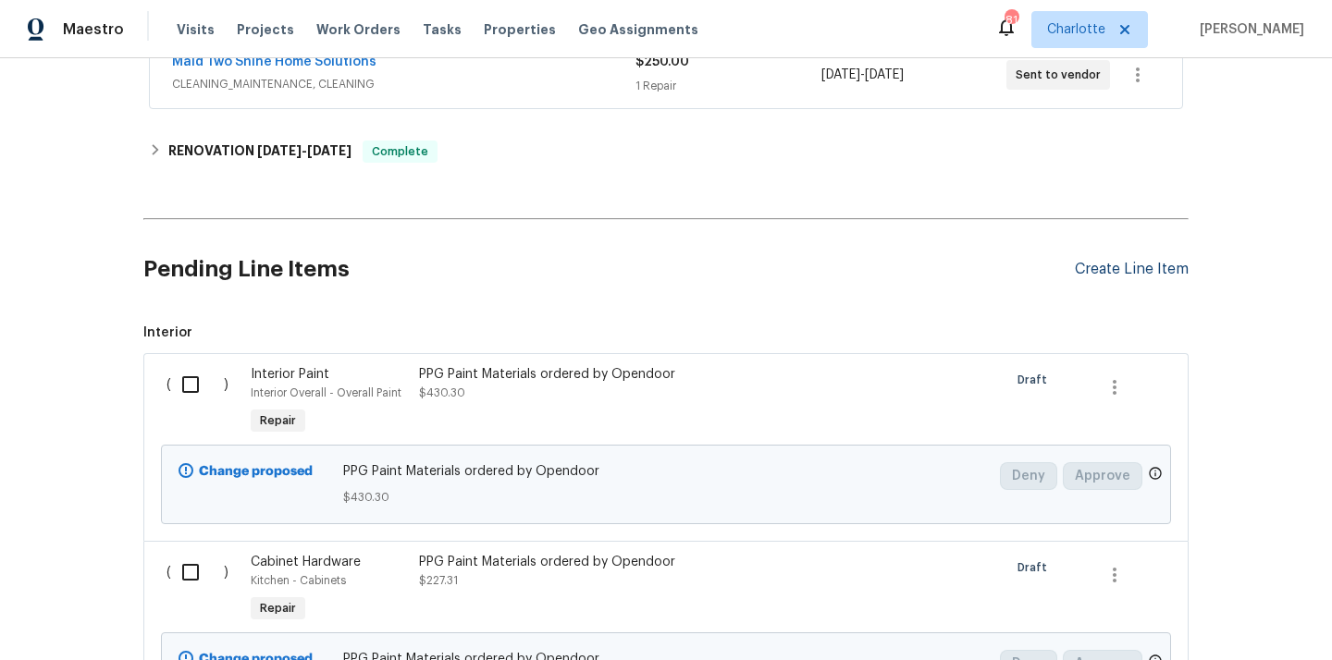
click at [1108, 274] on div "Create Line Item" at bounding box center [1132, 270] width 114 height 18
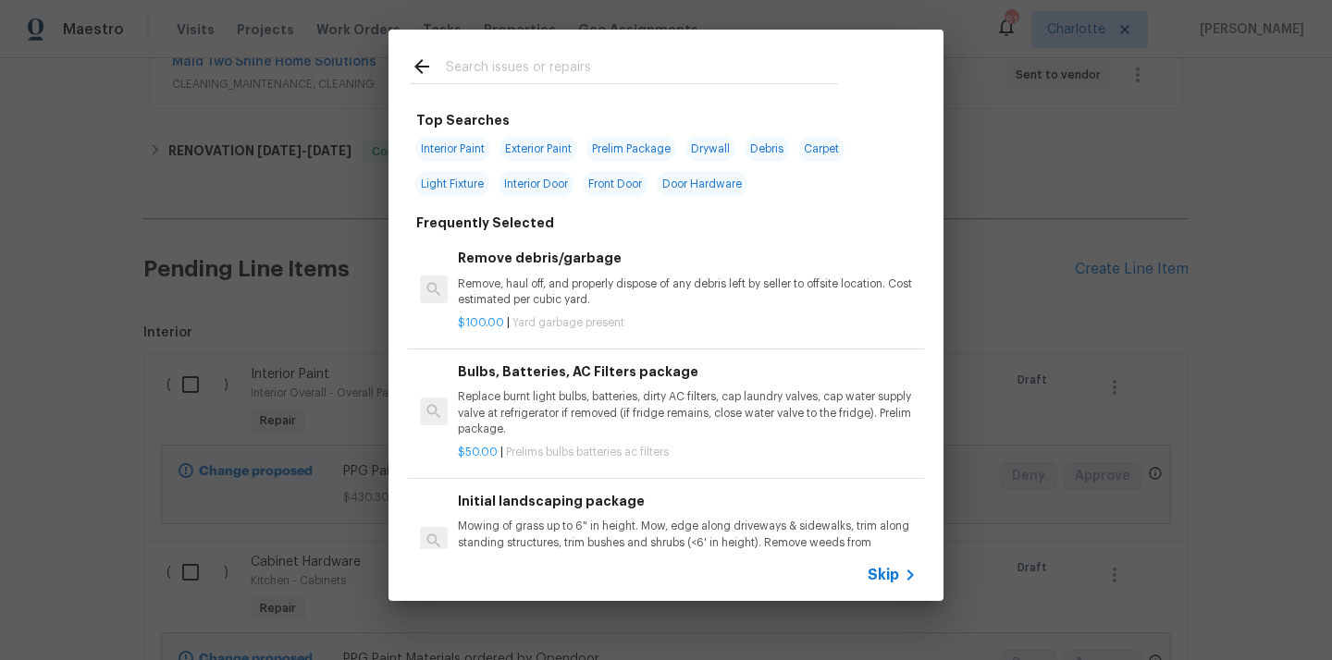
click at [484, 72] on input "text" at bounding box center [642, 69] width 392 height 28
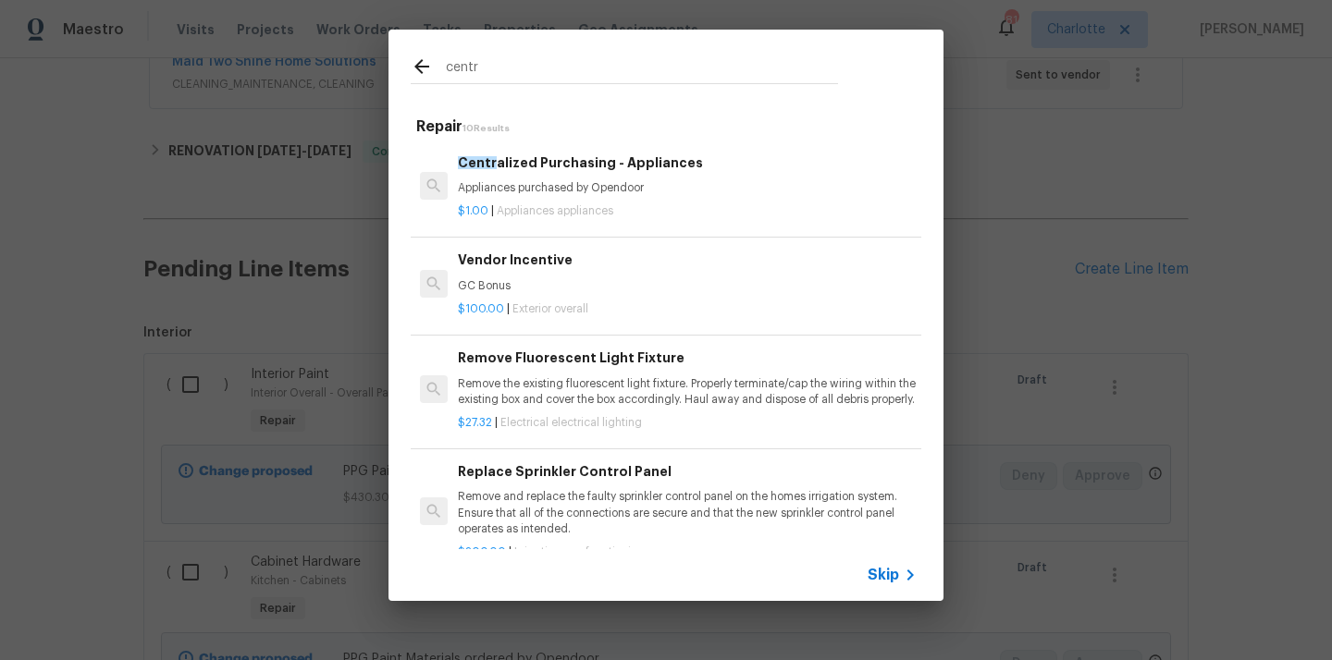
type input "centr"
click at [588, 203] on p "$1.00 | Appliances appliances" at bounding box center [687, 211] width 459 height 16
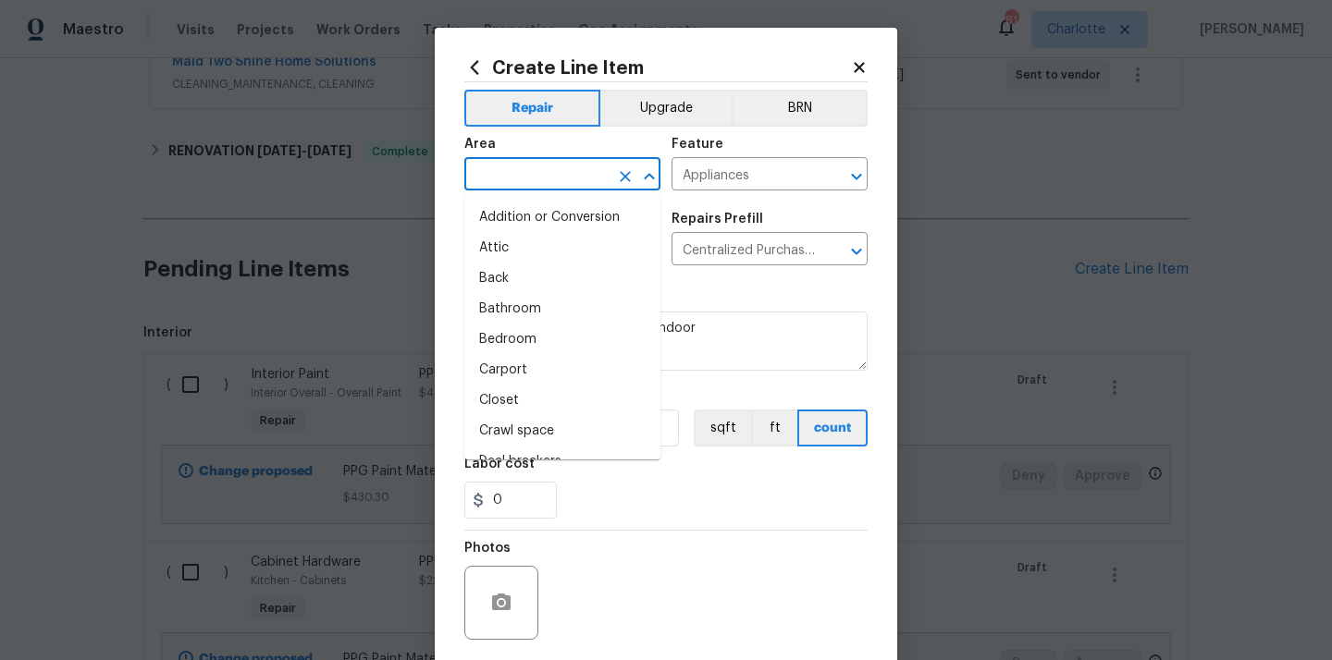
click at [523, 177] on input "text" at bounding box center [536, 176] width 144 height 29
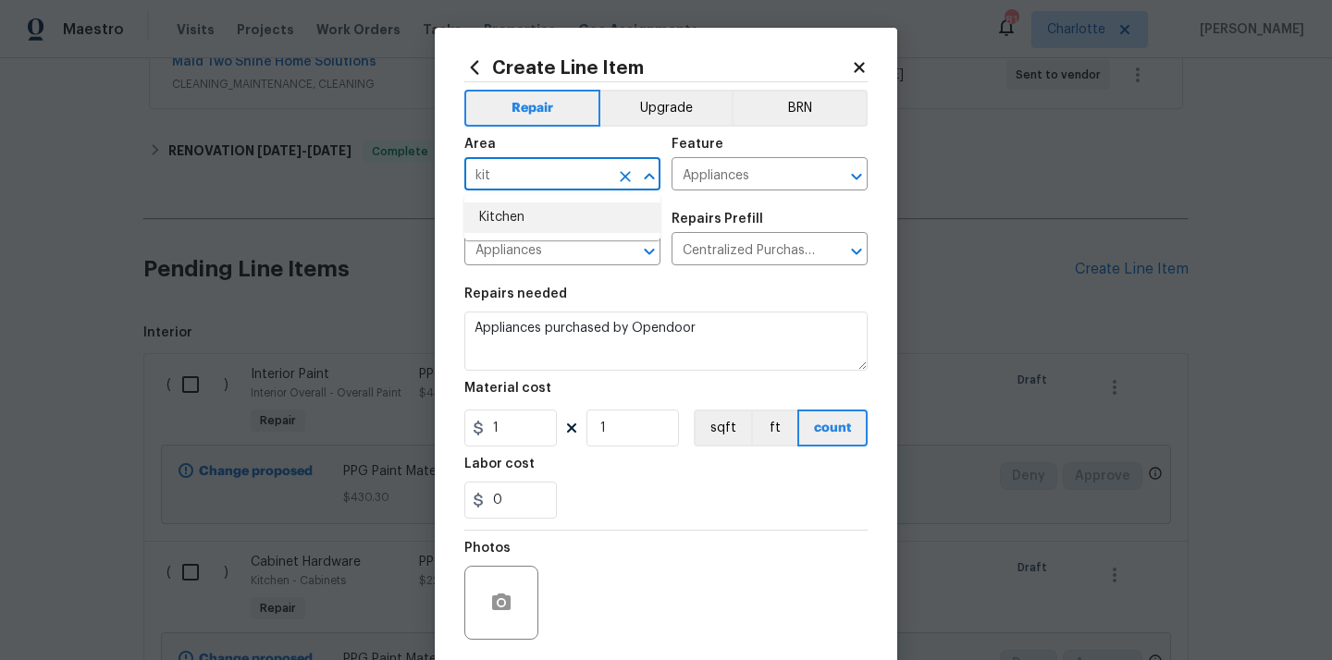
click at [507, 212] on li "Kitchen" at bounding box center [562, 218] width 196 height 31
type input "Kitchen"
click at [503, 427] on input "1" at bounding box center [510, 428] width 92 height 37
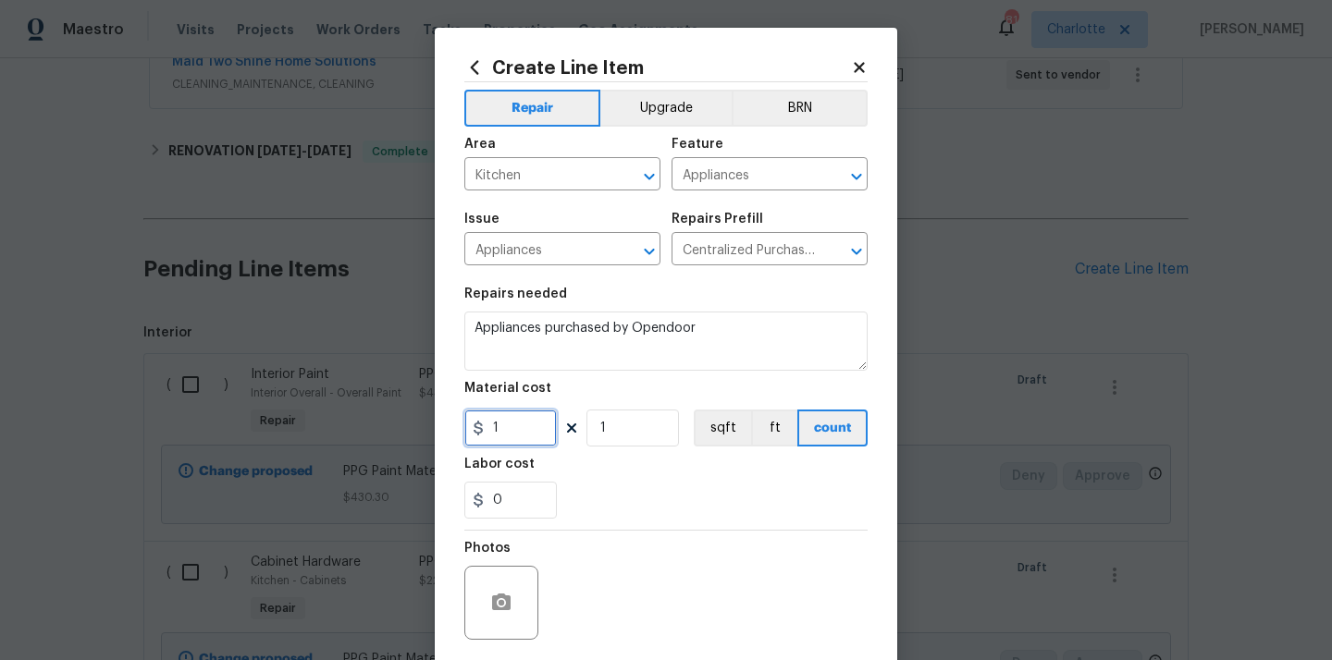
drag, startPoint x: 502, startPoint y: 427, endPoint x: 456, endPoint y: 427, distance: 46.2
click at [457, 427] on div "Create Line Item Repair Upgrade BRN Area Kitchen ​ Feature Appliances ​ Issue A…" at bounding box center [666, 398] width 462 height 741
paste input "673.57"
type input "673.57"
click at [596, 481] on div "Labor cost" at bounding box center [665, 470] width 403 height 24
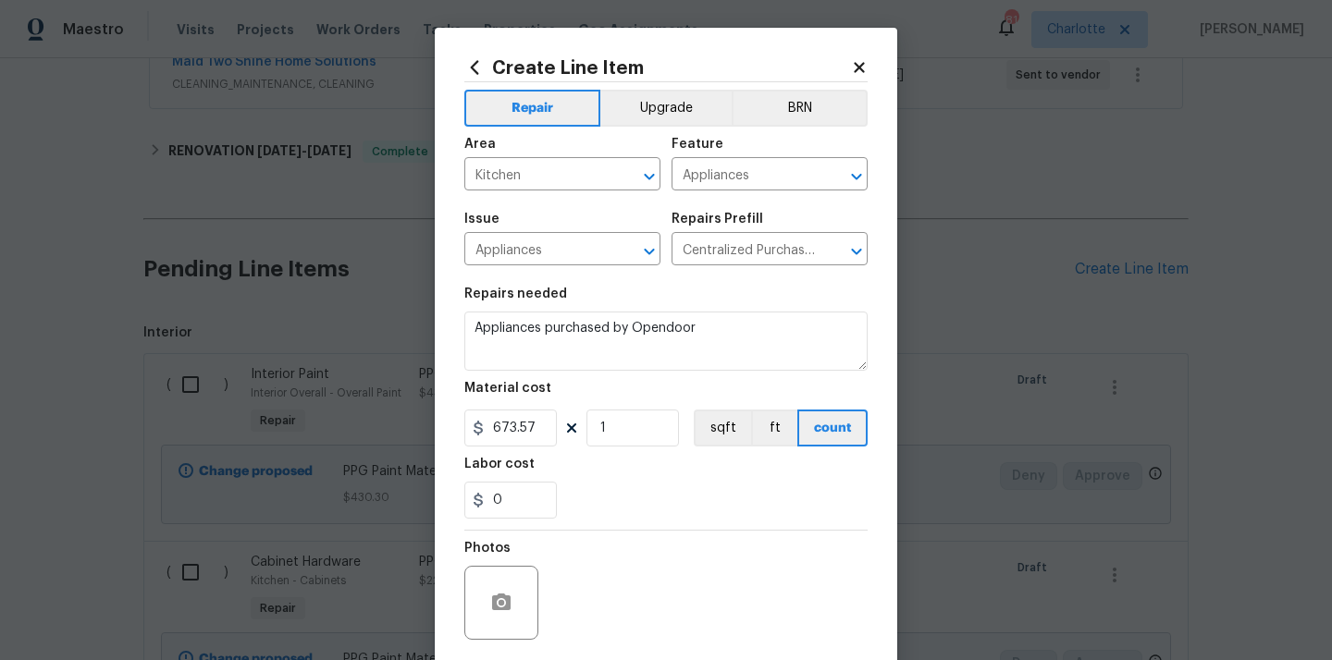
scroll to position [137, 0]
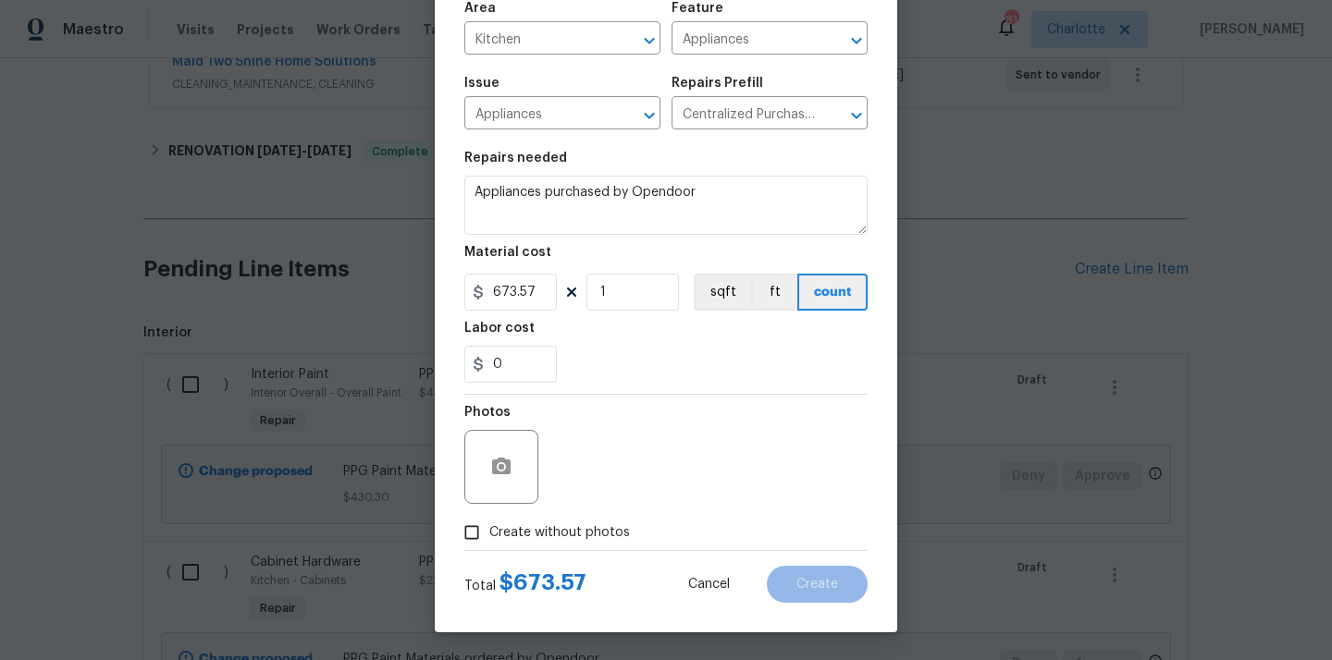
click at [571, 536] on span "Create without photos" at bounding box center [559, 532] width 141 height 19
click at [489, 536] on input "Create without photos" at bounding box center [471, 532] width 35 height 35
checkbox input "true"
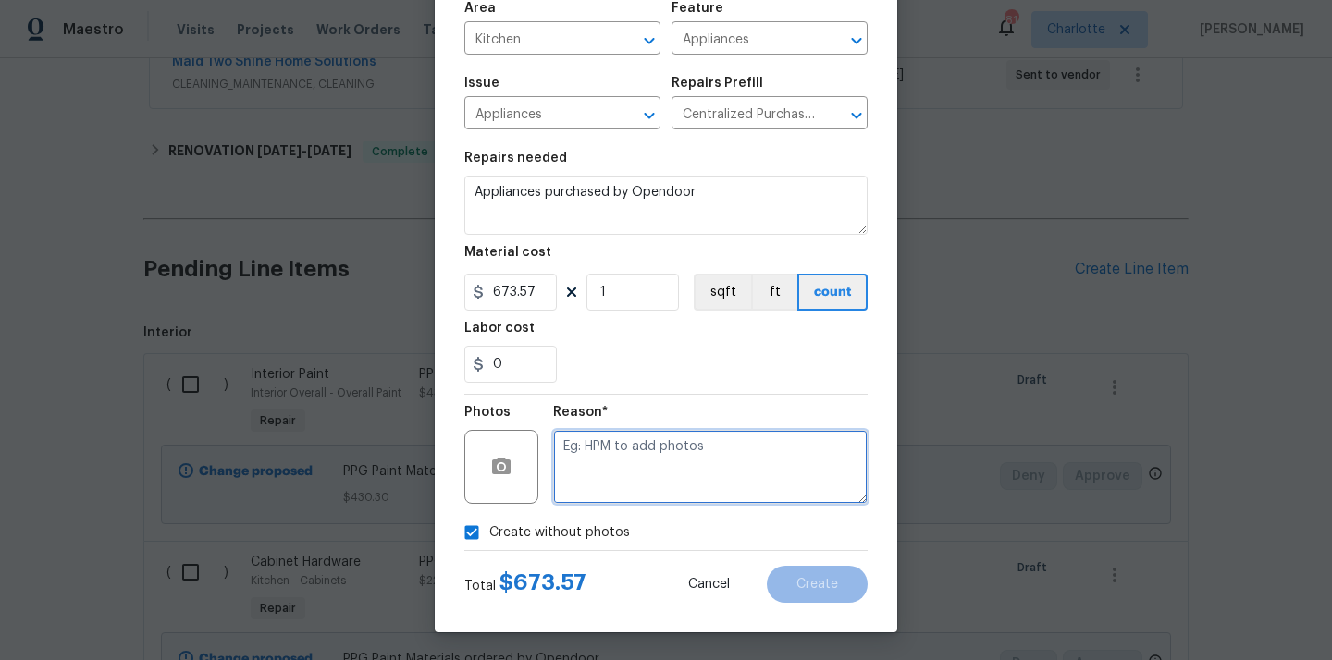
click at [596, 476] on textarea at bounding box center [710, 467] width 314 height 74
type textarea "N/A"
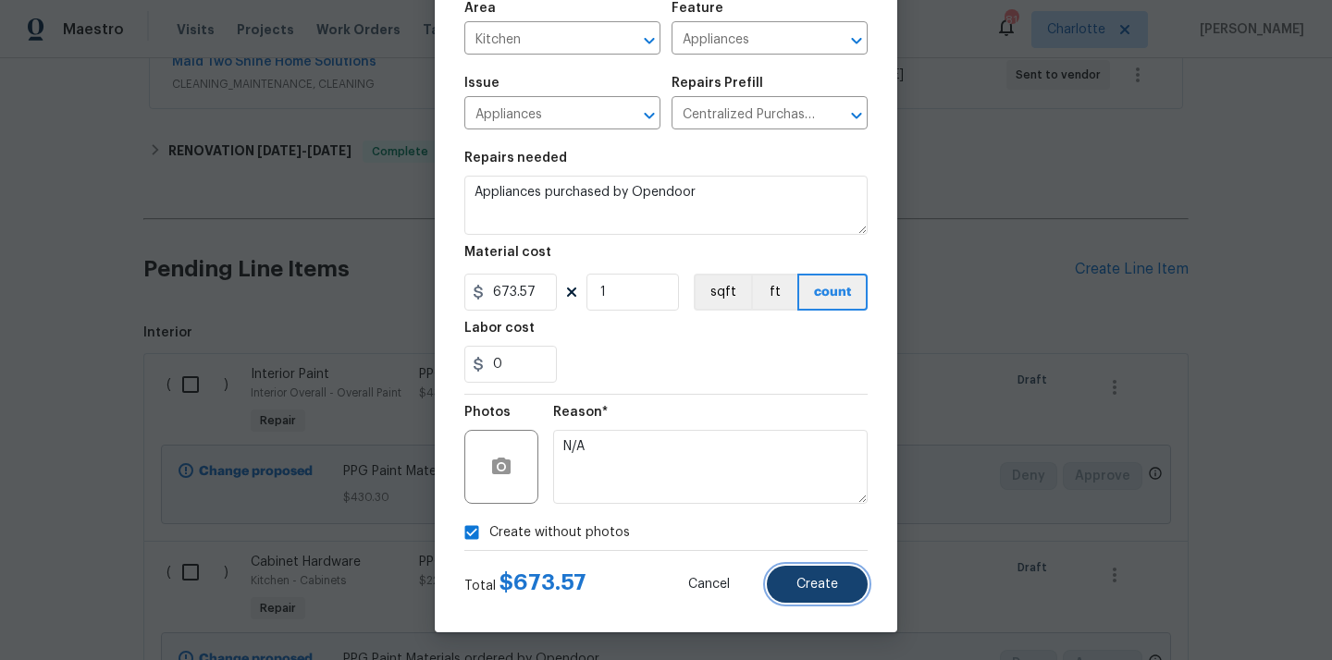
click at [811, 590] on span "Create" at bounding box center [817, 585] width 42 height 14
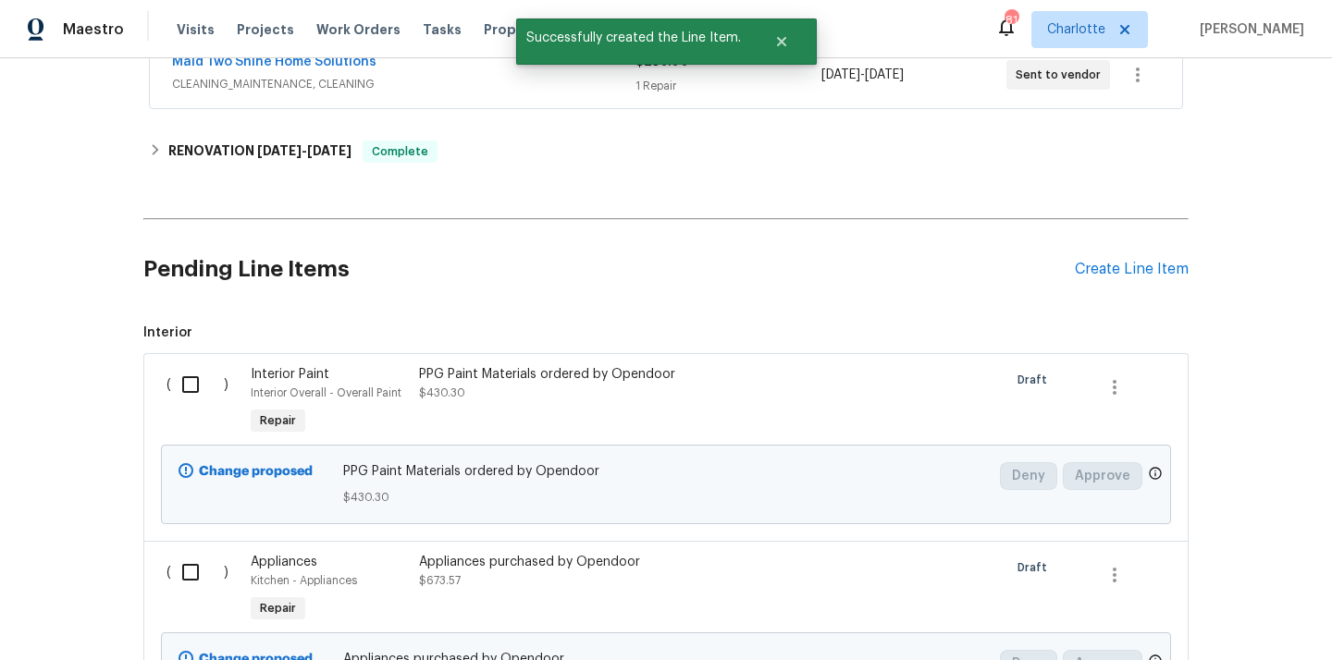
scroll to position [1334, 0]
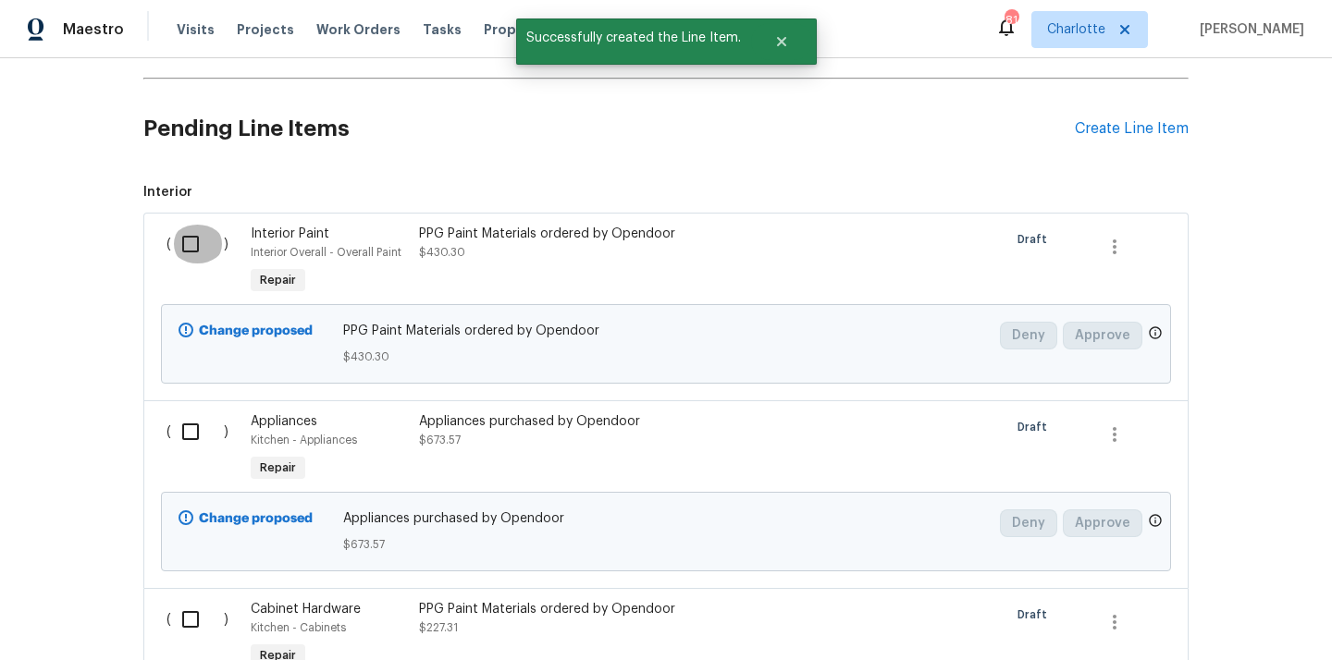
click at [188, 233] on input "checkbox" at bounding box center [197, 244] width 53 height 39
checkbox input "true"
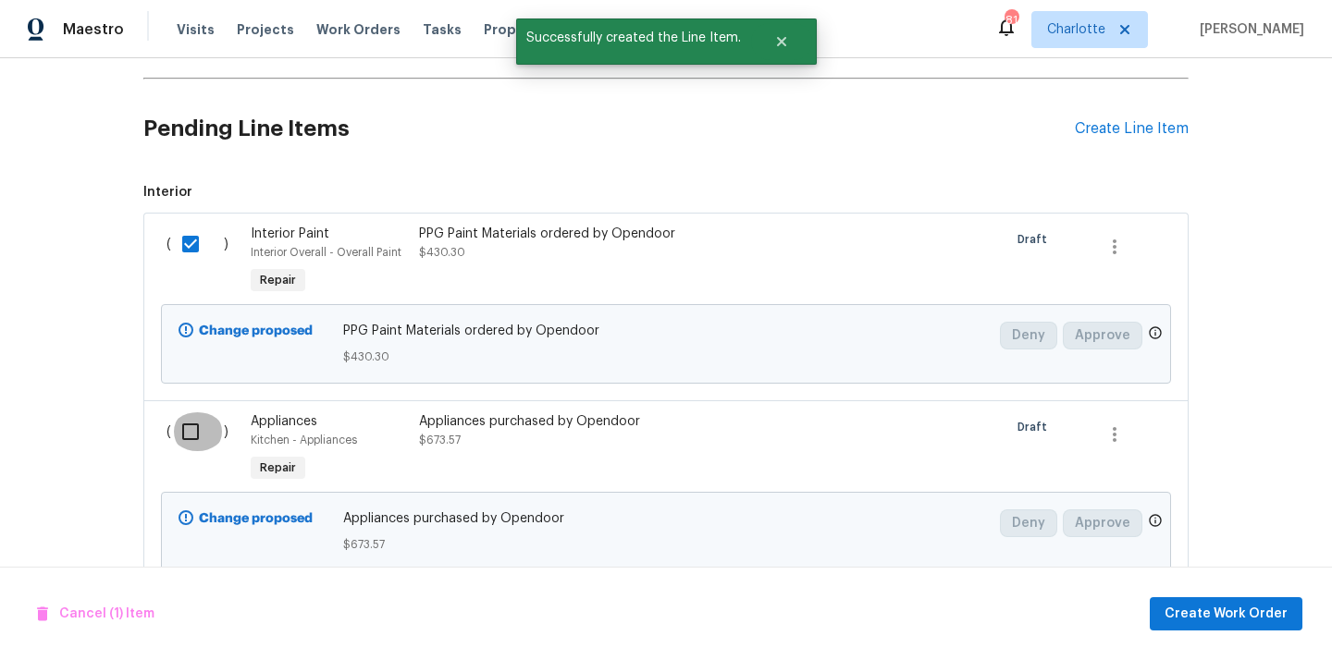
click at [188, 427] on input "checkbox" at bounding box center [197, 431] width 53 height 39
checkbox input "true"
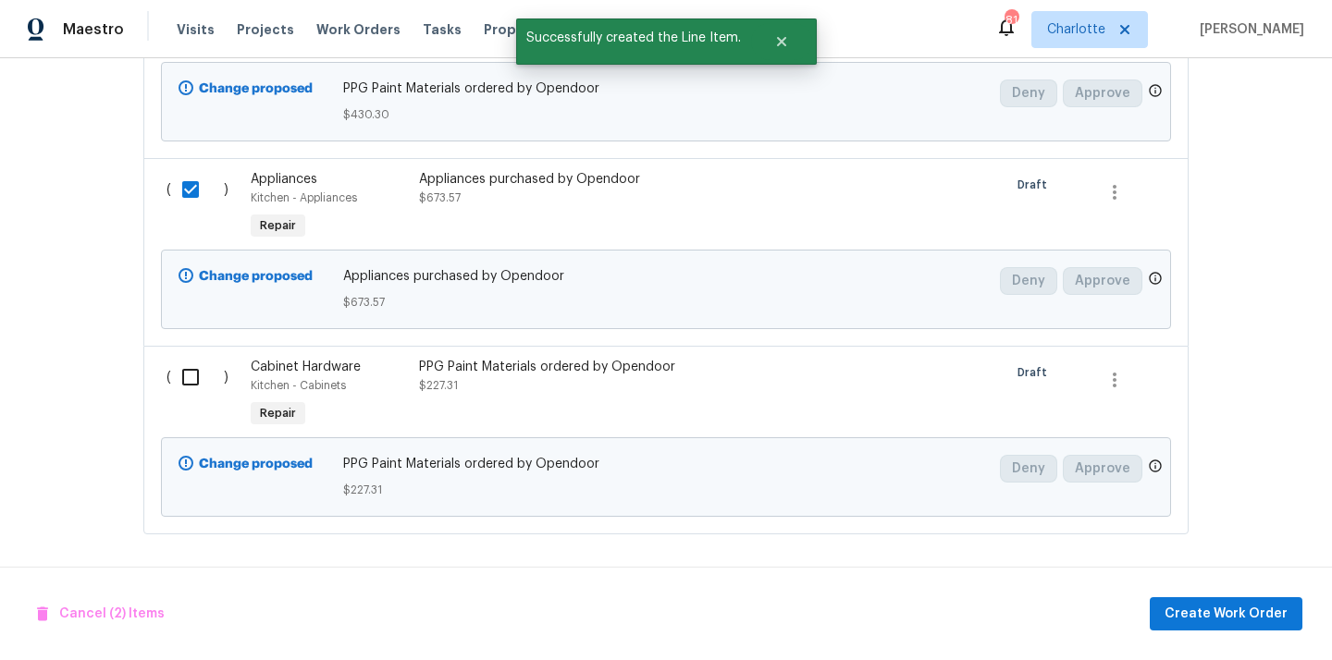
click at [200, 338] on div "( ) Appliances Kitchen - Appliances Repair Appliances purchased by Opendoor $67…" at bounding box center [665, 252] width 1045 height 188
click at [196, 385] on input "checkbox" at bounding box center [197, 377] width 53 height 39
checkbox input "true"
click at [1257, 621] on span "Create Work Order" at bounding box center [1225, 614] width 123 height 23
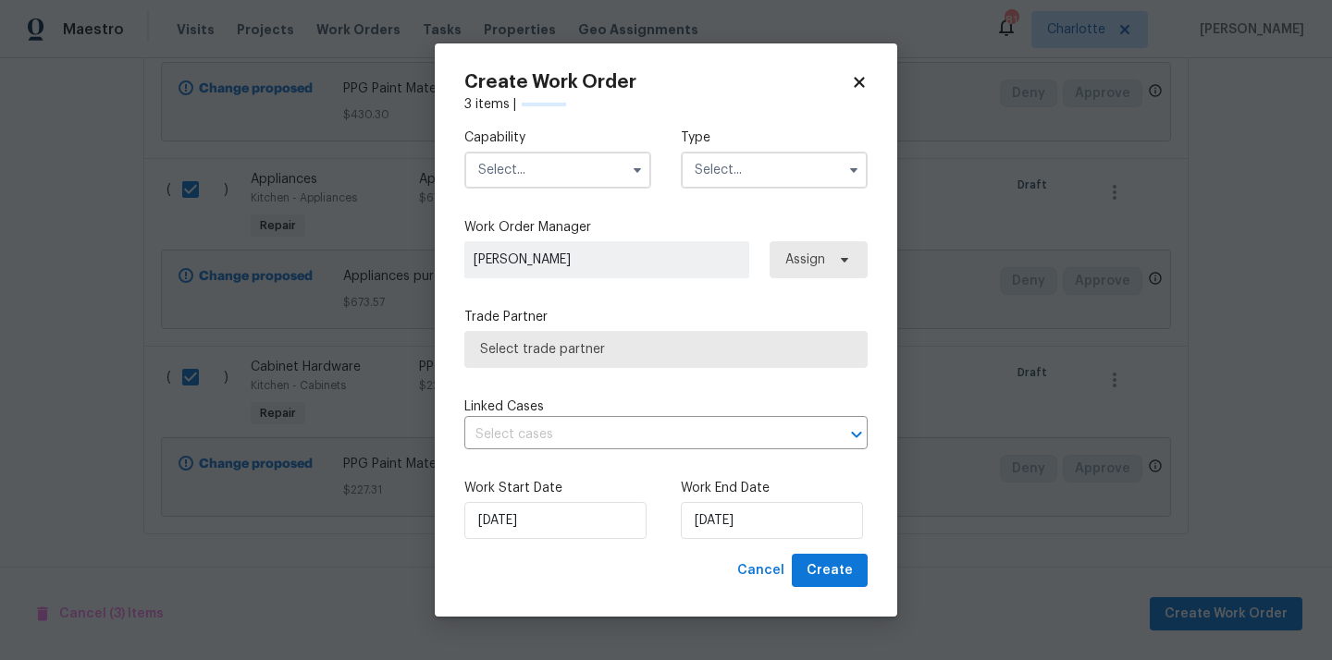
checkbox input "false"
click at [618, 173] on input "text" at bounding box center [557, 170] width 187 height 37
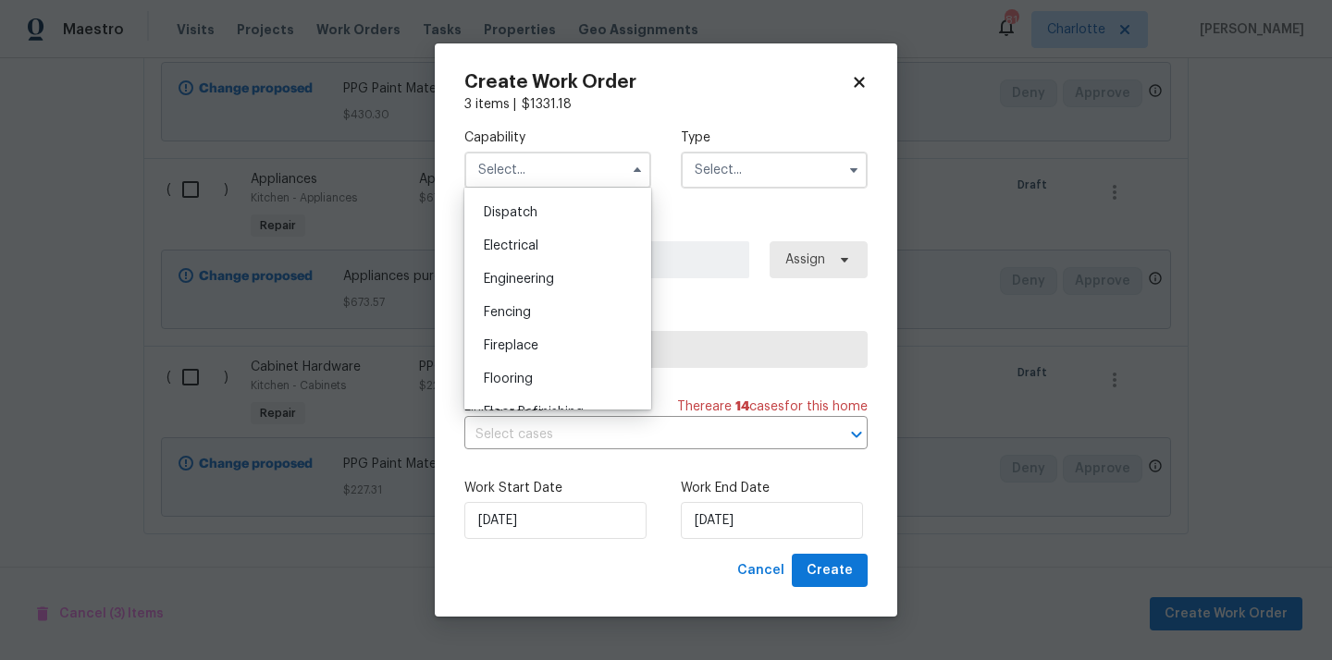
scroll to position [0, 0]
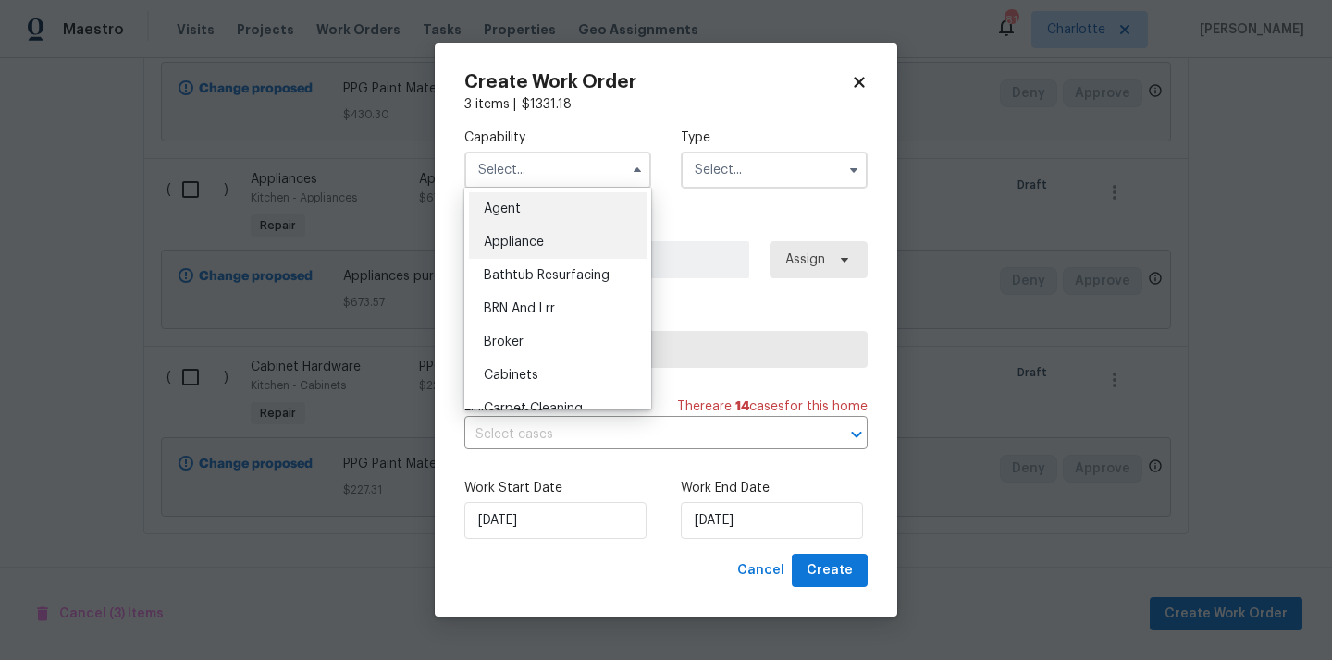
click at [571, 241] on div "Appliance" at bounding box center [558, 242] width 178 height 33
type input "Appliance"
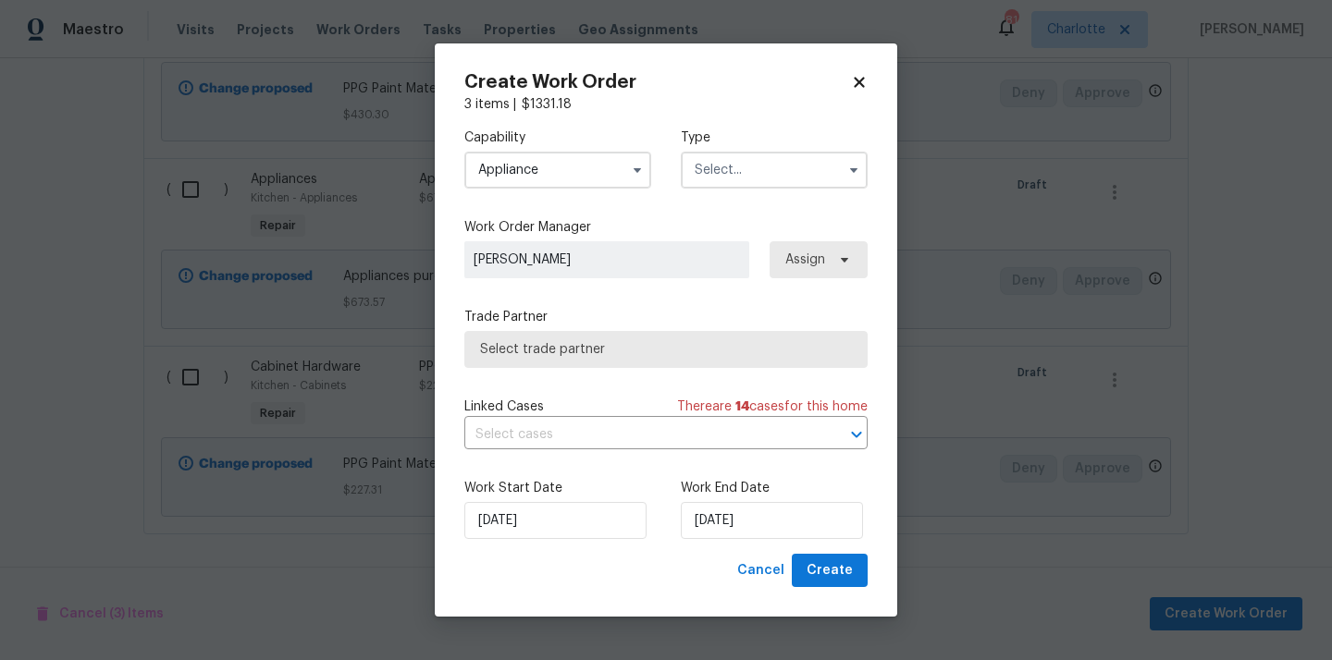
click at [763, 174] on input "text" at bounding box center [774, 170] width 187 height 37
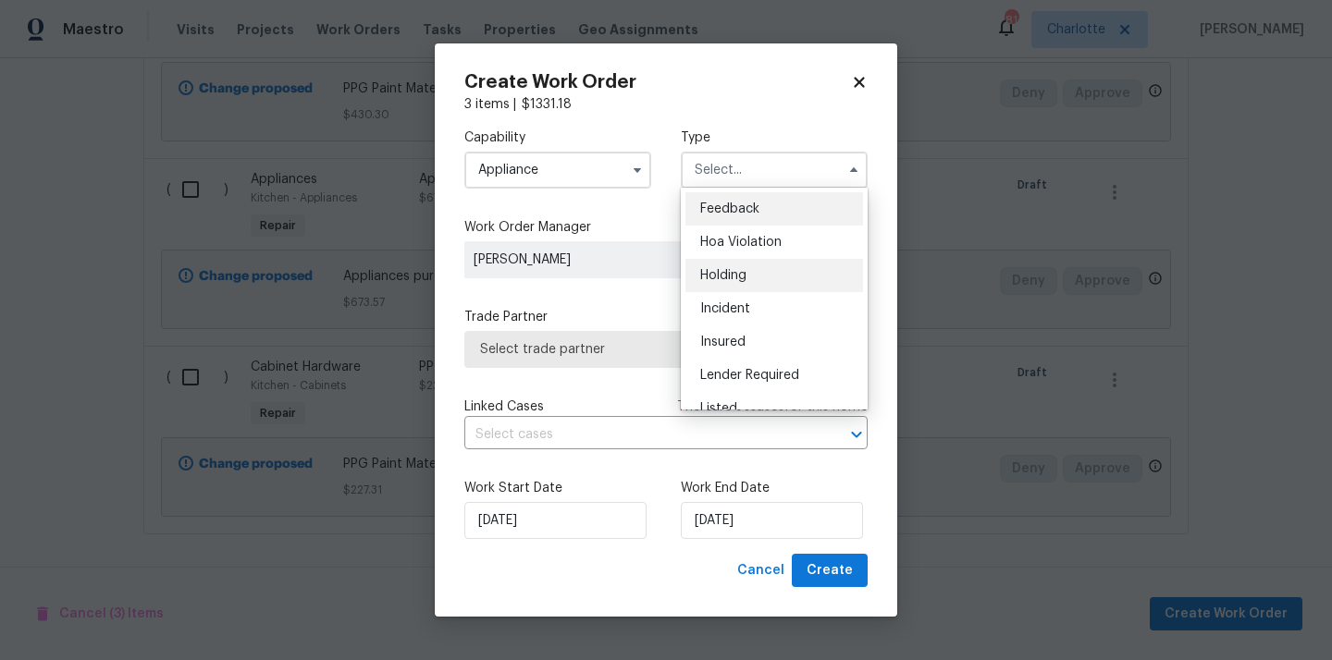
scroll to position [420, 0]
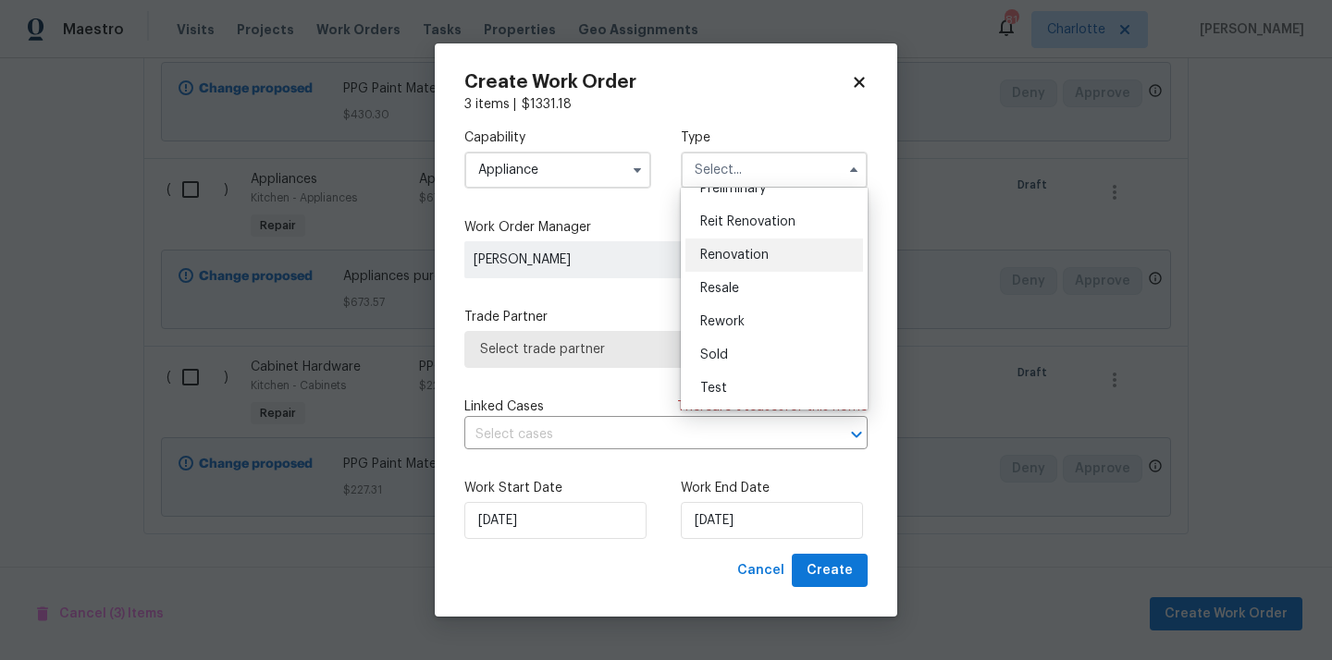
click at [754, 258] on span "Renovation" at bounding box center [734, 255] width 68 height 13
type input "Renovation"
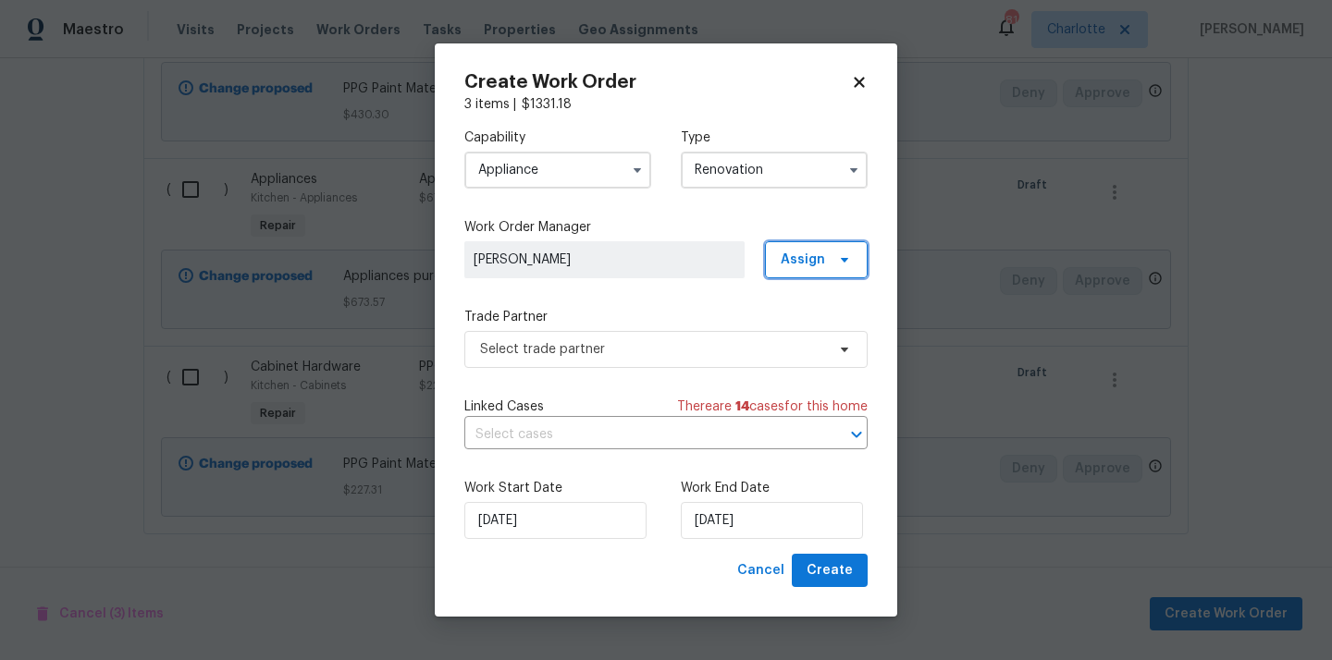
click at [814, 261] on span "Assign" at bounding box center [803, 260] width 44 height 18
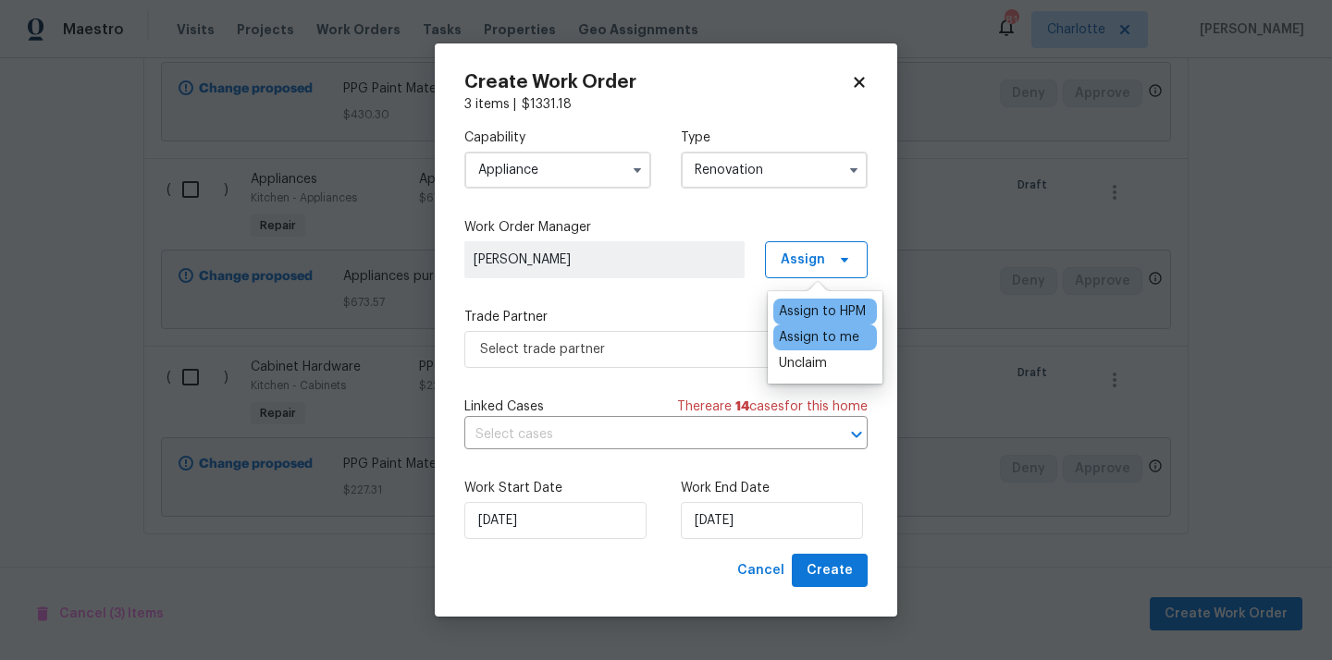
click at [809, 340] on div "Assign to me" at bounding box center [819, 337] width 80 height 18
click at [656, 372] on div "Capability Appliance Type Renovation Work Order Manager Tim Hochradel Assign Tr…" at bounding box center [665, 334] width 403 height 440
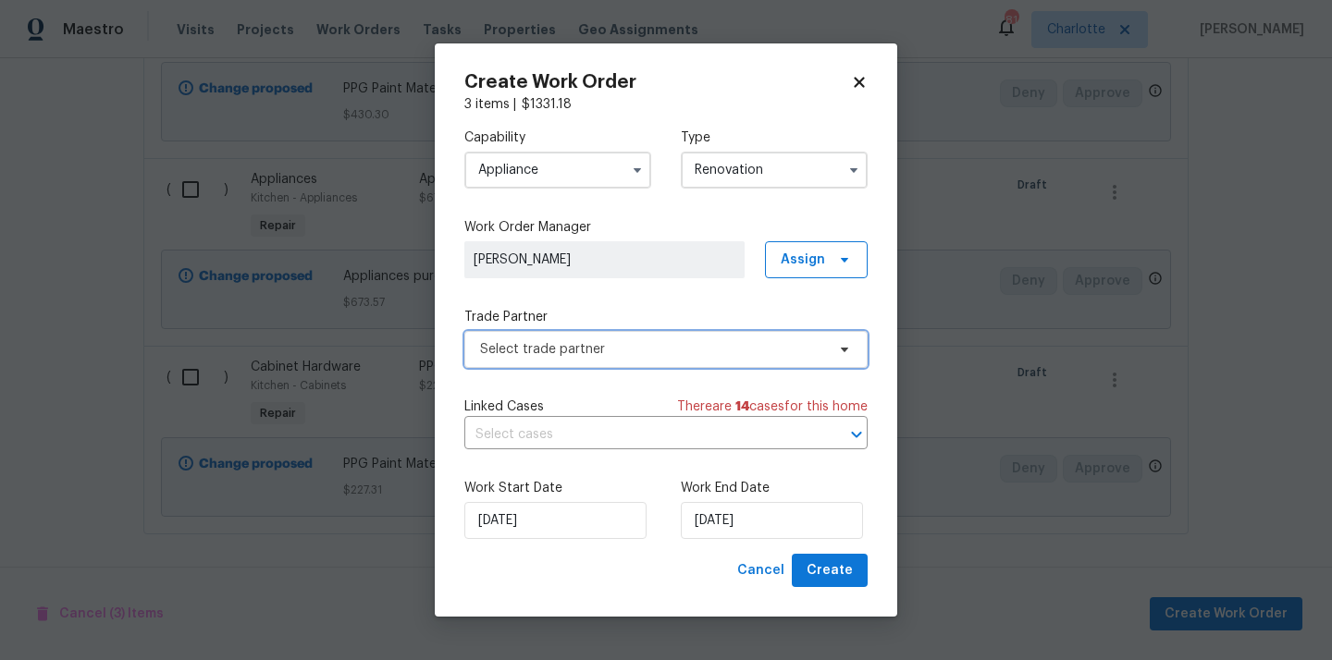
click at [653, 340] on span "Select trade partner" at bounding box center [652, 349] width 345 height 18
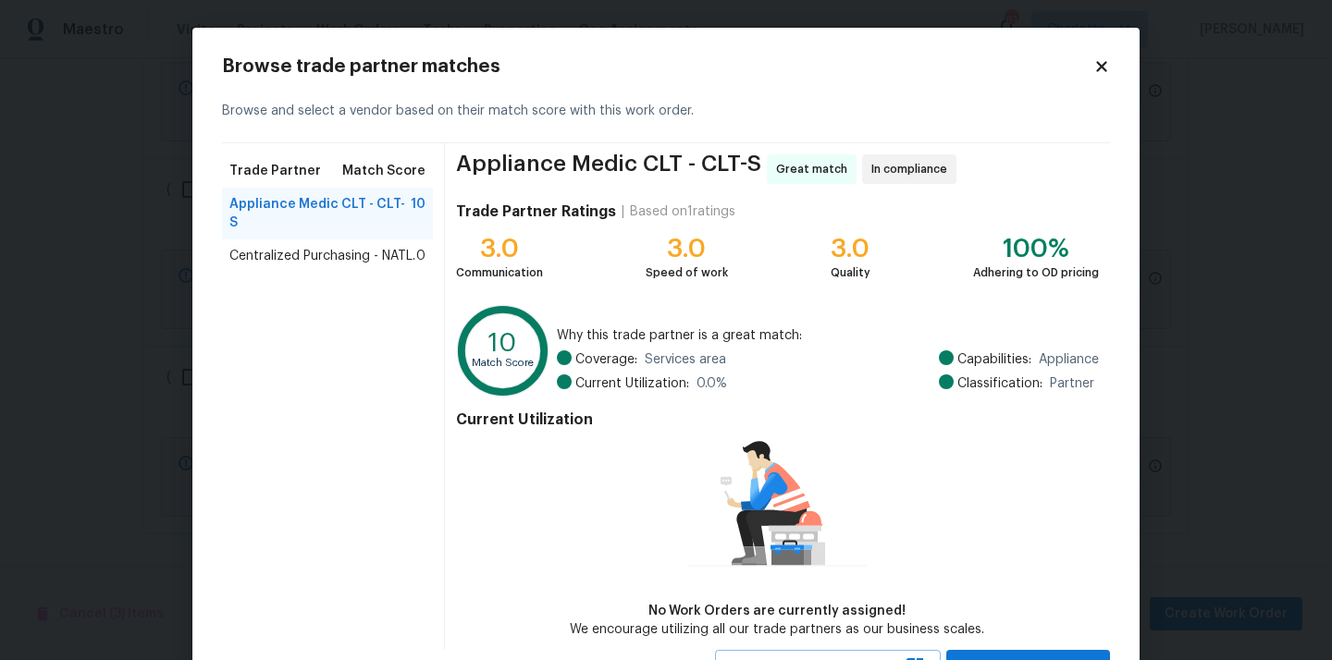
click at [373, 247] on span "Centralized Purchasing - NATL." at bounding box center [322, 256] width 186 height 18
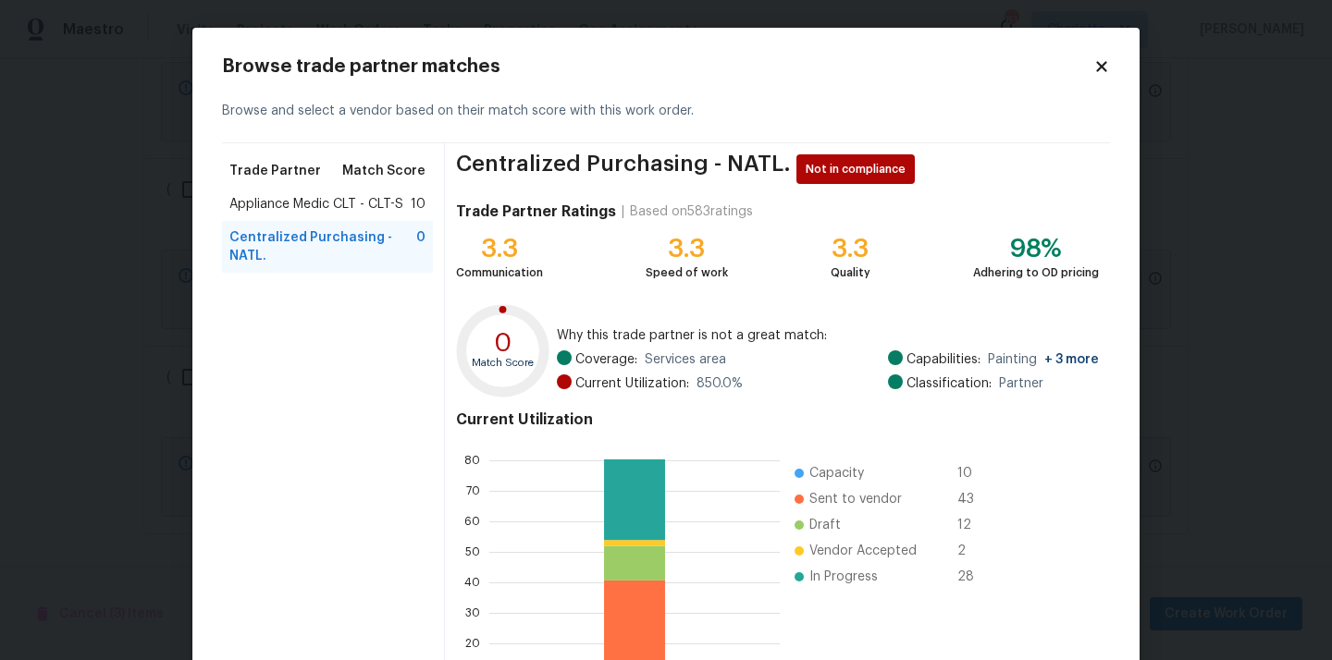
scroll to position [155, 0]
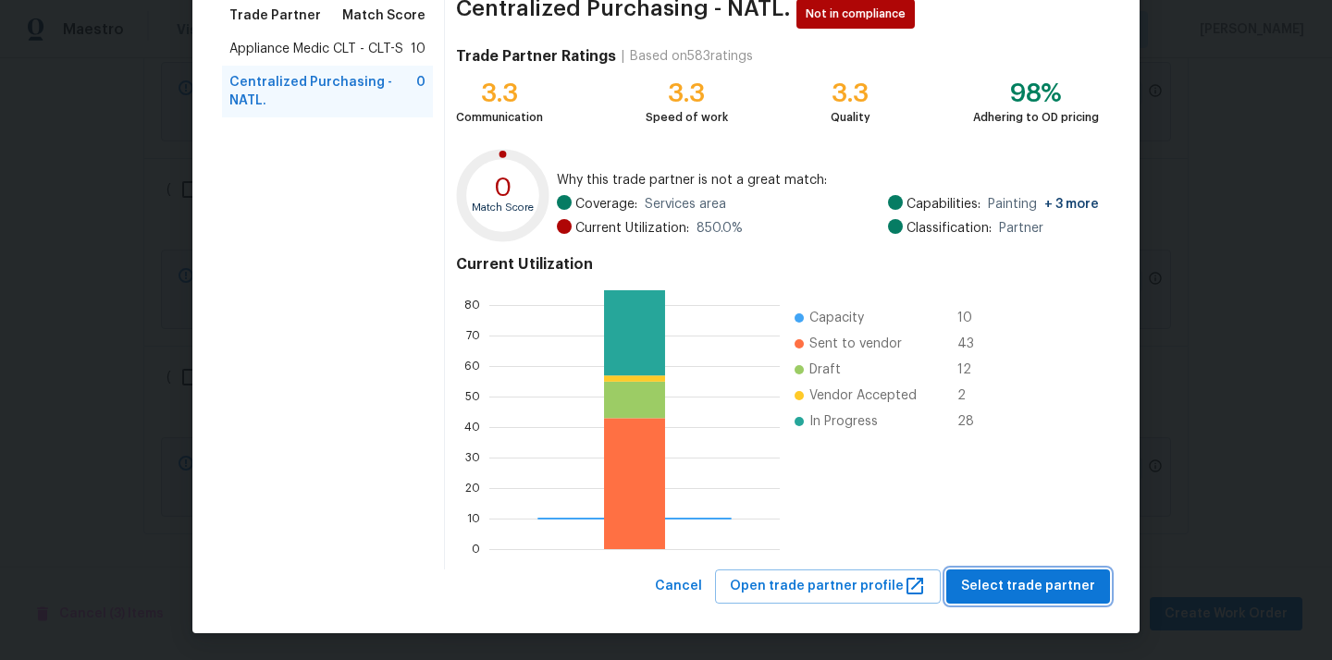
click at [1035, 587] on span "Select trade partner" at bounding box center [1028, 586] width 134 height 23
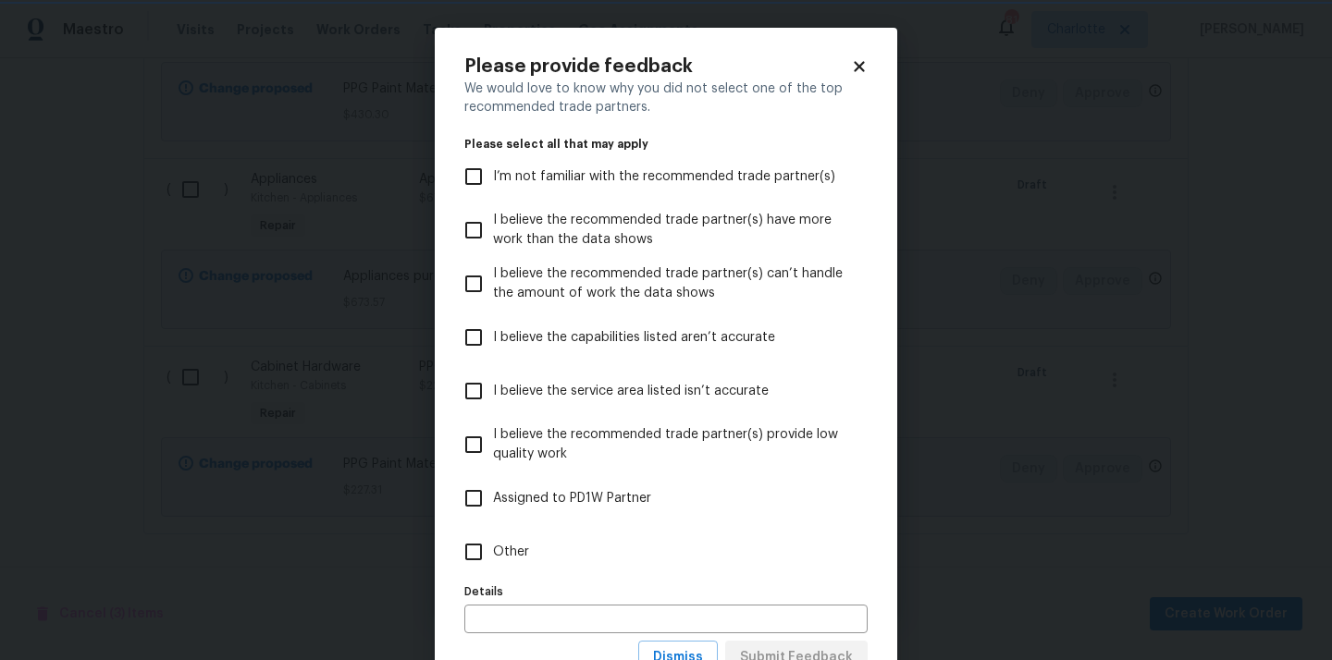
scroll to position [0, 0]
click at [781, 538] on label "Other" at bounding box center [653, 552] width 399 height 54
click at [493, 538] on input "Other" at bounding box center [473, 552] width 39 height 39
checkbox input "true"
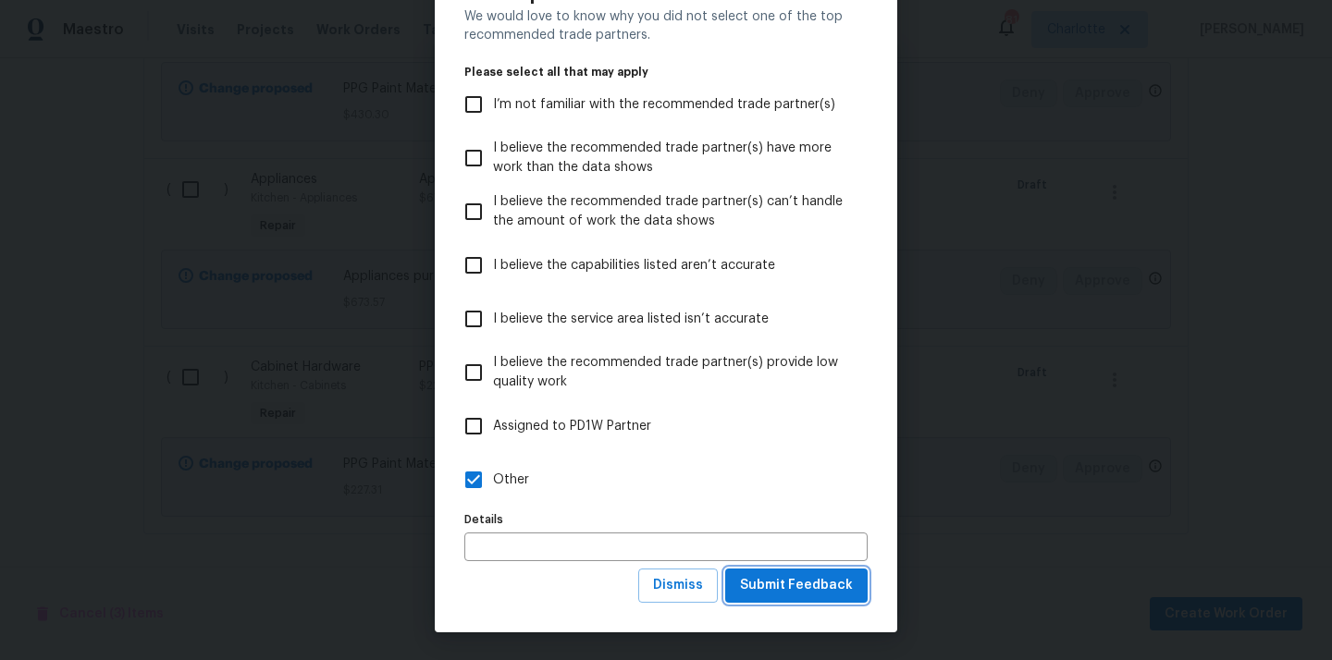
click at [793, 590] on span "Submit Feedback" at bounding box center [796, 585] width 113 height 23
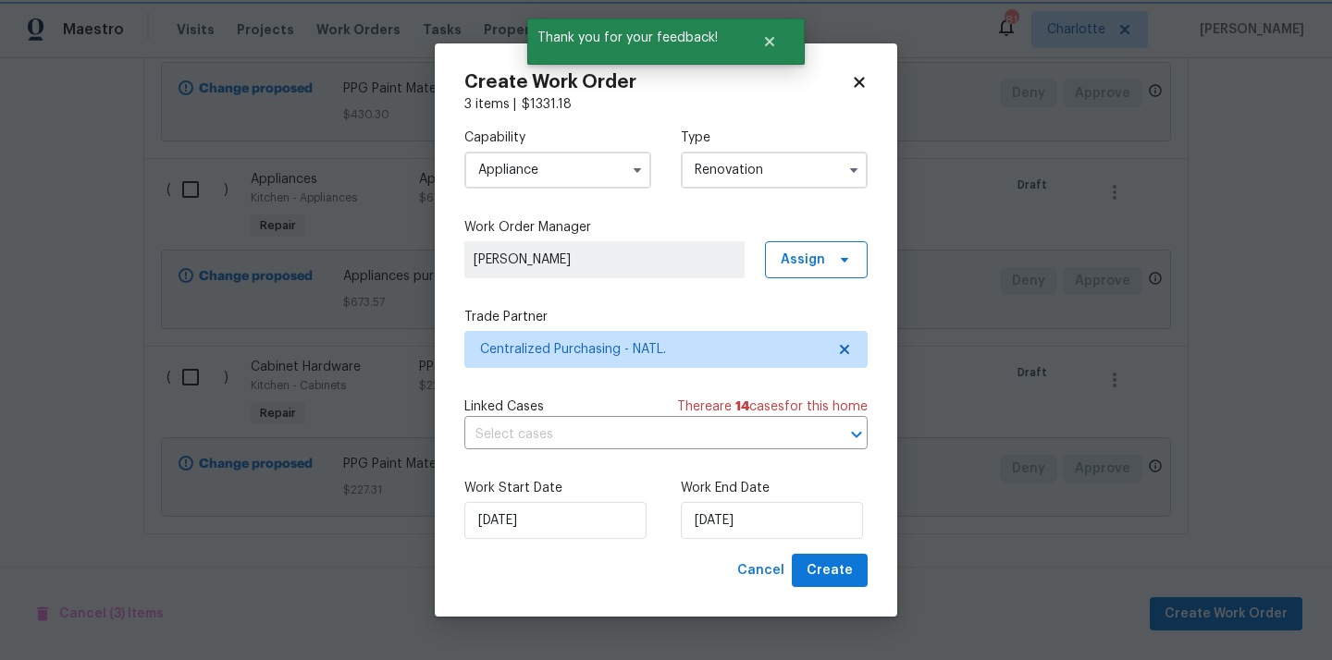
scroll to position [0, 0]
click at [836, 579] on span "Create" at bounding box center [829, 571] width 46 height 23
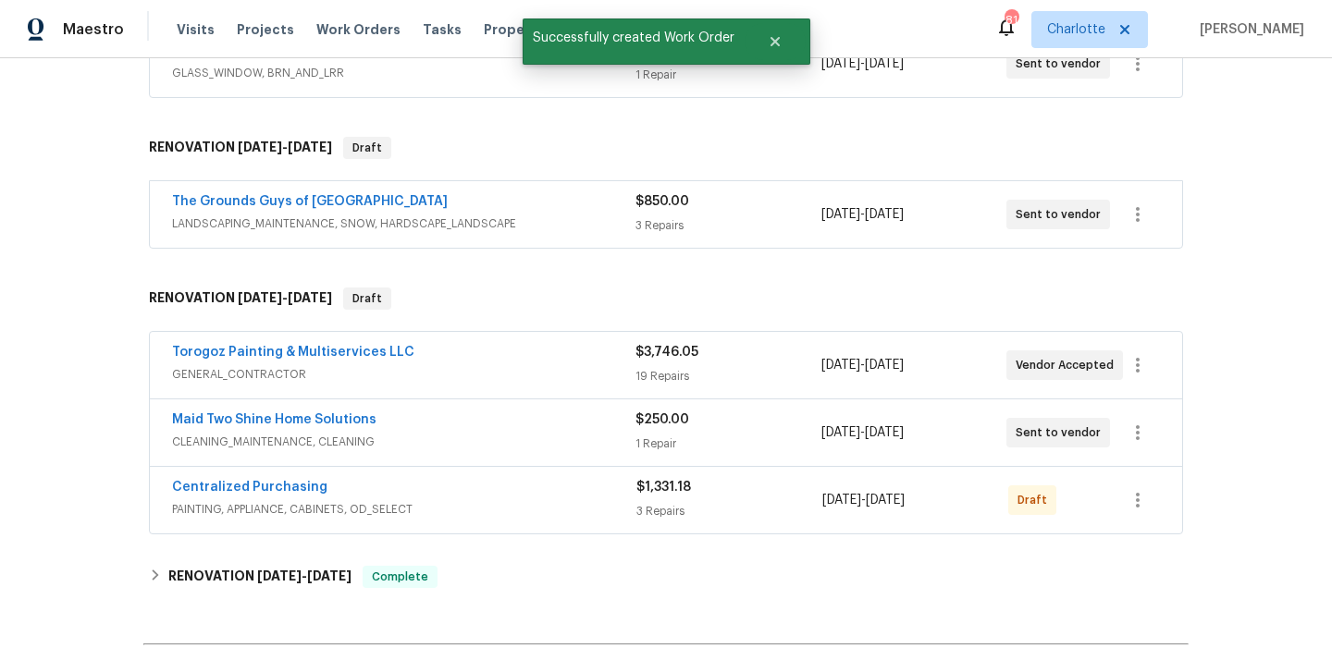
scroll to position [836, 0]
click at [1142, 498] on icon "button" at bounding box center [1137, 499] width 22 height 22
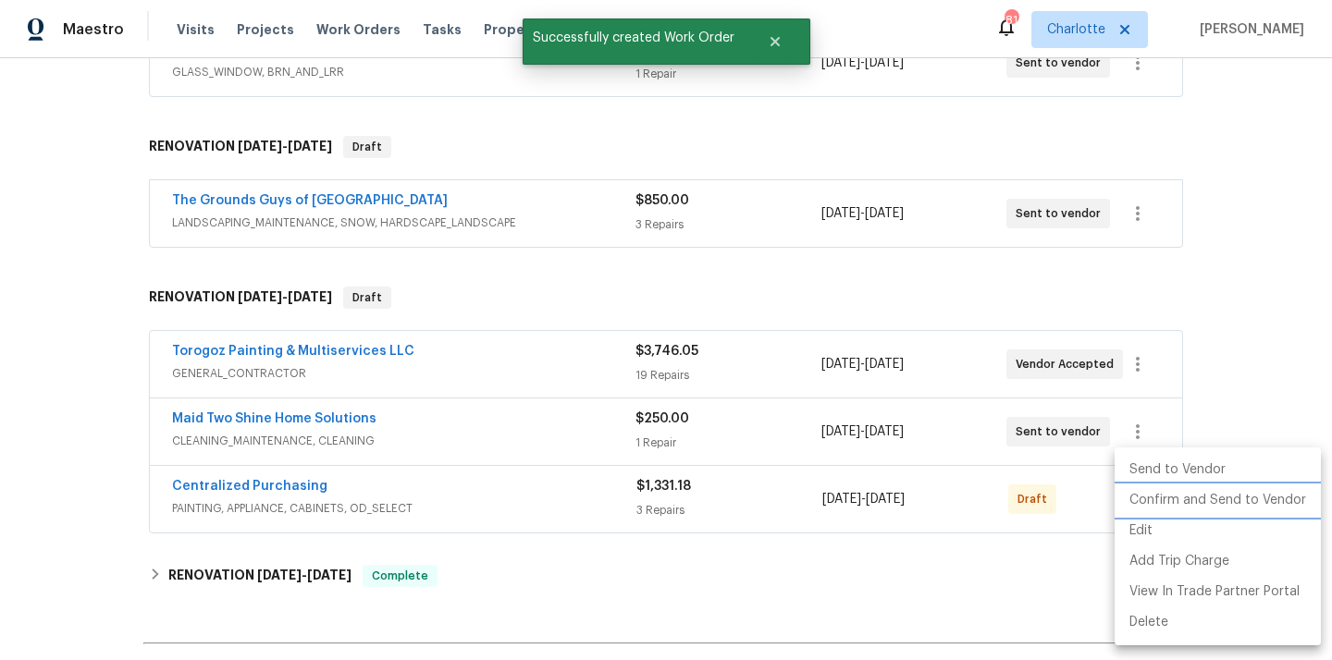
click at [1157, 507] on li "Confirm and Send to Vendor" at bounding box center [1217, 501] width 206 height 31
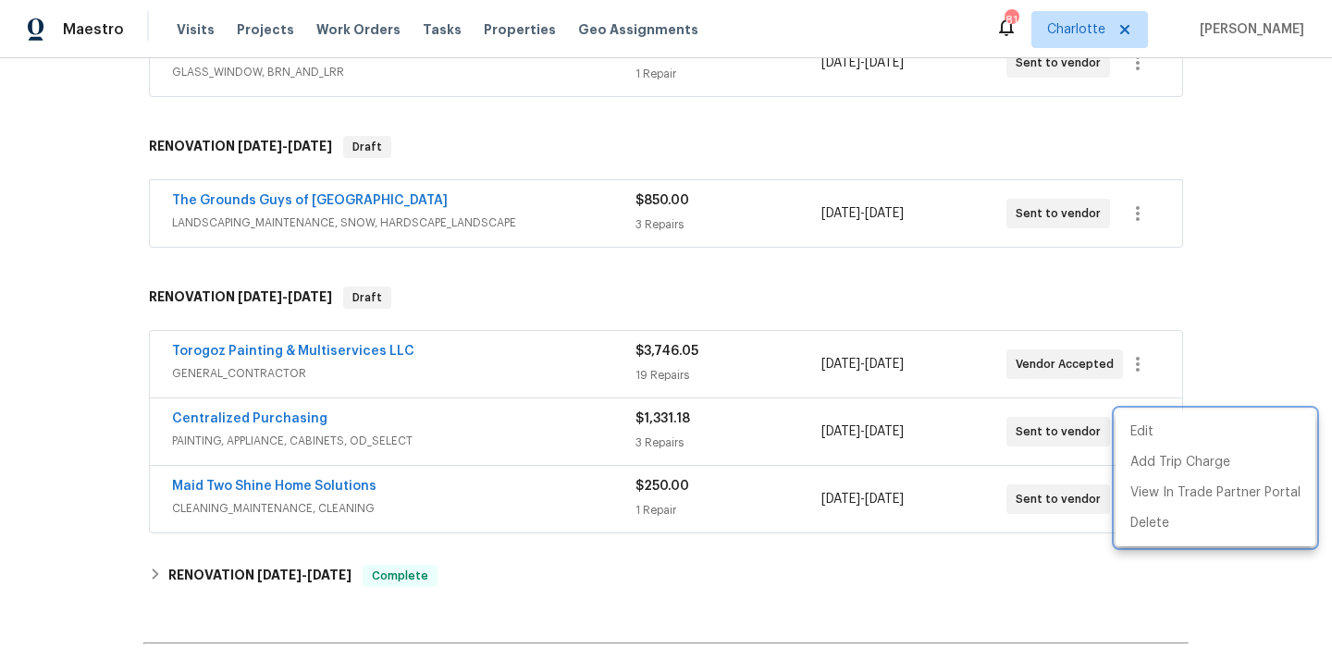
click at [404, 424] on div at bounding box center [666, 330] width 1332 height 660
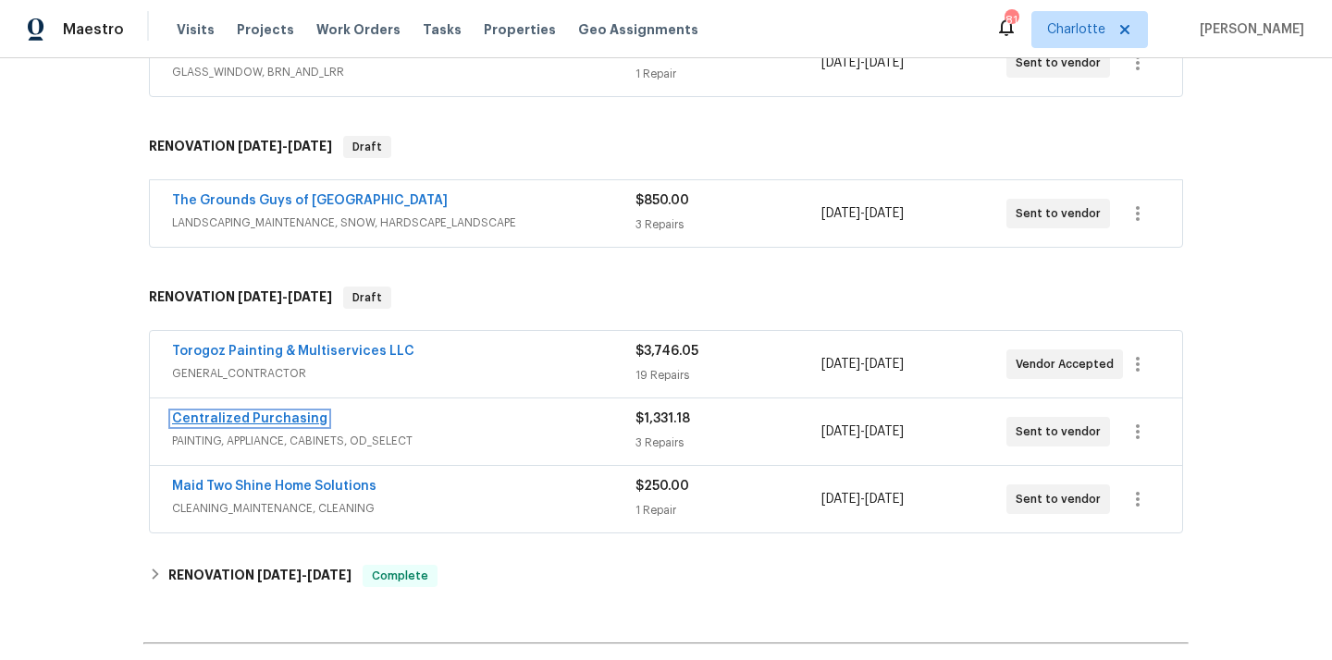
click at [281, 418] on link "Centralized Purchasing" at bounding box center [249, 418] width 155 height 13
